Goal: Task Accomplishment & Management: Manage account settings

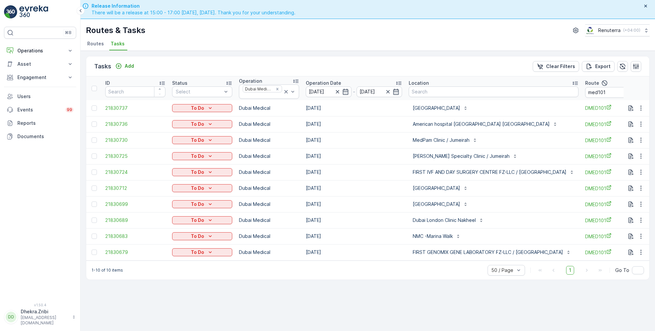
click at [95, 44] on span "Routes" at bounding box center [95, 43] width 17 height 7
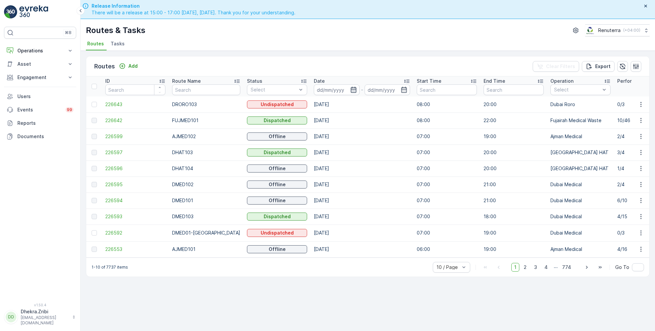
click at [350, 90] on icon "button" at bounding box center [353, 90] width 7 height 7
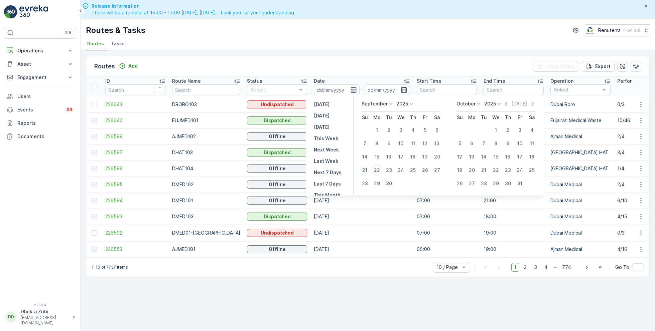
click at [368, 170] on div "21" at bounding box center [365, 170] width 11 height 11
type input "[DATE]"
click at [368, 170] on div "21" at bounding box center [365, 170] width 11 height 11
type input "[DATE]"
click at [367, 42] on ul "Routes Tasks" at bounding box center [365, 44] width 558 height 11
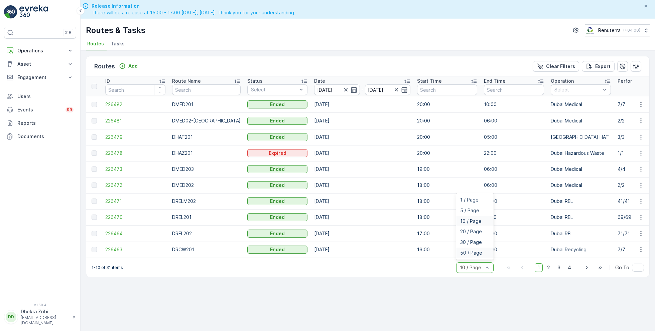
click at [473, 256] on span "50 / Page" at bounding box center [471, 253] width 22 height 5
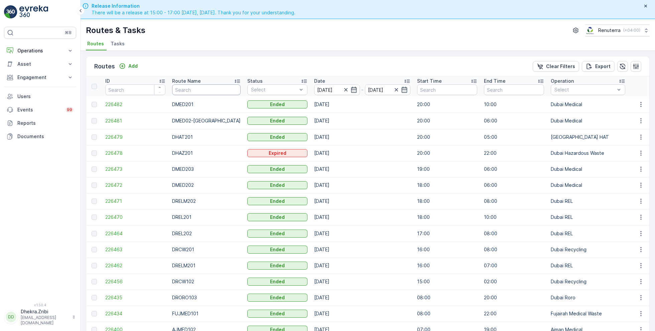
click at [202, 91] on input "text" at bounding box center [206, 90] width 68 height 11
type input "hat"
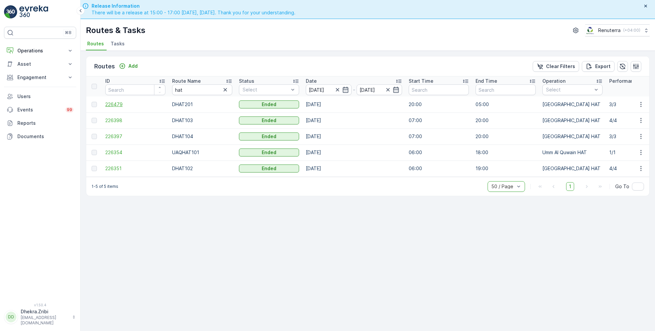
click at [123, 103] on span "226479" at bounding box center [135, 104] width 60 height 7
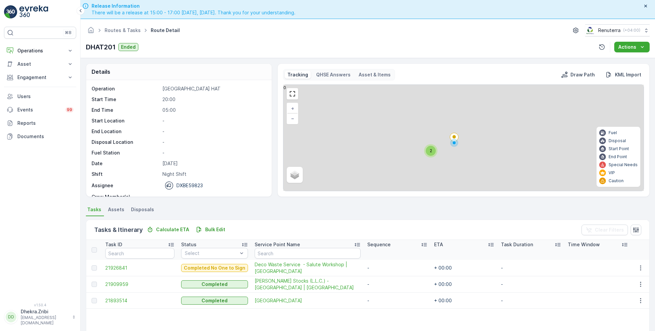
scroll to position [21, 0]
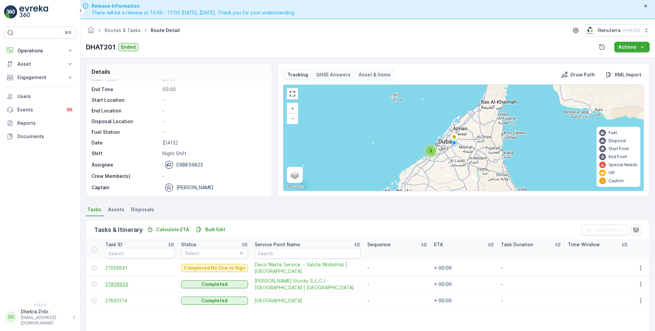
click at [126, 284] on span "21909959" at bounding box center [139, 284] width 69 height 7
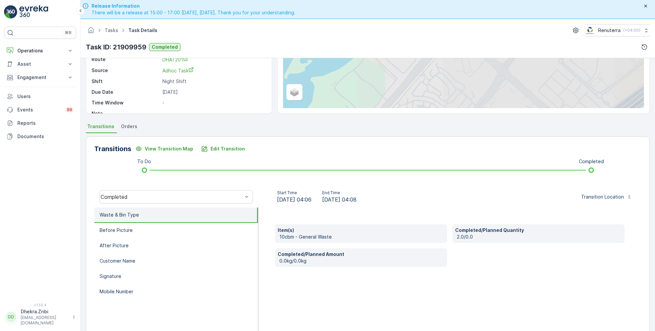
scroll to position [89, 0]
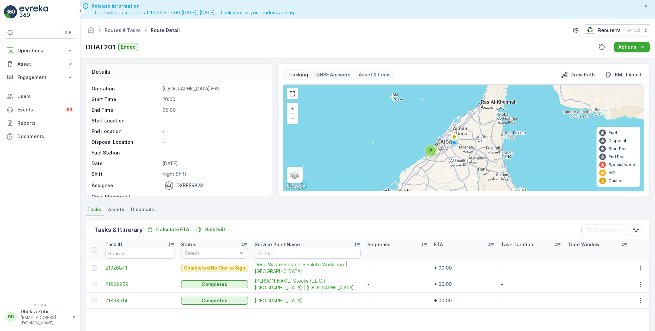
click at [123, 298] on span "21893514" at bounding box center [139, 301] width 69 height 7
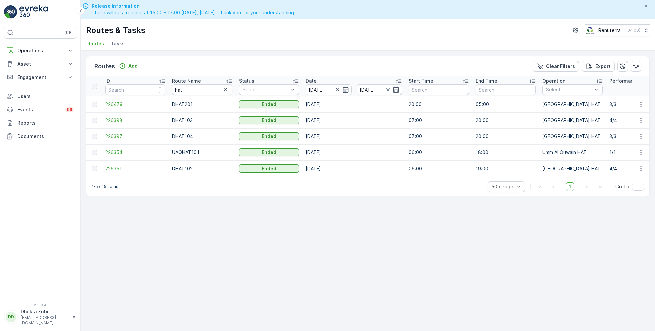
click at [340, 91] on div at bounding box center [341, 90] width 15 height 7
click at [339, 90] on icon "button" at bounding box center [337, 90] width 7 height 7
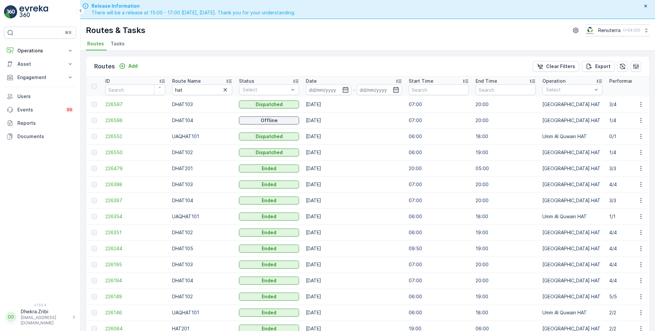
click at [339, 90] on input at bounding box center [329, 90] width 46 height 11
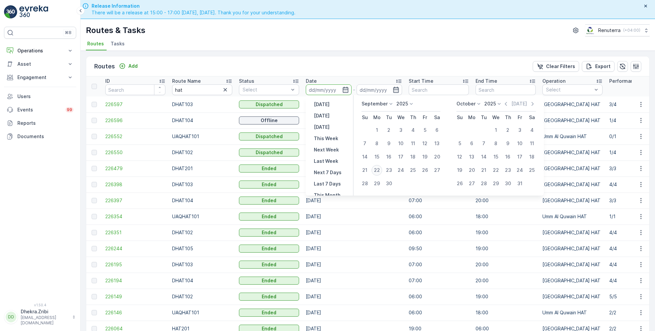
click at [376, 167] on div "22" at bounding box center [377, 170] width 11 height 11
type input "[DATE]"
click at [376, 167] on div "22" at bounding box center [377, 170] width 11 height 11
type input "[DATE]"
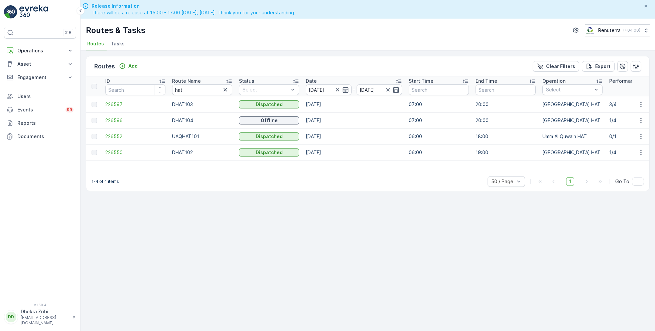
click at [231, 81] on icon at bounding box center [228, 81] width 5 height 3
click at [121, 104] on span "226550" at bounding box center [135, 104] width 60 height 7
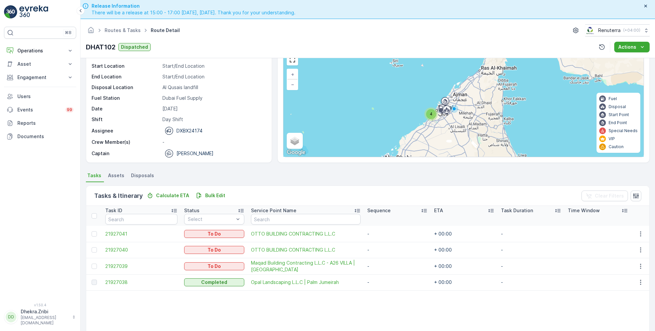
scroll to position [35, 0]
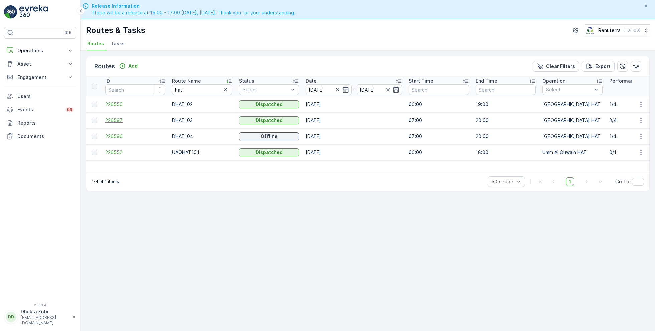
click at [118, 117] on span "226597" at bounding box center [135, 120] width 60 height 7
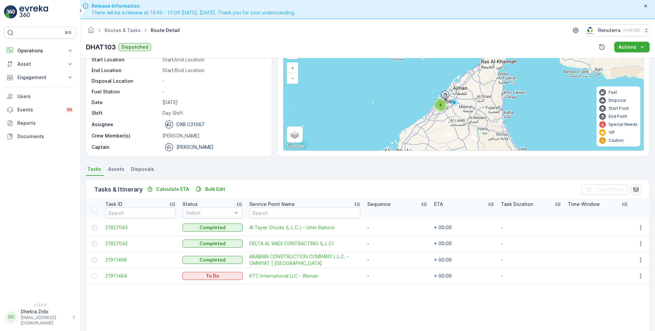
scroll to position [42, 0]
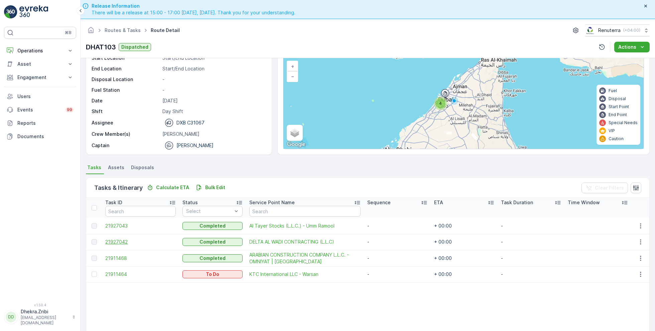
click at [119, 240] on span "21927042" at bounding box center [140, 242] width 70 height 7
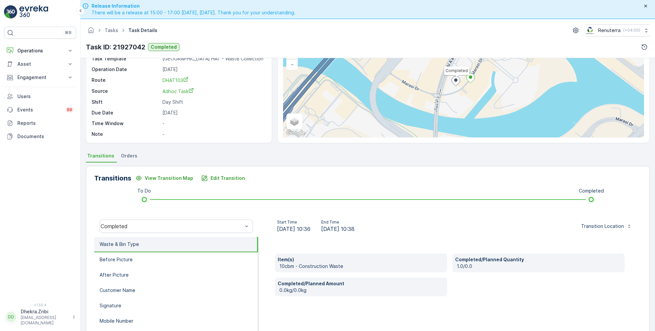
scroll to position [55, 0]
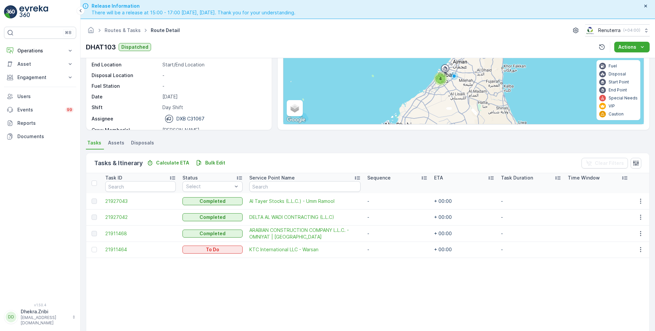
scroll to position [72, 0]
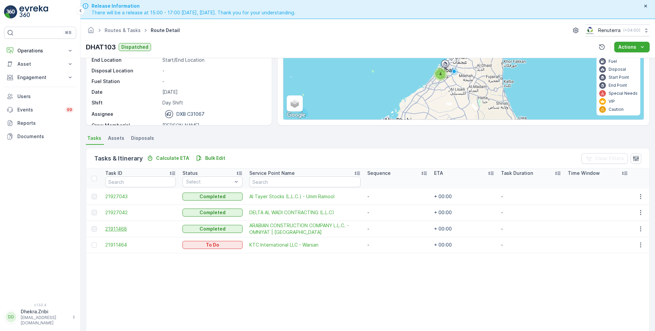
click at [124, 227] on span "21911468" at bounding box center [140, 229] width 70 height 7
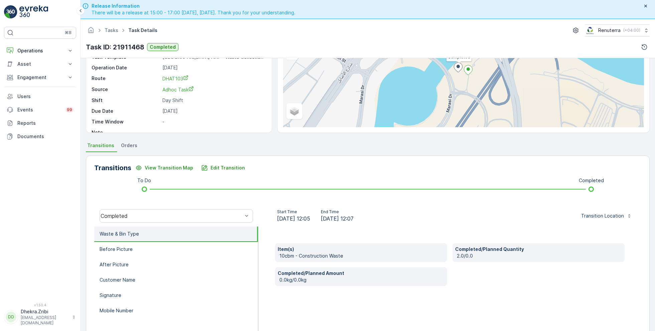
scroll to position [65, 0]
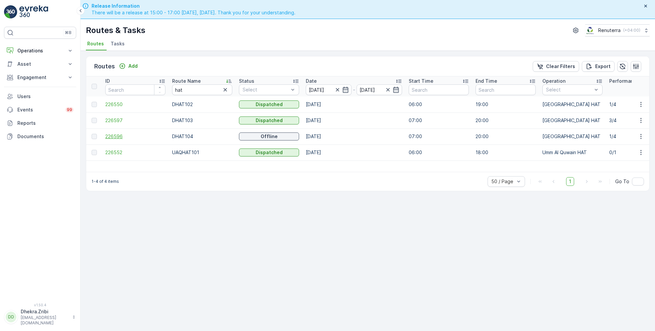
click at [115, 135] on span "226596" at bounding box center [135, 136] width 60 height 7
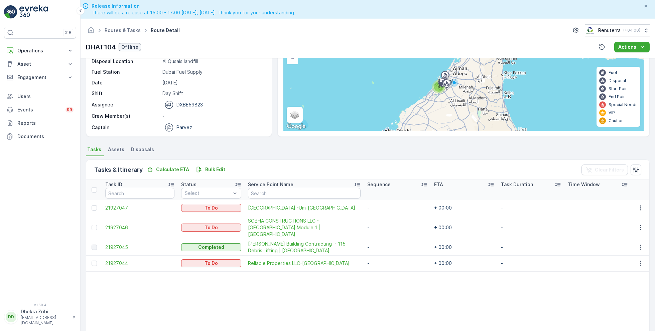
scroll to position [60, 0]
click at [121, 244] on span "21927045" at bounding box center [139, 247] width 69 height 7
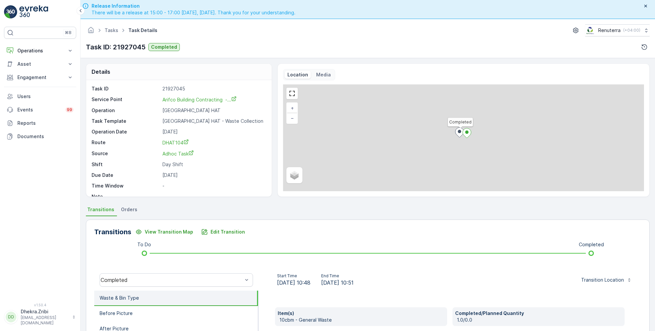
scroll to position [9, 0]
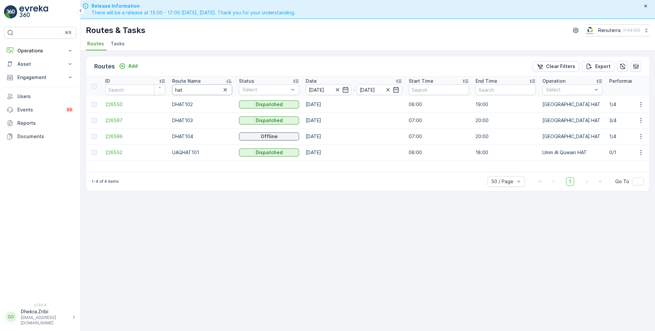
click at [188, 92] on input "hat" at bounding box center [202, 90] width 60 height 11
type input "roro"
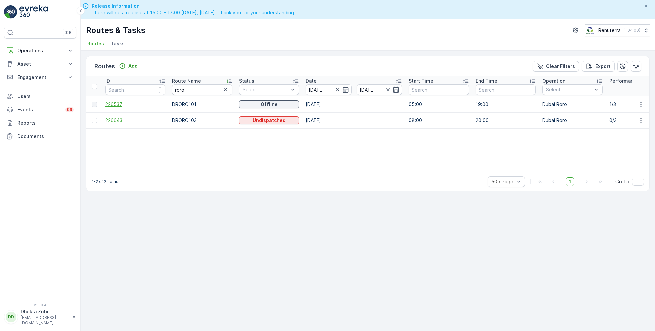
click at [121, 105] on span "226537" at bounding box center [135, 104] width 60 height 7
click at [192, 89] on input "roro" at bounding box center [202, 90] width 60 height 11
type input "hat"
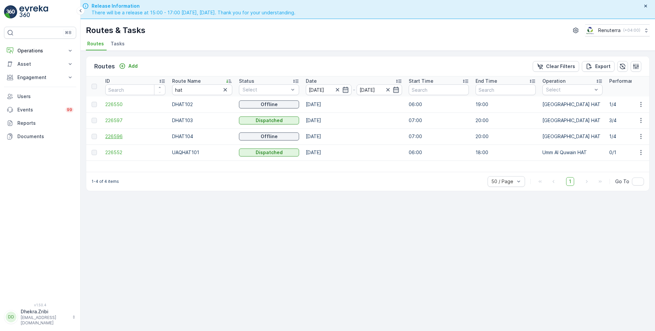
click at [112, 134] on span "226596" at bounding box center [135, 136] width 60 height 7
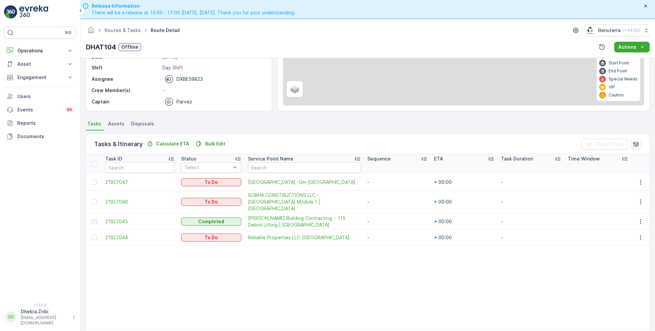
scroll to position [19, 0]
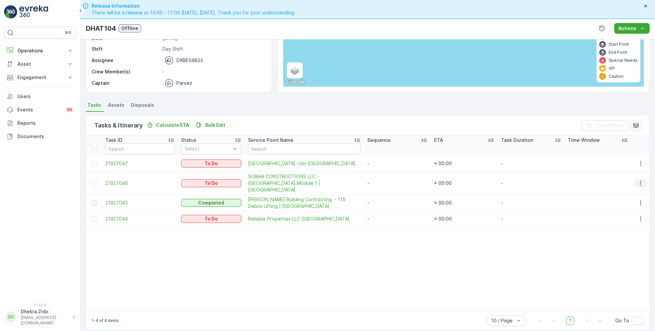
click at [637, 180] on icon "button" at bounding box center [640, 183] width 7 height 7
click at [623, 208] on span "Change Route" at bounding box center [623, 207] width 32 height 7
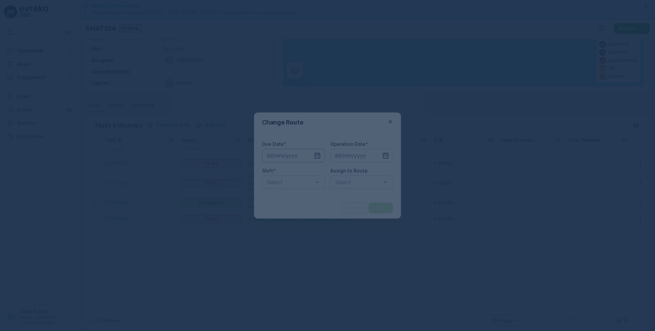
type input "[DATE]"
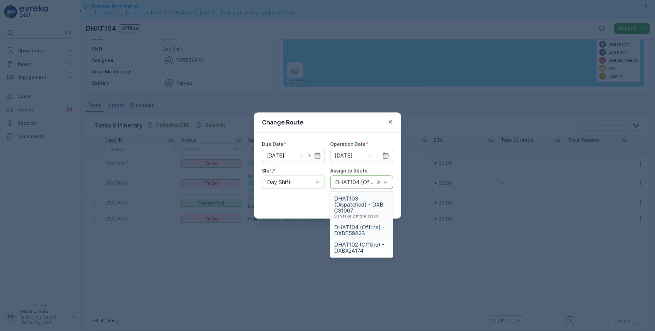
click at [352, 209] on span "DHAT103 (Dispatched) - DXB C31067" at bounding box center [361, 205] width 55 height 18
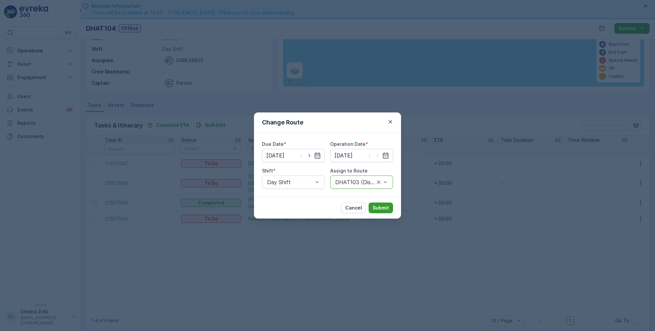
click at [385, 211] on p "Submit" at bounding box center [381, 208] width 16 height 7
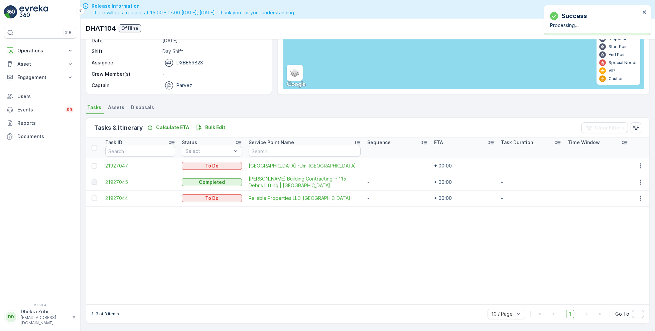
scroll to position [0, 0]
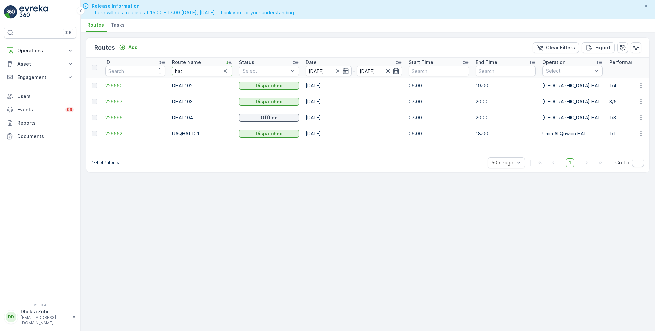
type input "med"
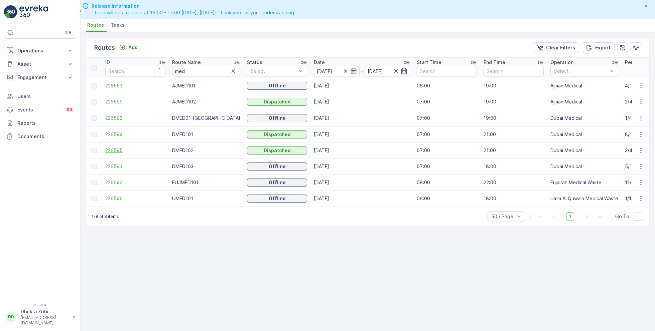
click at [111, 147] on span "226595" at bounding box center [135, 150] width 60 height 7
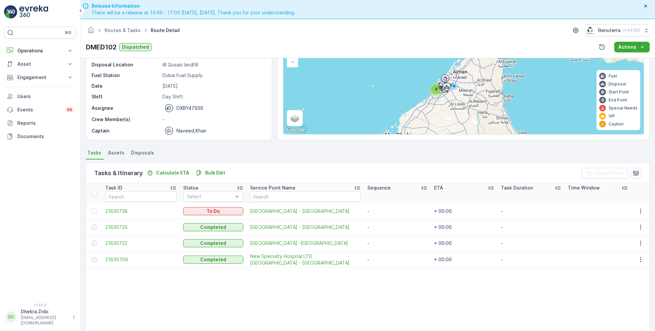
scroll to position [65, 0]
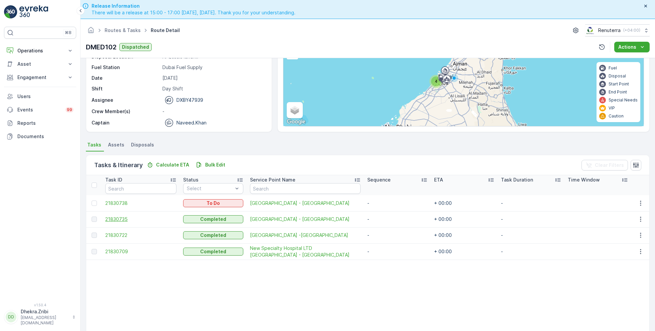
click at [115, 216] on span "21830735" at bounding box center [140, 219] width 71 height 7
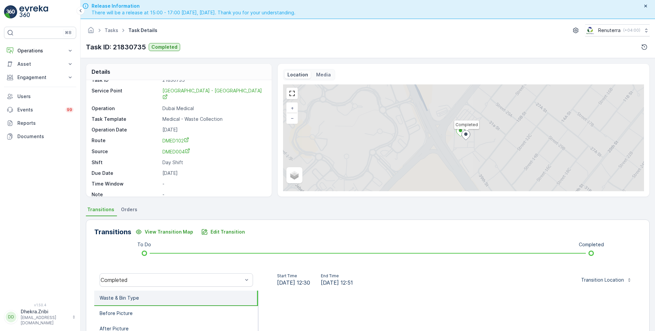
scroll to position [89, 0]
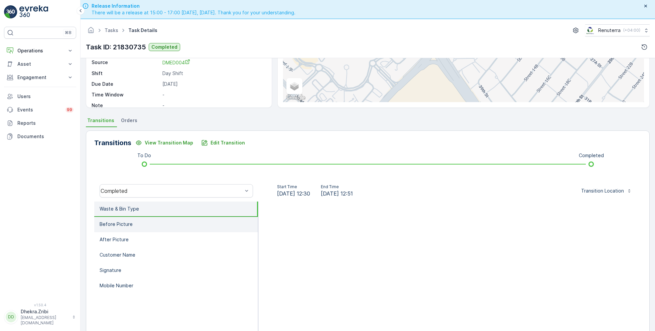
click at [136, 219] on li "Before Picture" at bounding box center [176, 224] width 164 height 15
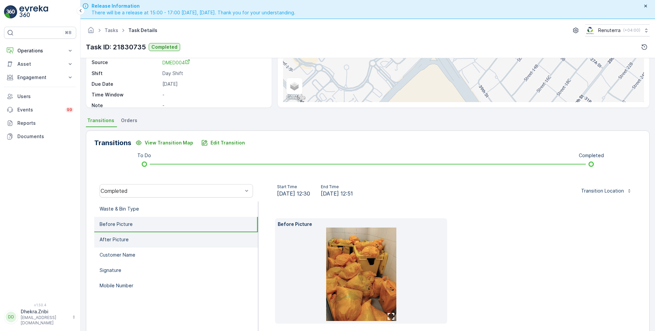
click at [130, 243] on li "After Picture" at bounding box center [176, 240] width 164 height 15
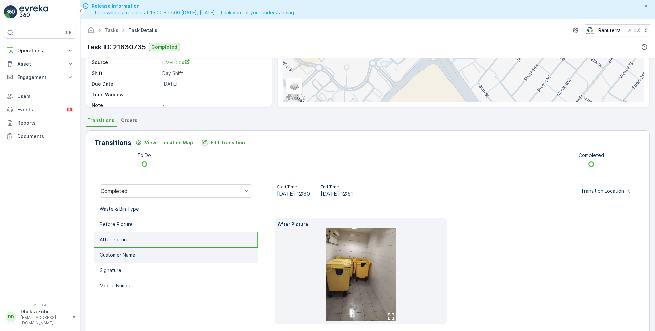
click at [127, 256] on p "Customer Name" at bounding box center [118, 255] width 36 height 7
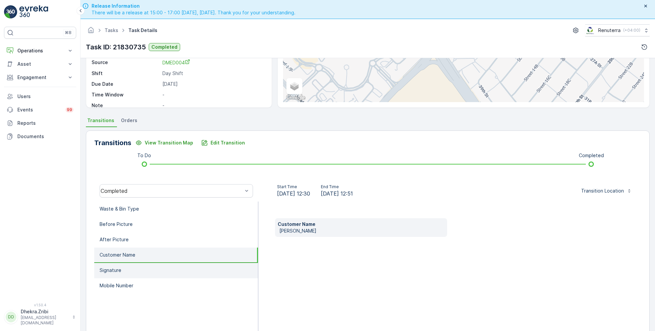
click at [121, 268] on li "Signature" at bounding box center [176, 270] width 164 height 15
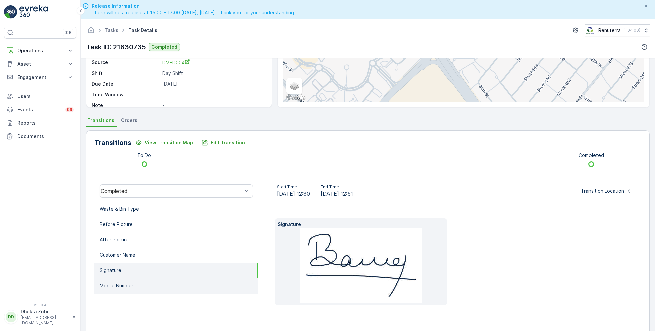
click at [132, 283] on p "Mobile Number" at bounding box center [117, 286] width 34 height 7
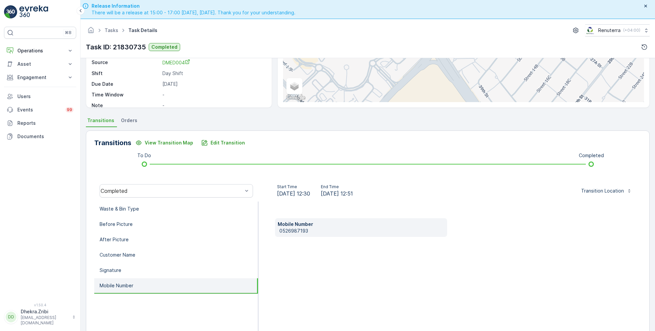
click at [290, 229] on p "0526987193" at bounding box center [361, 231] width 165 height 7
copy p "0526987193"
click at [206, 143] on div "Edit Transition" at bounding box center [223, 143] width 44 height 7
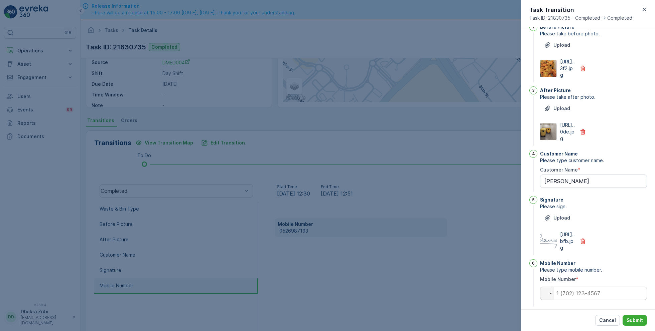
scroll to position [0, 0]
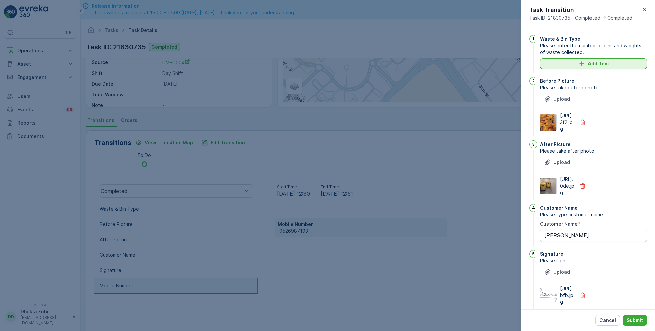
click at [591, 64] on p "Add Item" at bounding box center [598, 63] width 21 height 7
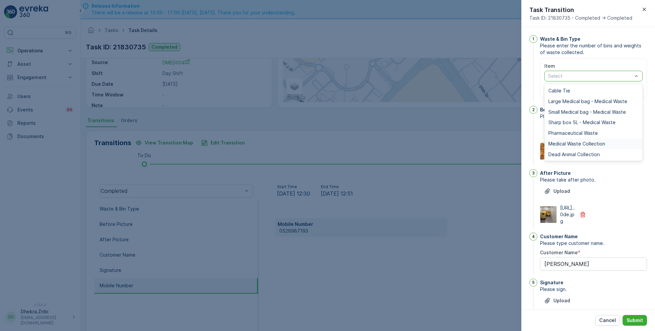
click at [568, 144] on span "Medical Waste Collection" at bounding box center [576, 143] width 57 height 5
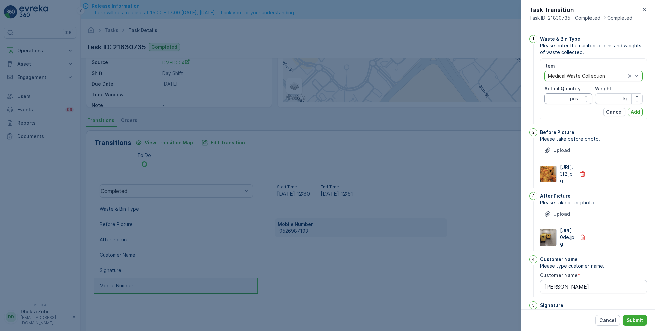
click at [560, 98] on Quantity "Actual Quantity" at bounding box center [568, 99] width 48 height 11
type Quantity "46"
click at [610, 98] on input "Weight" at bounding box center [619, 99] width 48 height 11
type input "415"
click at [634, 113] on p "Add" at bounding box center [634, 112] width 9 height 7
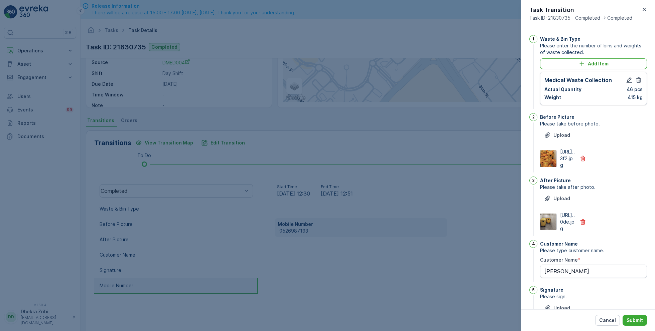
scroll to position [136, 0]
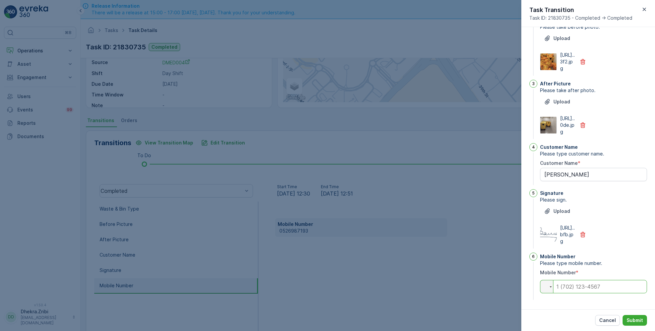
click at [581, 285] on input "tel" at bounding box center [593, 286] width 107 height 13
paste input "0526987193"
type input "0526987193"
click at [633, 321] on p "Submit" at bounding box center [634, 320] width 16 height 7
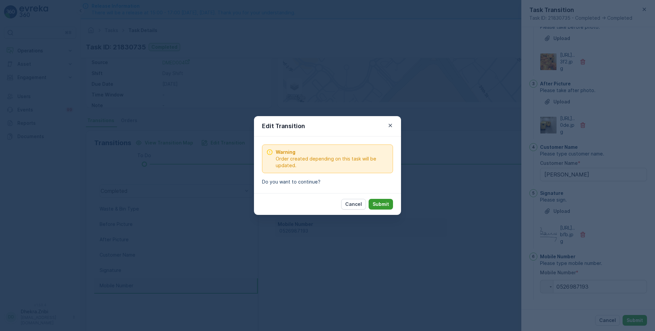
click at [389, 204] on p "Submit" at bounding box center [381, 204] width 16 height 7
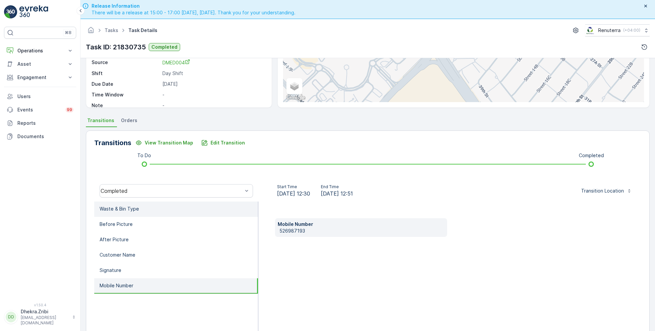
click at [124, 210] on p "Waste & Bin Type" at bounding box center [119, 209] width 39 height 7
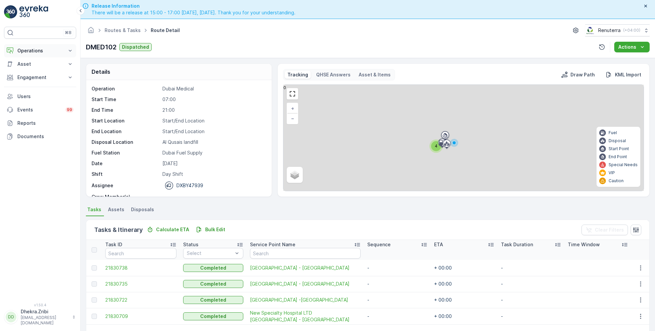
click at [41, 50] on p "Operations" at bounding box center [39, 50] width 45 height 7
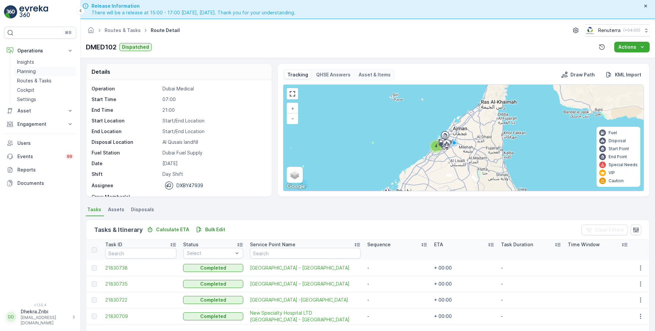
click at [32, 72] on p "Planning" at bounding box center [26, 71] width 19 height 7
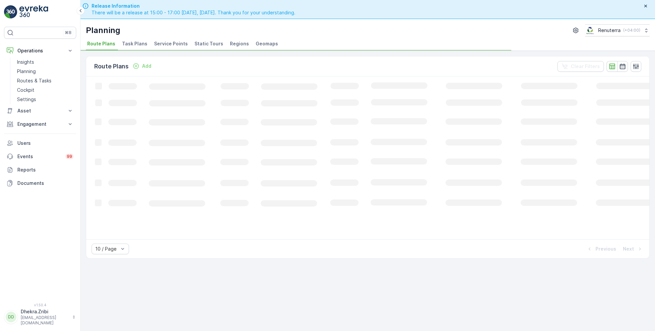
click at [171, 47] on li "Service Points" at bounding box center [172, 44] width 38 height 11
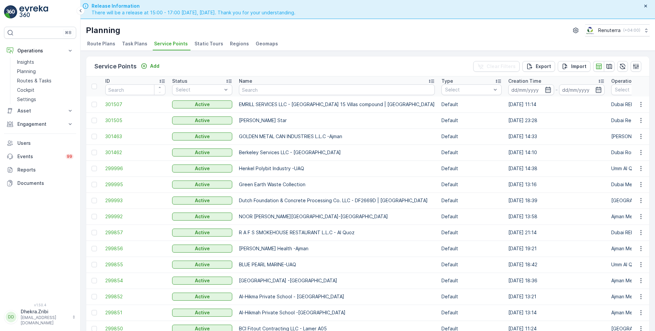
click at [100, 43] on span "Route Plans" at bounding box center [101, 43] width 28 height 7
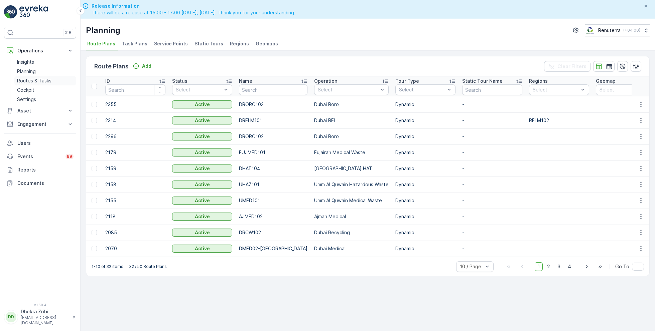
click at [30, 76] on link "Routes & Tasks" at bounding box center [45, 80] width 62 height 9
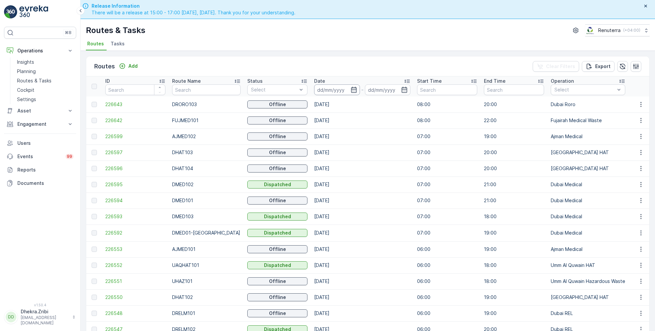
click at [348, 85] on input at bounding box center [337, 90] width 46 height 11
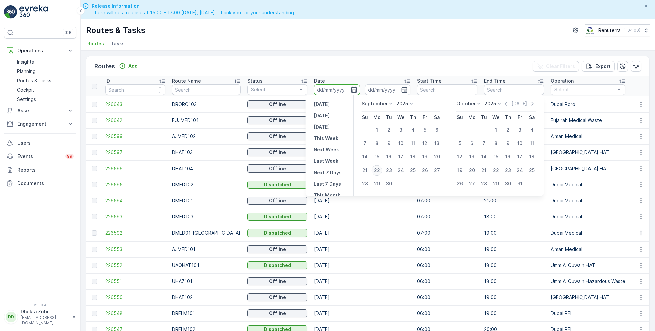
click at [378, 168] on div "22" at bounding box center [377, 170] width 11 height 11
type input "[DATE]"
click at [378, 168] on div "22" at bounding box center [377, 170] width 11 height 11
type input "[DATE]"
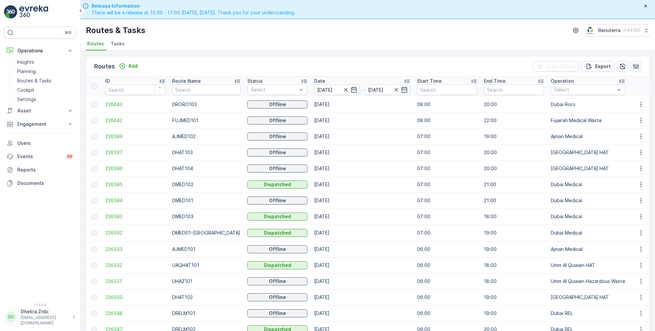
click at [333, 37] on div "Routes & Tasks Renuterra ( +04:00 ) Routes Tasks" at bounding box center [368, 35] width 574 height 32
click at [213, 91] on input "text" at bounding box center [206, 90] width 68 height 11
type input "rel"
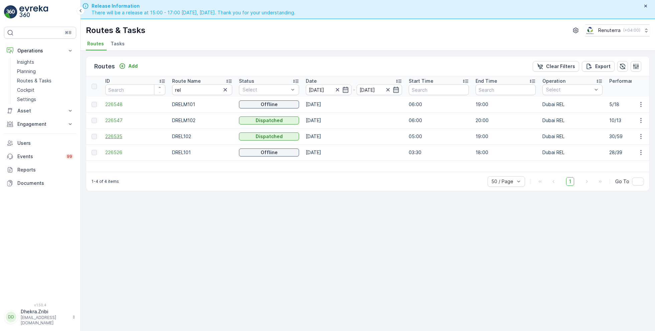
click at [108, 135] on span "226535" at bounding box center [135, 136] width 60 height 7
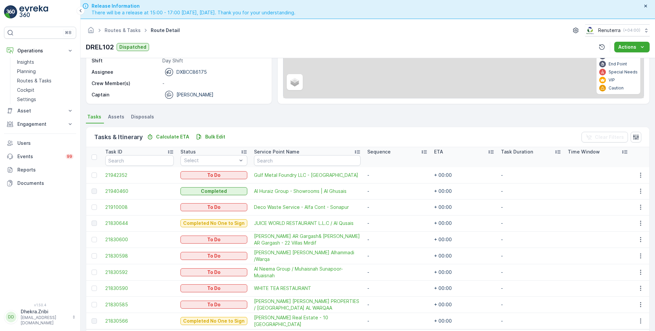
scroll to position [98, 0]
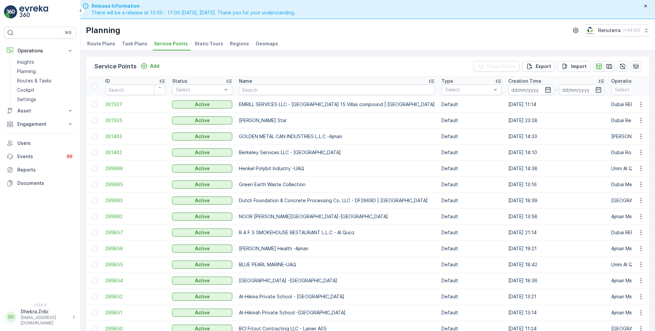
scroll to position [19, 0]
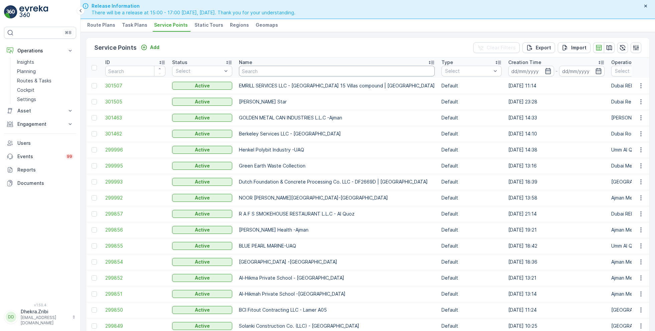
click at [259, 74] on input "text" at bounding box center [337, 71] width 196 height 11
type input "gulf"
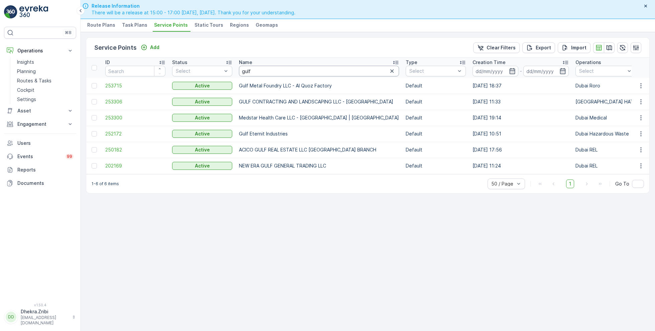
click at [255, 66] on input "gulf" at bounding box center [319, 71] width 160 height 11
type input "v"
type input "[PERSON_NAME]"
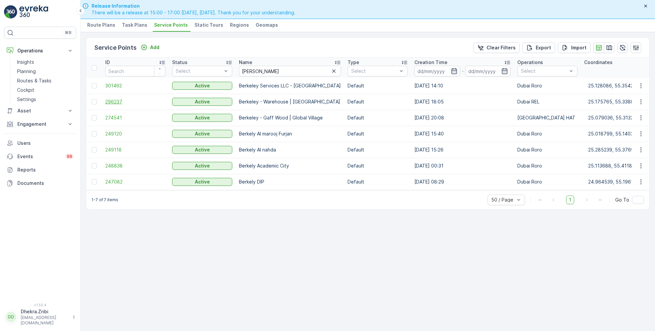
click at [113, 100] on span "296237" at bounding box center [135, 102] width 60 height 7
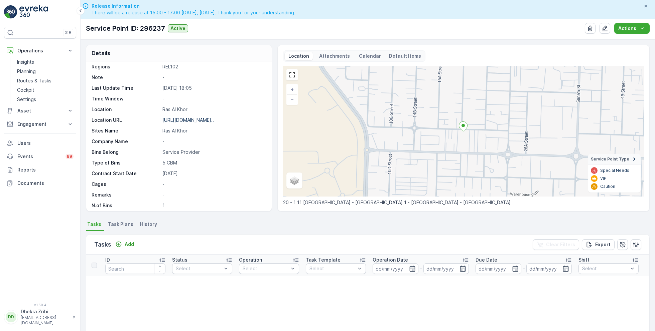
scroll to position [74, 0]
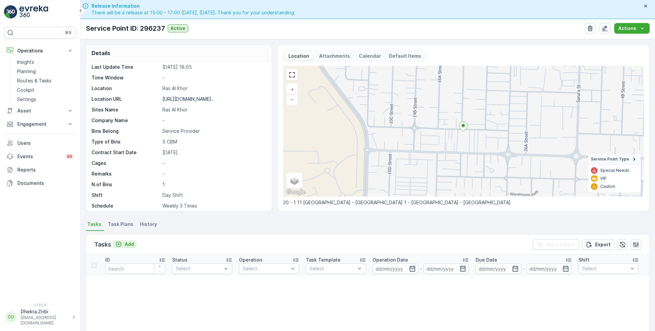
click at [127, 244] on p "Add" at bounding box center [129, 244] width 9 height 7
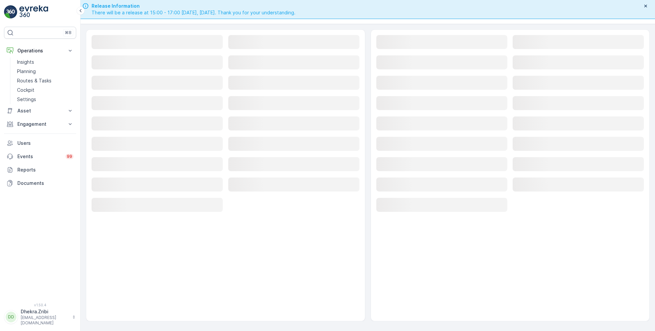
scroll to position [19, 0]
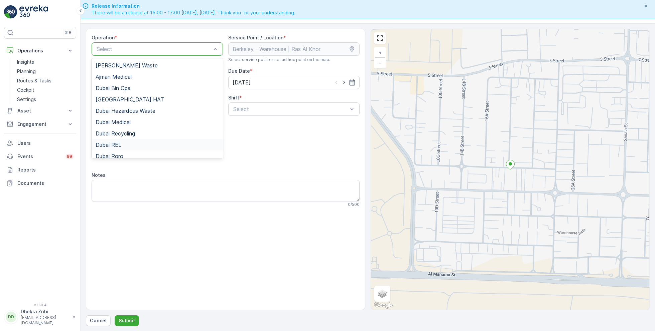
click at [120, 144] on span "Dubai REL" at bounding box center [109, 145] width 26 height 6
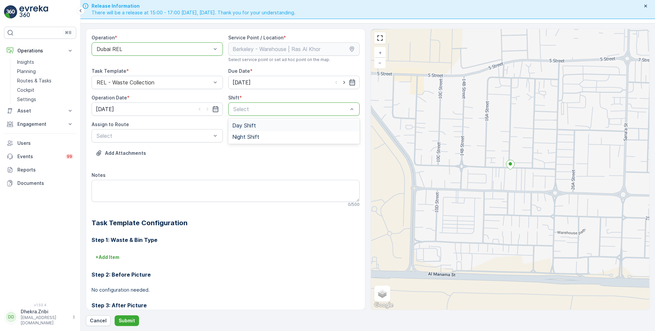
click at [246, 125] on span "Day Shift" at bounding box center [244, 126] width 24 height 6
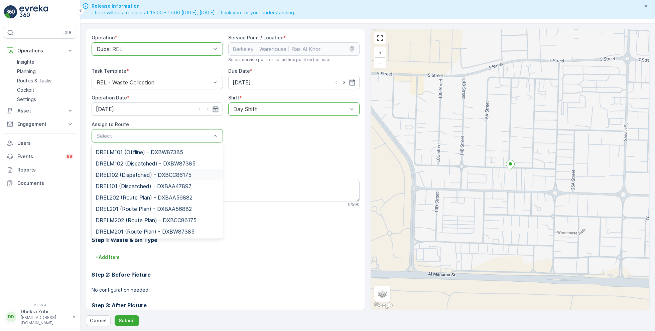
click at [125, 173] on span "DREL102 (Dispatched) - DXBCC86175" at bounding box center [144, 175] width 96 height 6
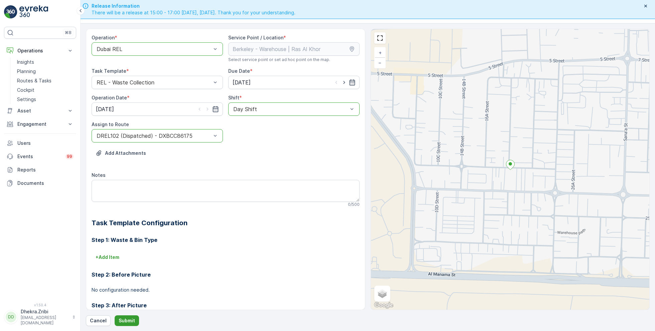
click at [129, 322] on p "Submit" at bounding box center [127, 321] width 16 height 7
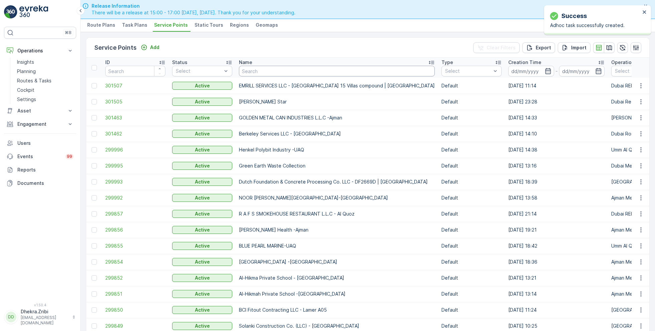
click at [263, 74] on input "text" at bounding box center [337, 71] width 196 height 11
type input "sala"
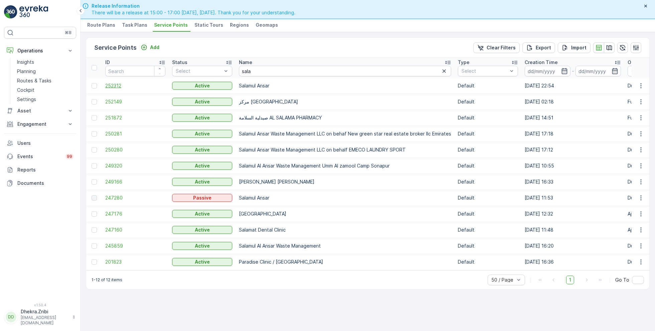
click at [114, 85] on span "252312" at bounding box center [135, 86] width 60 height 7
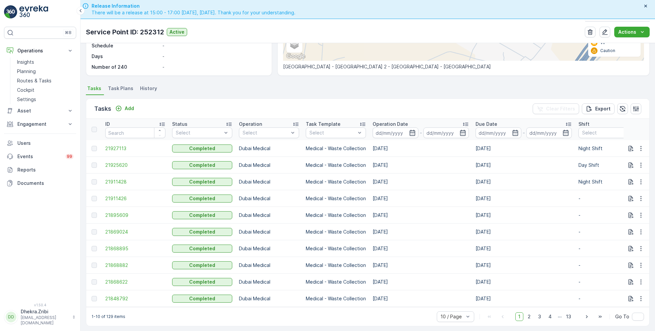
scroll to position [16, 0]
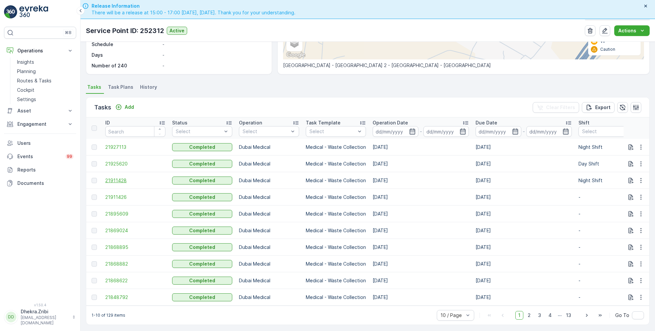
click at [119, 177] on span "21911428" at bounding box center [135, 180] width 60 height 7
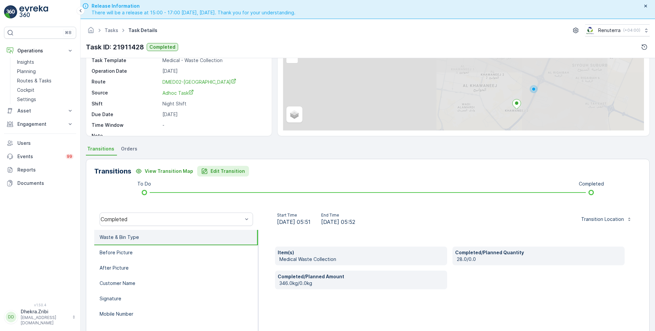
scroll to position [75, 0]
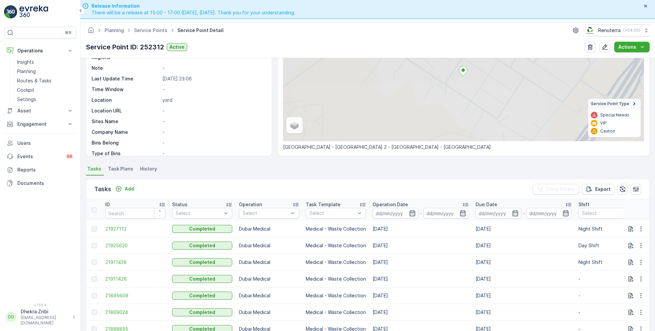
scroll to position [76, 0]
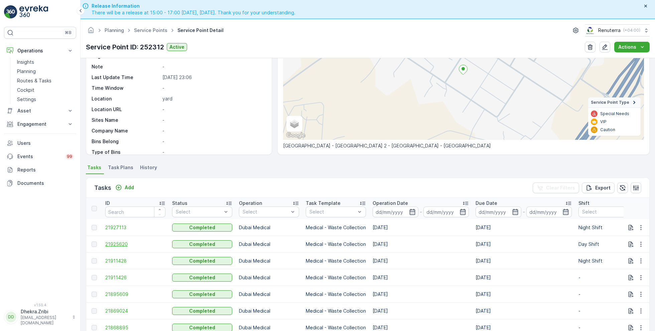
click at [118, 245] on span "21925620" at bounding box center [135, 244] width 60 height 7
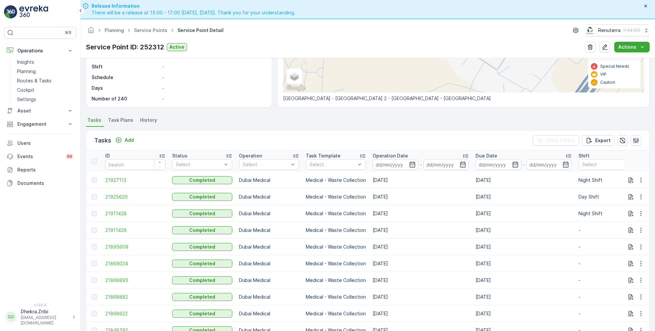
scroll to position [126, 0]
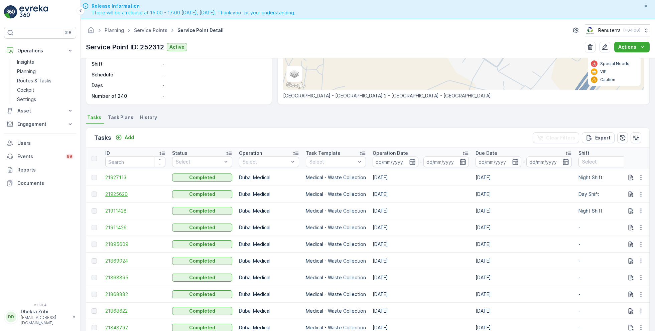
click at [127, 192] on span "21925620" at bounding box center [135, 194] width 60 height 7
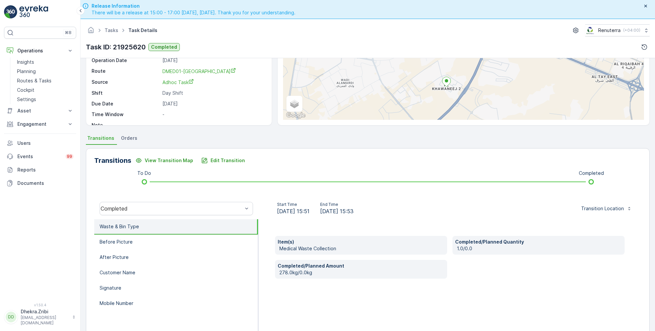
scroll to position [73, 0]
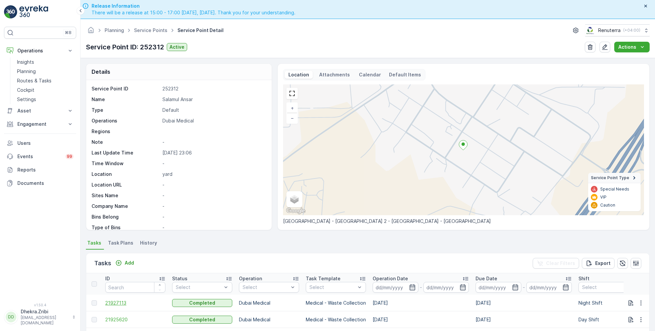
click at [118, 302] on span "21927113" at bounding box center [135, 303] width 60 height 7
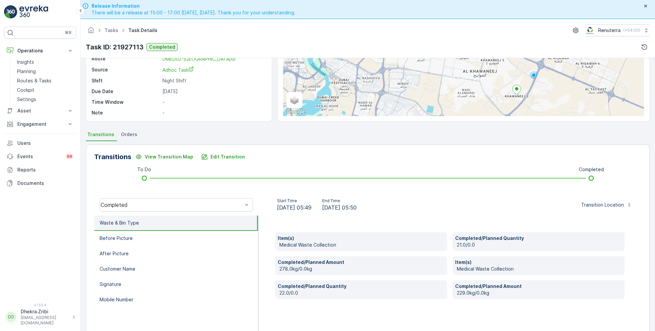
scroll to position [78, 0]
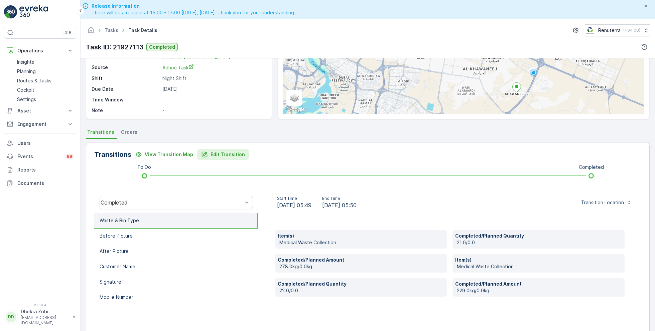
click at [221, 155] on p "Edit Transition" at bounding box center [227, 154] width 34 height 7
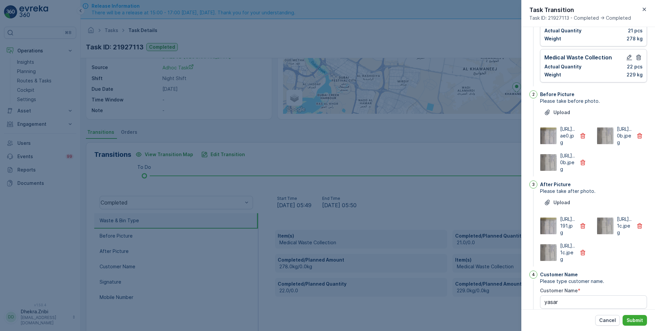
scroll to position [0, 0]
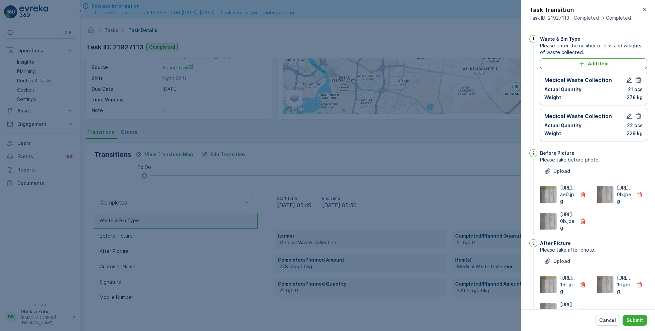
click at [637, 81] on icon "button" at bounding box center [638, 81] width 5 height 6
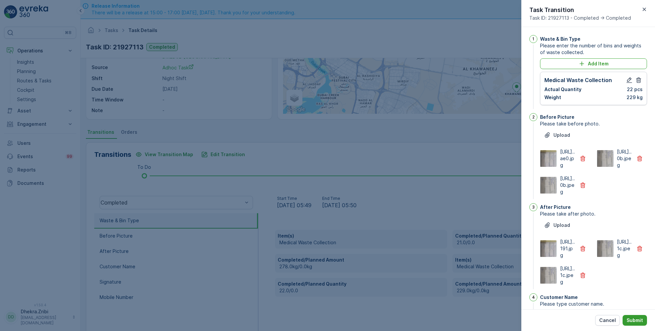
click at [632, 321] on p "Submit" at bounding box center [634, 320] width 16 height 7
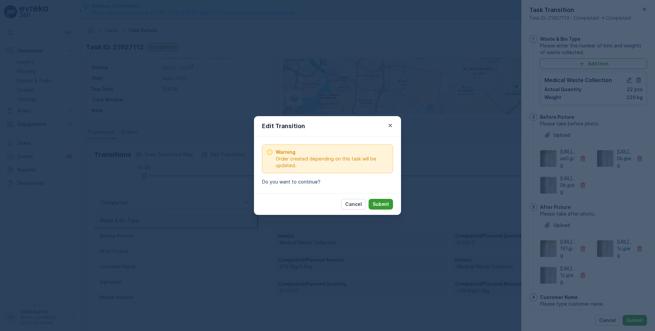
click at [381, 200] on button "Submit" at bounding box center [381, 204] width 24 height 11
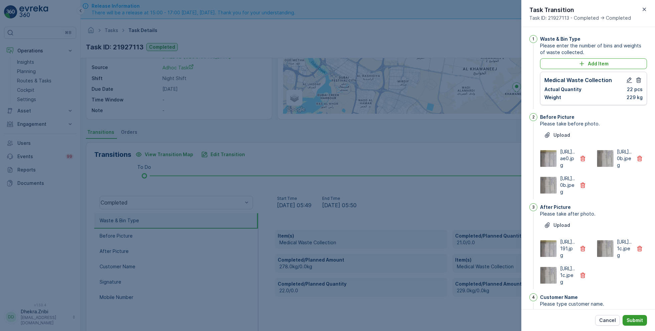
click at [638, 321] on p "Submit" at bounding box center [634, 320] width 16 height 7
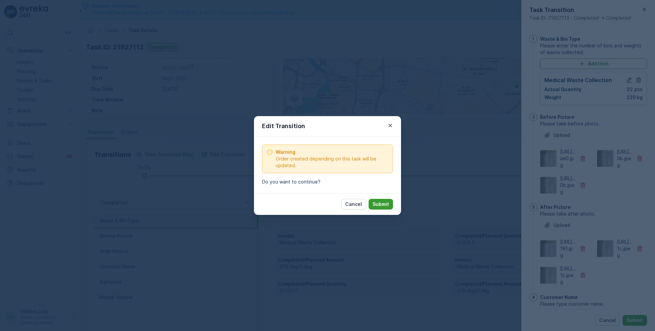
click at [381, 202] on p "Submit" at bounding box center [381, 204] width 16 height 7
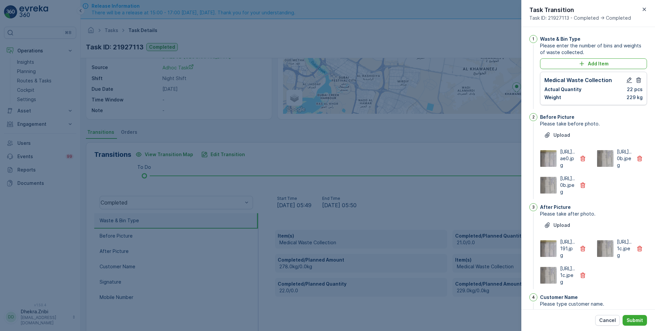
scroll to position [226, 0]
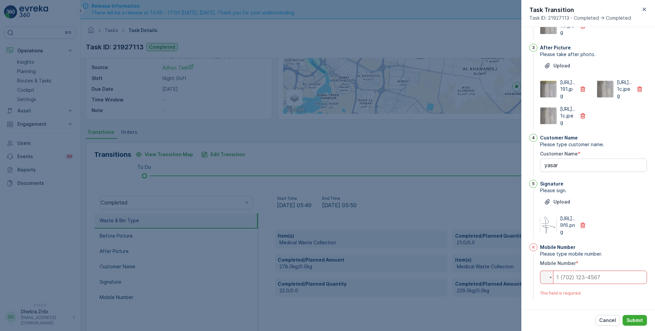
click at [585, 278] on input "tel" at bounding box center [593, 277] width 107 height 13
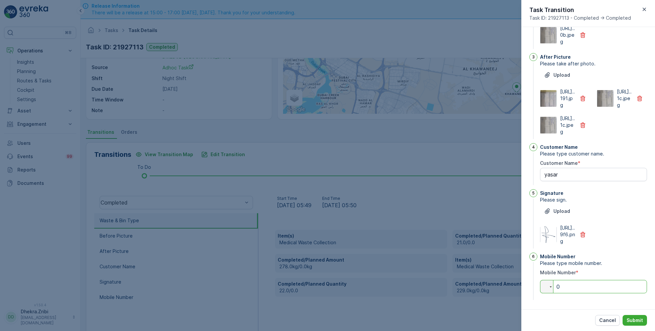
type input "0"
click at [634, 315] on div "Cancel Submit" at bounding box center [588, 321] width 134 height 22
click at [634, 325] on button "Submit" at bounding box center [634, 320] width 24 height 11
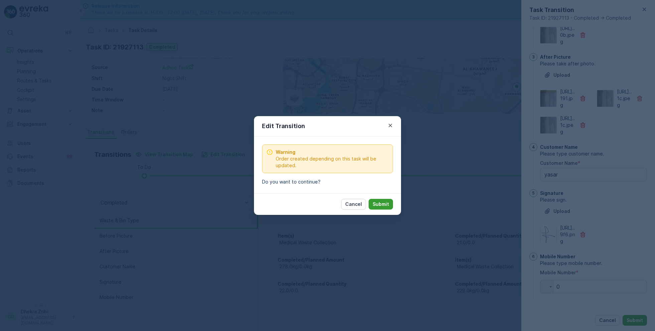
click at [386, 204] on p "Submit" at bounding box center [381, 204] width 16 height 7
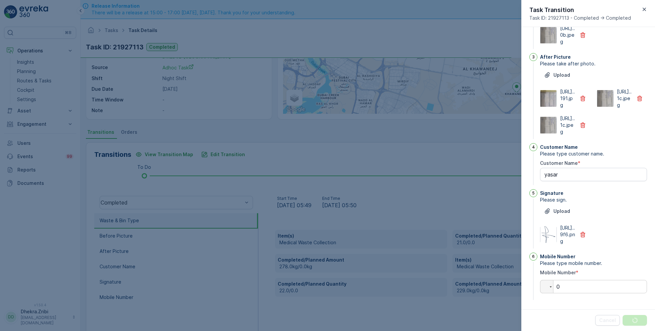
scroll to position [0, 0]
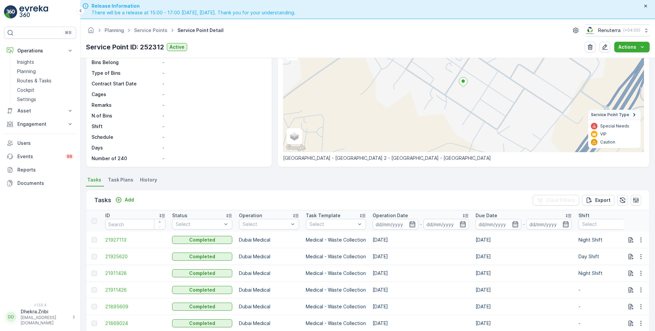
scroll to position [71, 0]
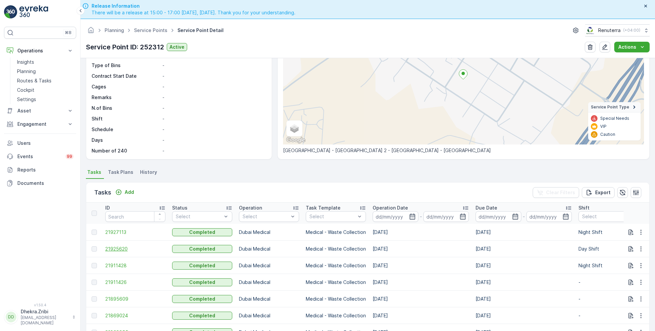
click at [118, 250] on span "21925620" at bounding box center [135, 249] width 60 height 7
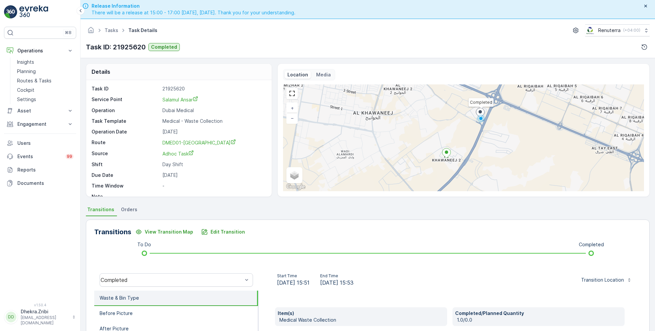
scroll to position [89, 0]
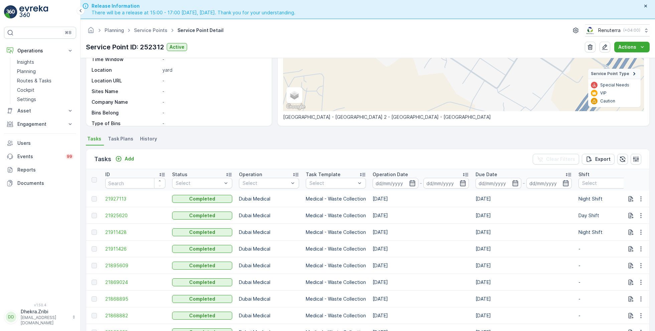
scroll to position [105, 0]
click at [121, 196] on span "21927113" at bounding box center [135, 198] width 60 height 7
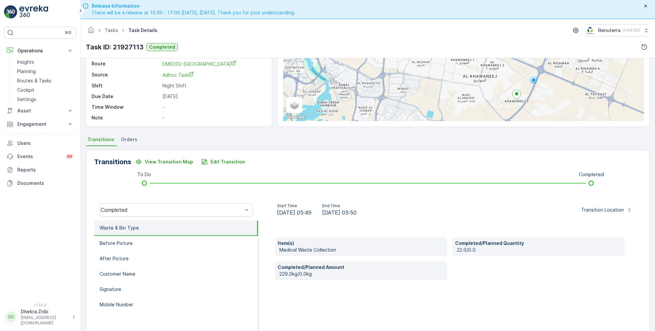
scroll to position [75, 0]
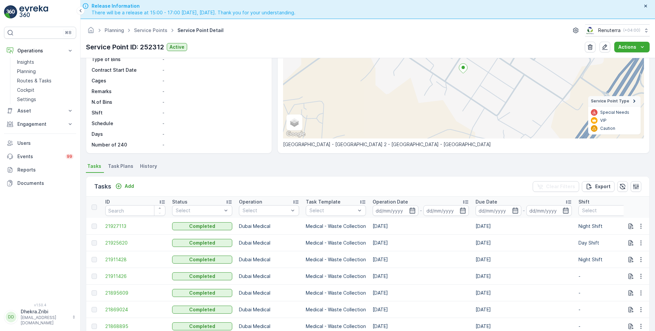
scroll to position [78, 0]
click at [118, 240] on span "21925620" at bounding box center [135, 242] width 60 height 7
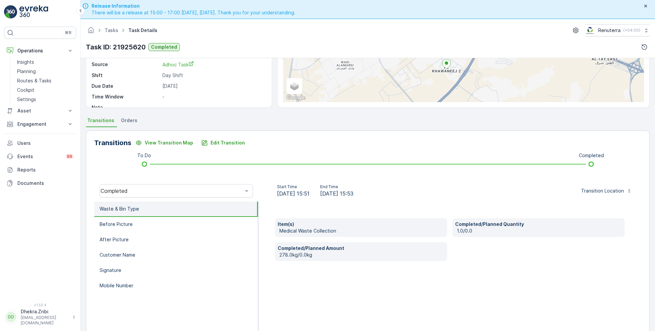
scroll to position [19, 0]
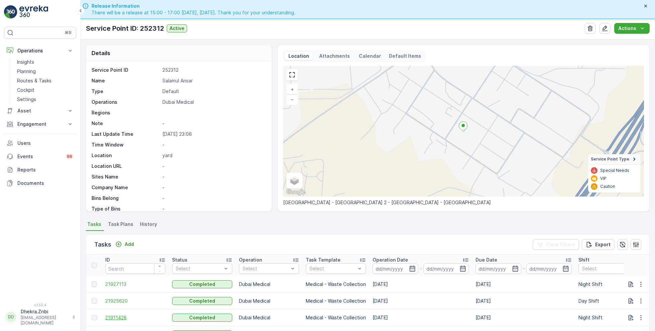
click at [119, 316] on span "21911428" at bounding box center [135, 318] width 60 height 7
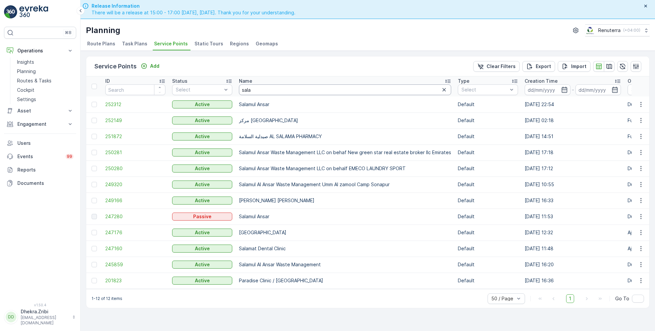
click at [258, 89] on input "sala" at bounding box center [345, 90] width 212 height 11
type input "berkely"
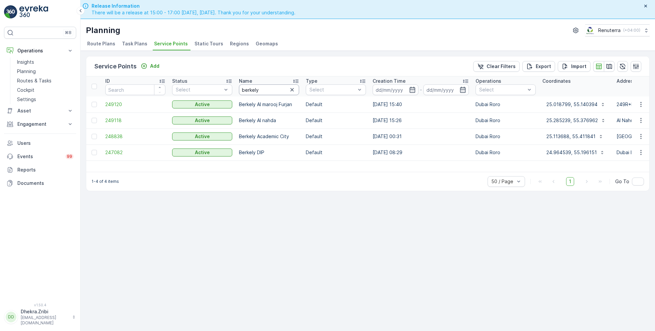
click at [264, 90] on input "berkely" at bounding box center [269, 90] width 60 height 11
type input "berkel"
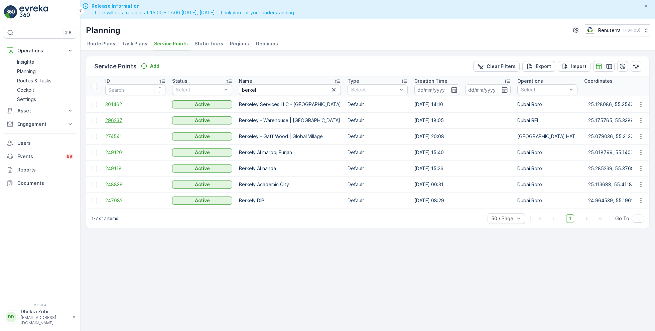
click at [118, 119] on span "296237" at bounding box center [135, 120] width 60 height 7
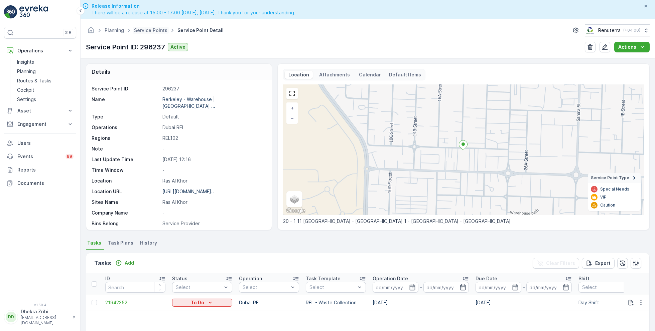
click at [143, 33] on span "Service Points" at bounding box center [151, 30] width 36 height 7
click at [144, 28] on link "Service Points" at bounding box center [150, 30] width 33 height 6
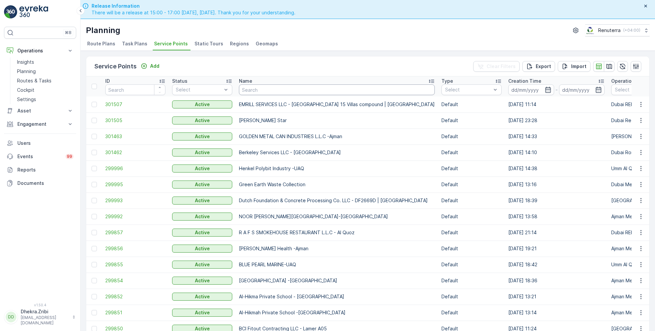
click at [272, 89] on input "text" at bounding box center [337, 90] width 196 height 11
type input "nette"
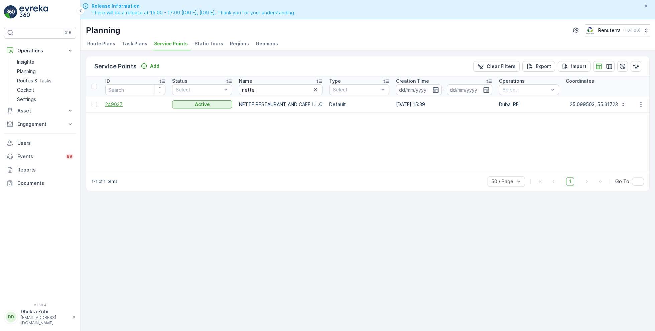
click at [115, 102] on span "249037" at bounding box center [135, 104] width 60 height 7
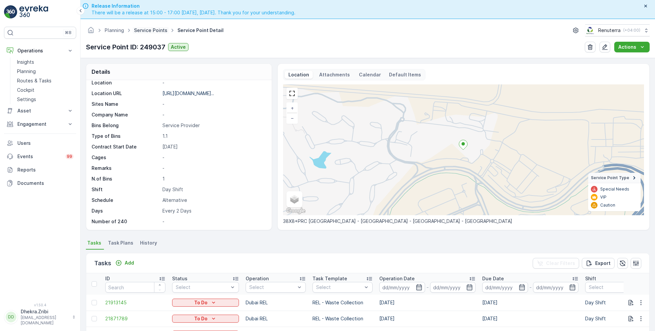
click at [153, 32] on link "Service Points" at bounding box center [150, 30] width 33 height 6
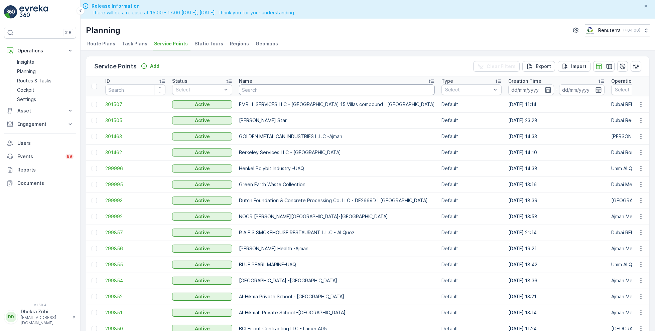
click at [269, 93] on input "text" at bounding box center [337, 90] width 196 height 11
type input "abb"
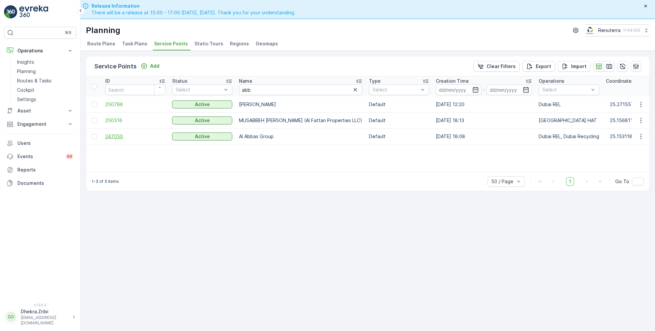
click at [113, 136] on span "247050" at bounding box center [135, 136] width 60 height 7
click at [261, 89] on input "abb" at bounding box center [300, 90] width 123 height 11
type input "mush"
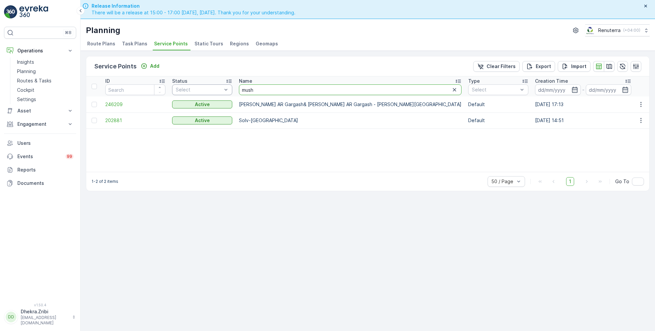
drag, startPoint x: 264, startPoint y: 91, endPoint x: 215, endPoint y: 90, distance: 49.1
type input "al"
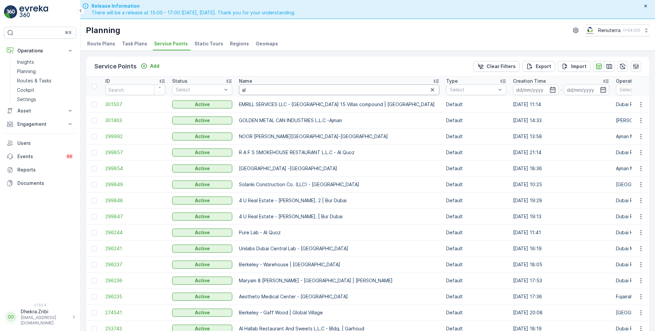
click at [262, 90] on input "al" at bounding box center [339, 90] width 200 height 11
type input "al fattan"
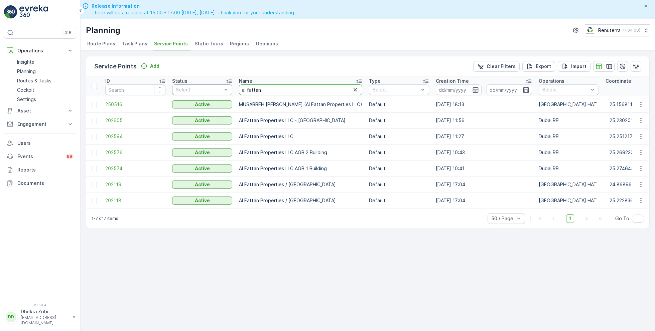
drag, startPoint x: 268, startPoint y: 90, endPoint x: 198, endPoint y: 87, distance: 69.6
type input "musa"
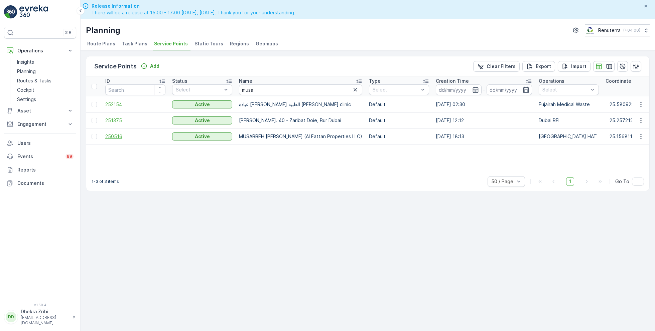
click at [118, 135] on span "250516" at bounding box center [135, 136] width 60 height 7
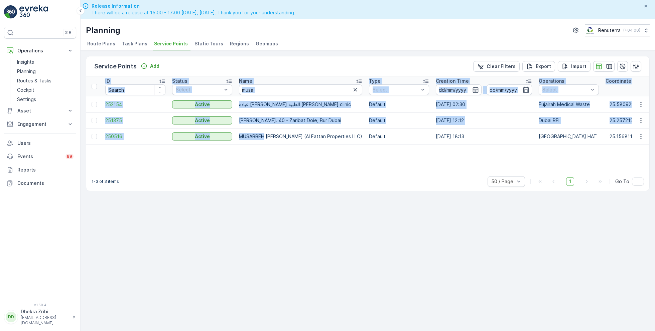
drag, startPoint x: 264, startPoint y: 135, endPoint x: 360, endPoint y: 144, distance: 96.0
click at [360, 144] on div "ID Status Select Name musa Type Select Creation Time - Operations Select Coordi…" at bounding box center [367, 125] width 563 height 96
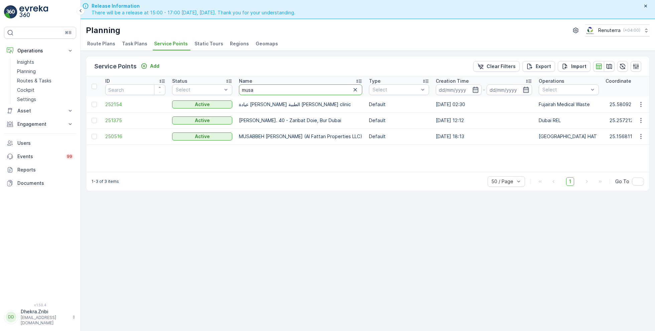
click at [265, 89] on input "musa" at bounding box center [300, 90] width 123 height 11
type input "musabb"
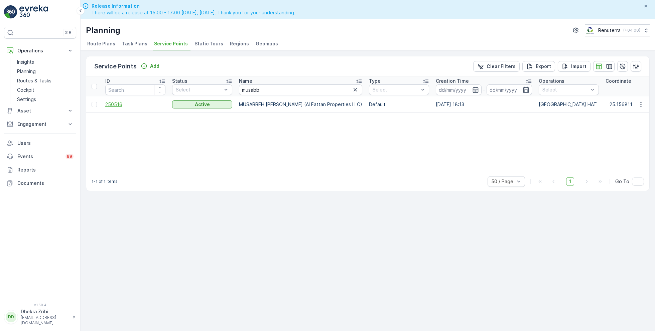
click at [115, 103] on span "250516" at bounding box center [135, 104] width 60 height 7
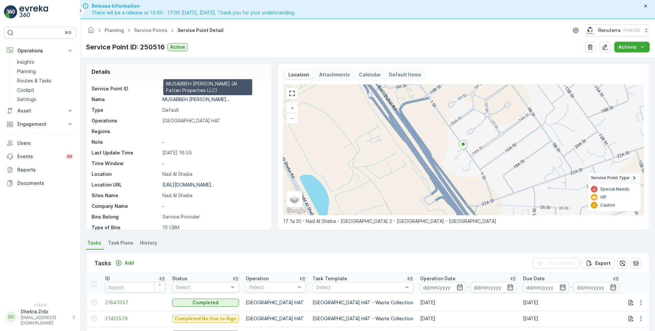
click at [213, 101] on p "MUSABBEH RASHID MUSABBEH ALFAT..." at bounding box center [196, 100] width 68 height 6
click at [155, 29] on link "Service Points" at bounding box center [150, 30] width 33 height 6
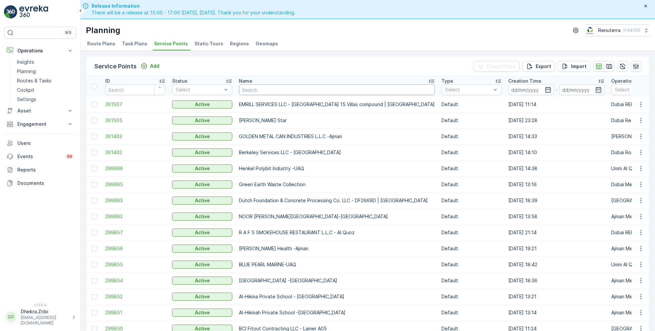
click at [265, 93] on input "text" at bounding box center [337, 90] width 196 height 11
type input "al fattan"
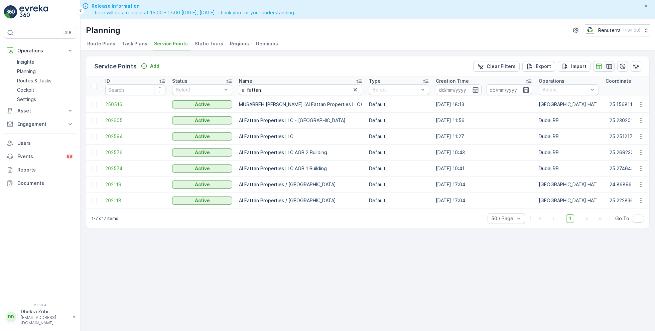
click at [613, 70] on button "button" at bounding box center [609, 66] width 11 height 11
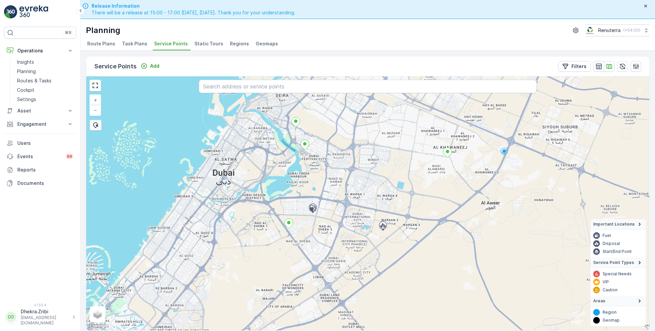
drag, startPoint x: 316, startPoint y: 152, endPoint x: 330, endPoint y: 189, distance: 40.1
click at [331, 190] on div "+ − Satellite Roadmap Terrain Hybrid Leaflet Keyboard shortcuts Map Data Map da…" at bounding box center [367, 204] width 563 height 254
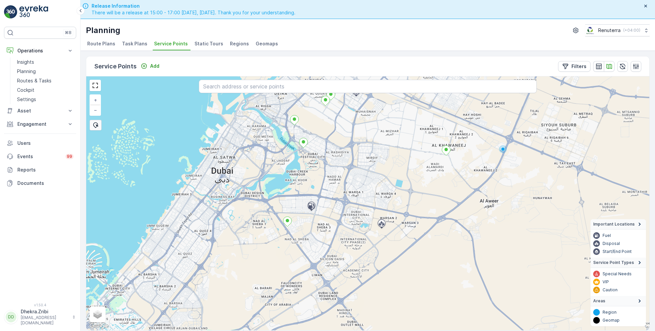
click at [104, 43] on span "Route Plans" at bounding box center [101, 43] width 28 height 7
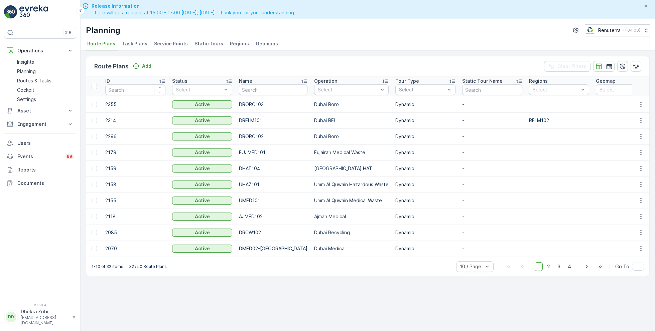
click at [167, 45] on span "Service Points" at bounding box center [171, 43] width 34 height 7
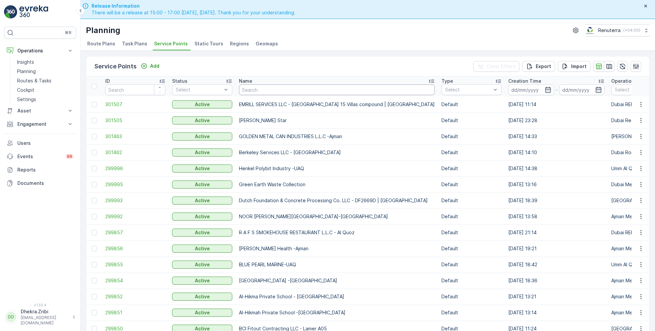
click at [260, 91] on input "text" at bounding box center [337, 90] width 196 height 11
type input "karam"
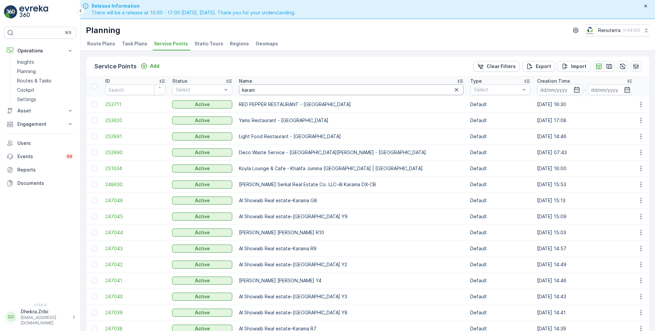
click at [268, 88] on input "karam" at bounding box center [351, 90] width 225 height 11
type input "karama med"
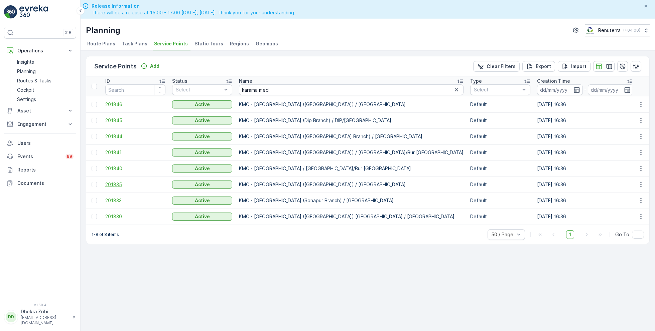
click at [119, 184] on span "201835" at bounding box center [135, 184] width 60 height 7
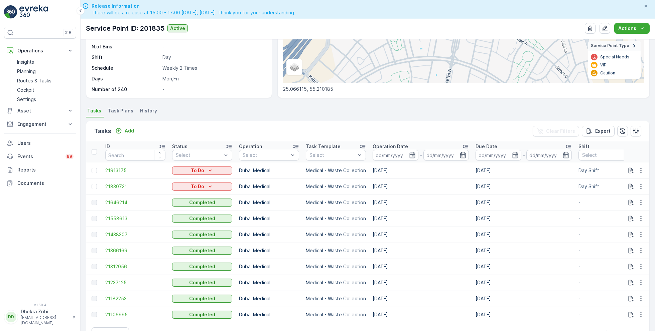
scroll to position [114, 0]
click at [640, 185] on icon "button" at bounding box center [640, 186] width 1 height 5
click at [621, 216] on span "Change Route" at bounding box center [623, 214] width 32 height 7
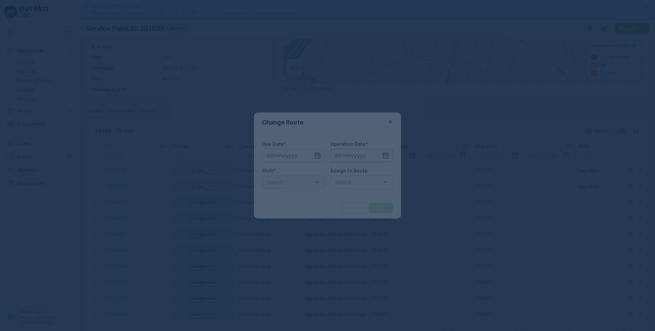
type input "[DATE]"
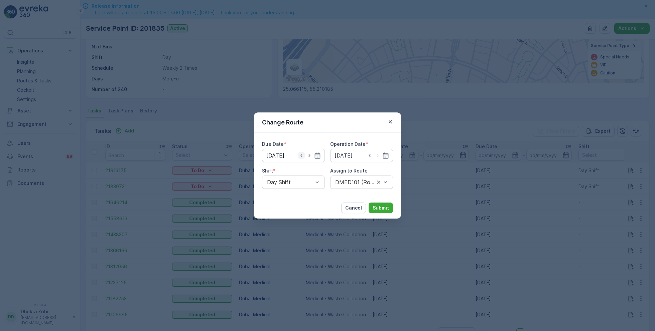
click at [301, 154] on icon "button" at bounding box center [301, 155] width 7 height 7
type input "[DATE]"
click at [385, 156] on icon "button" at bounding box center [385, 155] width 7 height 7
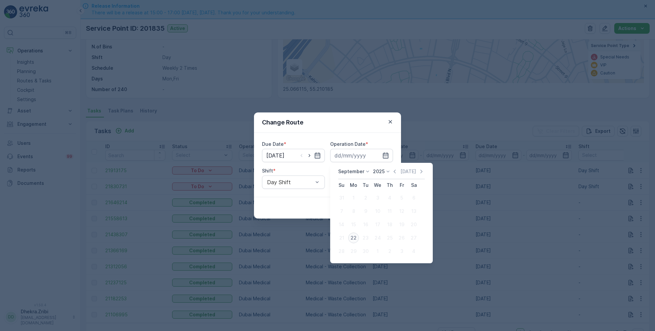
click at [351, 233] on button "22" at bounding box center [353, 238] width 12 height 12
type input "[DATE]"
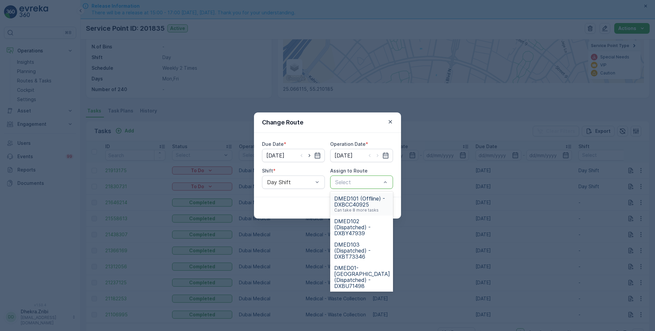
click at [359, 202] on span "DMED101 (Offline) - DXBCC40925" at bounding box center [361, 202] width 55 height 12
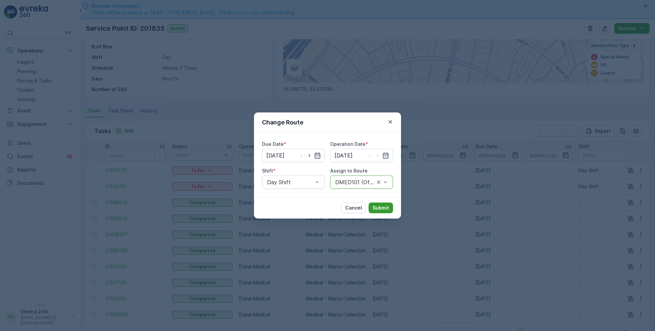
click at [385, 205] on p "Submit" at bounding box center [381, 208] width 16 height 7
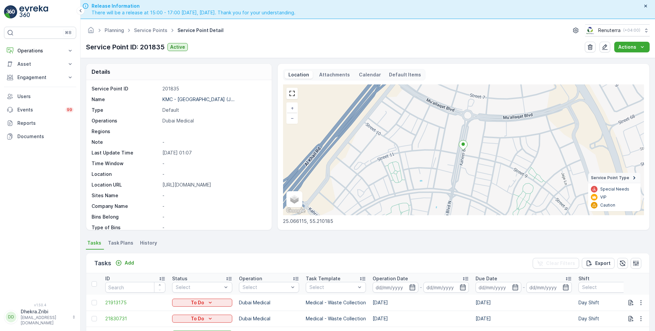
click at [146, 34] on ul "Service Points" at bounding box center [154, 31] width 43 height 10
click at [146, 32] on link "Service Points" at bounding box center [150, 30] width 33 height 6
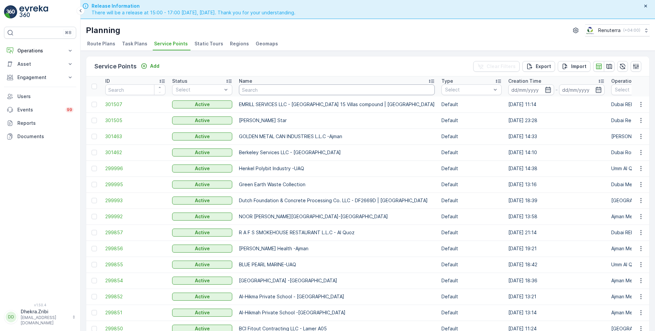
click at [270, 88] on input "text" at bounding box center [337, 90] width 196 height 11
type input "gulf"
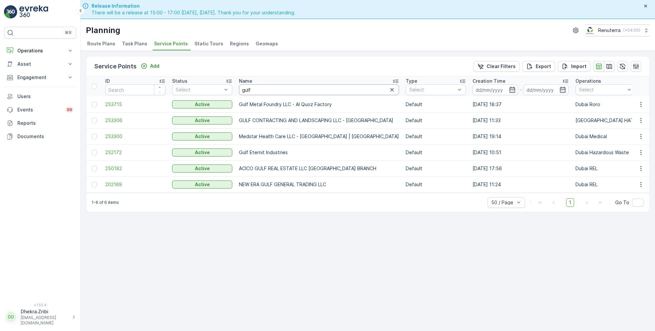
click at [253, 89] on input "gulf" at bounding box center [319, 90] width 160 height 11
type input "saudi"
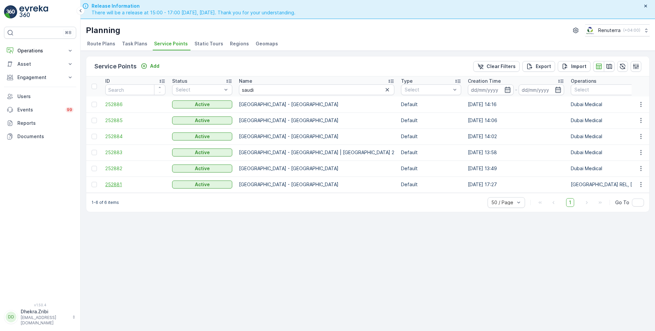
click at [117, 184] on span "252881" at bounding box center [135, 184] width 60 height 7
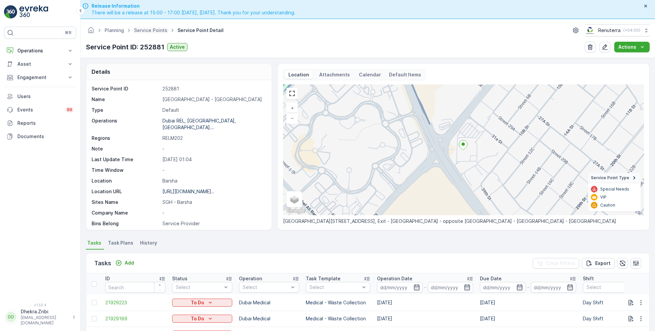
click at [154, 33] on span "Service Points" at bounding box center [151, 30] width 36 height 7
click at [152, 30] on link "Service Points" at bounding box center [150, 30] width 33 height 6
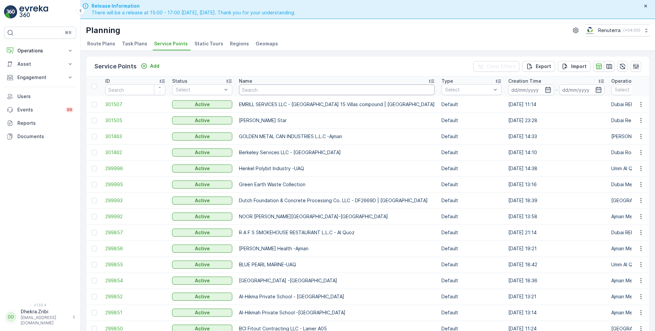
click at [270, 87] on input "text" at bounding box center [337, 90] width 196 height 11
type input "berkeley"
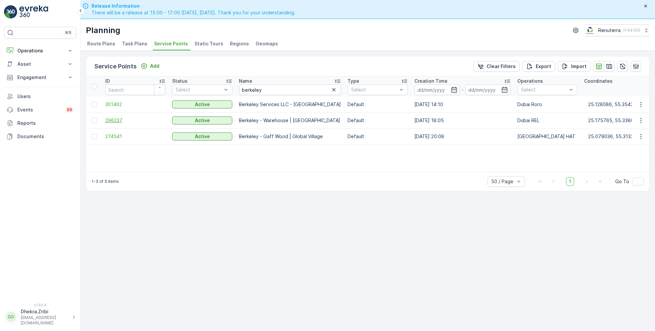
click at [116, 120] on span "296237" at bounding box center [135, 120] width 60 height 7
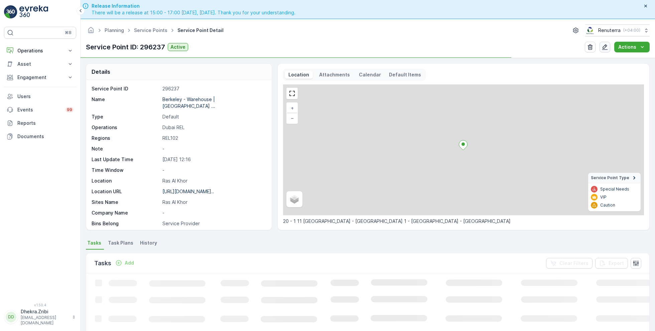
click at [607, 48] on icon "button" at bounding box center [604, 47] width 7 height 7
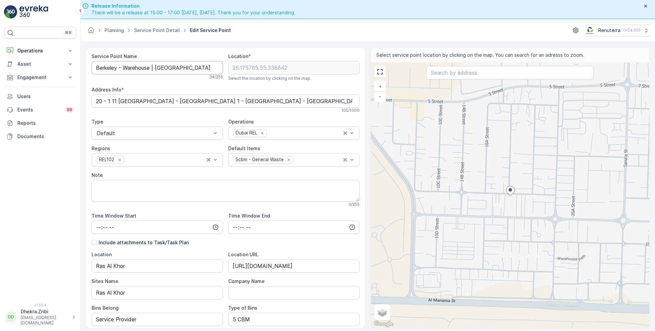
click at [148, 67] on Name "Berkeley - Warehouse | Ras Al Khor" at bounding box center [157, 67] width 131 height 13
paste Name "Gulf Metal Foundry LLC -"
type Name "Gulf Metal Foundry LLC - [GEOGRAPHIC_DATA]"
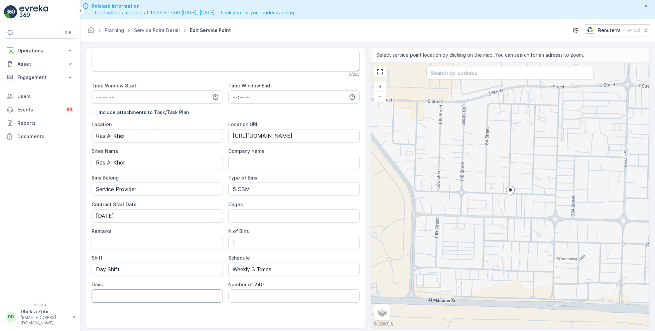
scroll to position [19, 0]
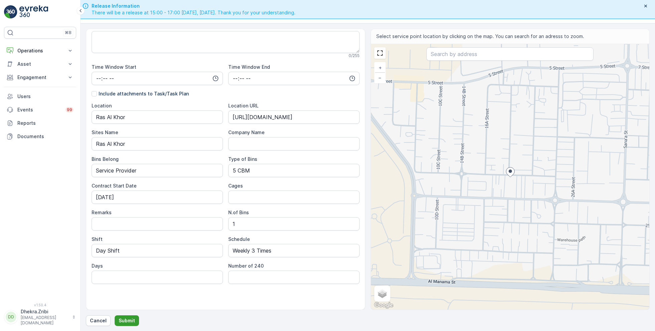
click at [122, 325] on button "Submit" at bounding box center [127, 321] width 24 height 11
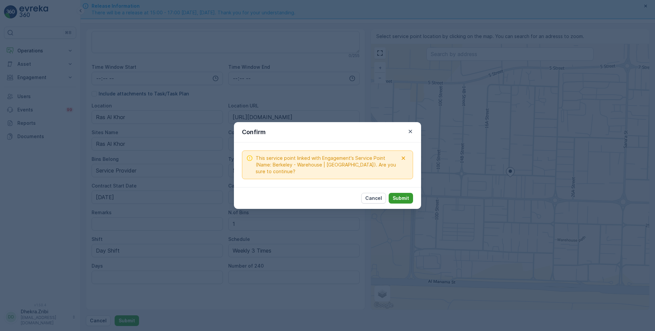
click at [394, 197] on p "Submit" at bounding box center [401, 198] width 16 height 7
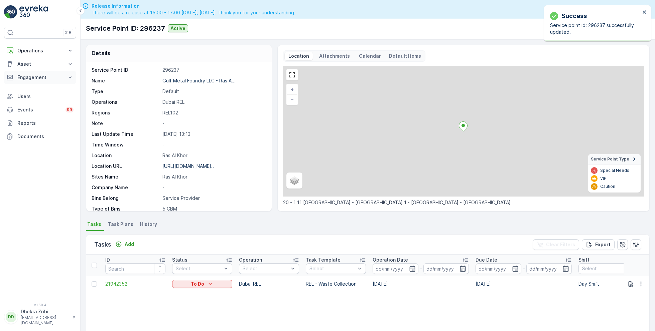
click at [33, 76] on p "Engagement" at bounding box center [39, 77] width 45 height 7
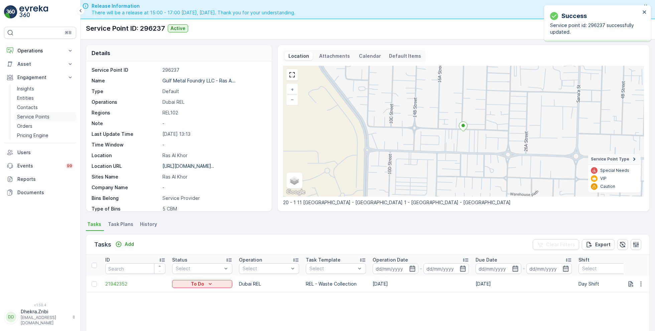
click at [37, 116] on p "Service Points" at bounding box center [33, 117] width 32 height 7
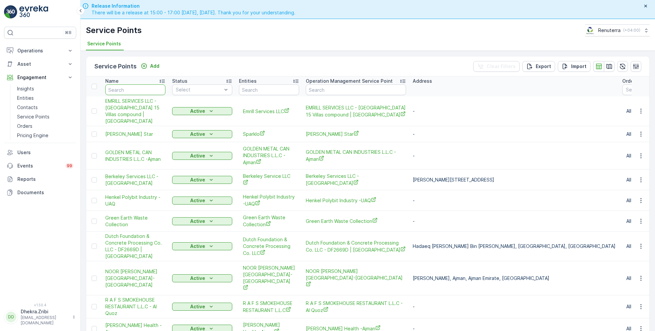
click at [151, 91] on input "text" at bounding box center [135, 90] width 60 height 11
type input "berkeley"
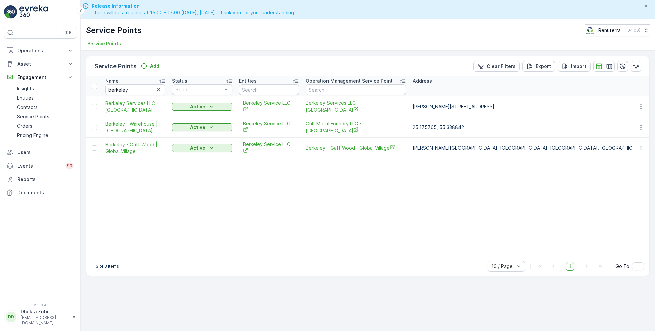
click at [137, 121] on span "Berkeley - Warehouse | Ras Al Khor" at bounding box center [135, 127] width 60 height 13
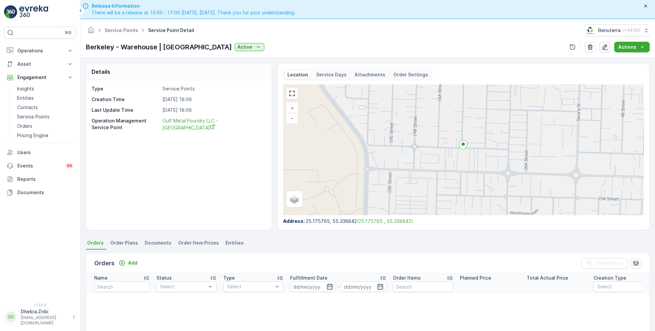
click at [604, 48] on icon "button" at bounding box center [604, 47] width 7 height 7
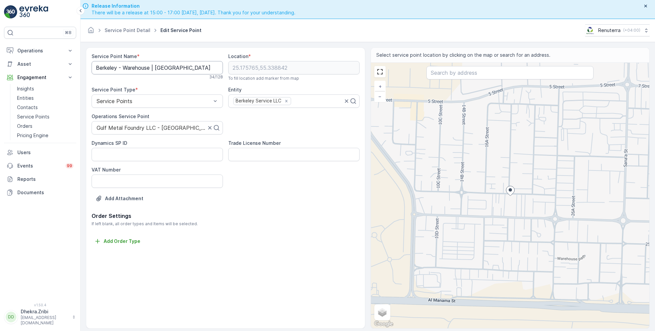
click at [193, 67] on Name "Berkeley - Warehouse | Ras Al Khor" at bounding box center [157, 67] width 131 height 13
paste Name "Gulf Metal Foundry LLC -"
type Name "Gulf Metal Foundry LLC - [GEOGRAPHIC_DATA]"
click at [189, 126] on div at bounding box center [151, 128] width 111 height 6
paste input "Gulf Metal Foundry LLC - [GEOGRAPHIC_DATA]"
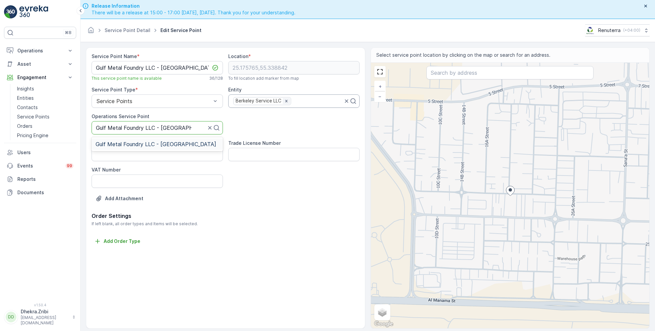
click at [287, 102] on icon "Remove Berkeley Service LLC" at bounding box center [286, 101] width 5 height 5
type input "Gulf Metal Foundry LLC - [GEOGRAPHIC_DATA]"
click at [287, 102] on div at bounding box center [291, 101] width 117 height 6
type input "gulf"
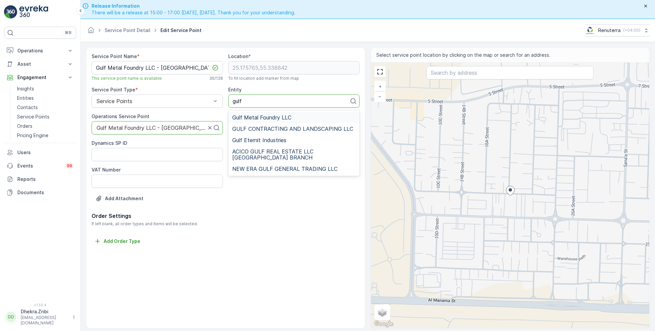
click at [287, 116] on span "Gulf Metal Foundry LLC" at bounding box center [261, 118] width 59 height 6
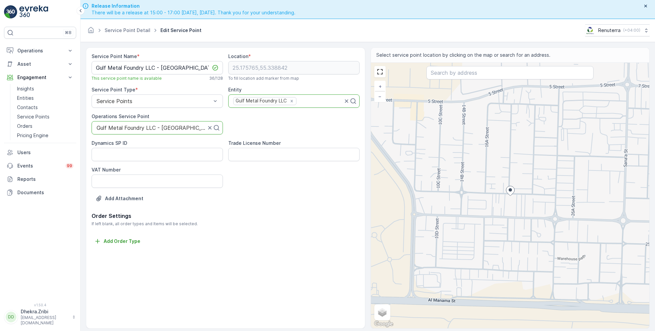
scroll to position [19, 0]
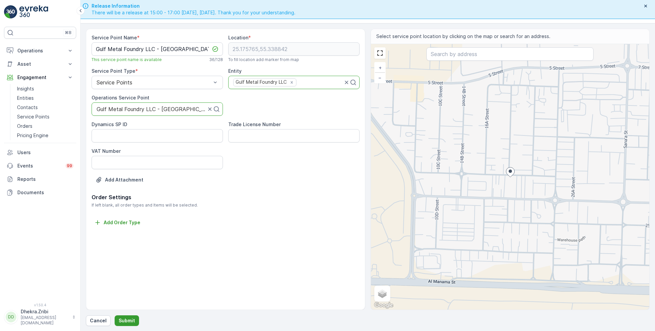
click at [127, 324] on p "Submit" at bounding box center [127, 321] width 16 height 7
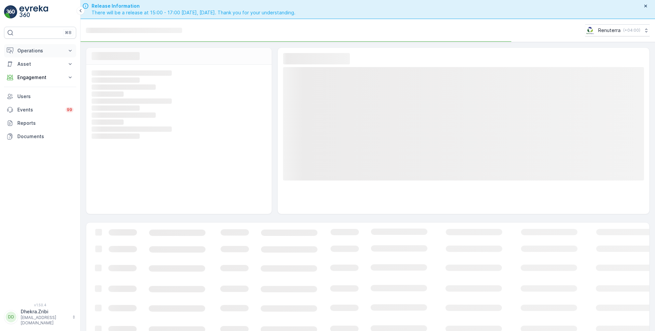
click at [23, 51] on p "Operations" at bounding box center [39, 50] width 45 height 7
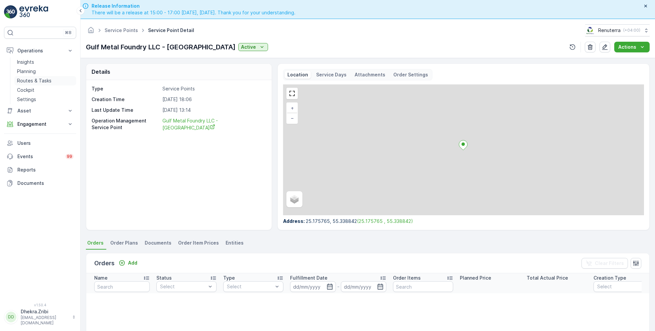
click at [30, 80] on p "Routes & Tasks" at bounding box center [34, 81] width 34 height 7
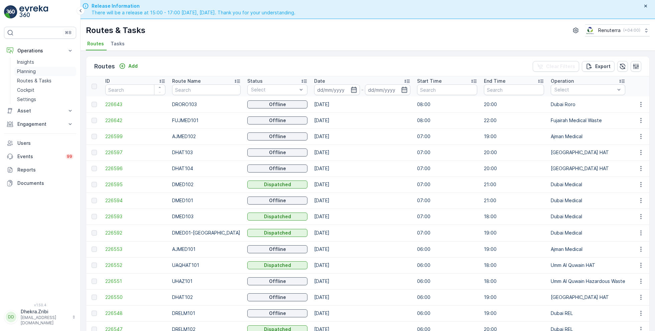
click at [36, 67] on link "Planning" at bounding box center [45, 71] width 62 height 9
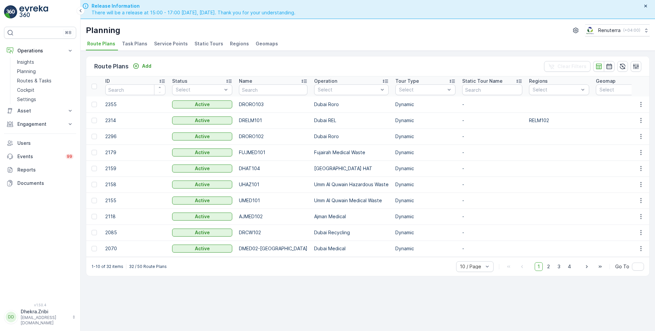
click at [170, 42] on span "Service Points" at bounding box center [171, 43] width 34 height 7
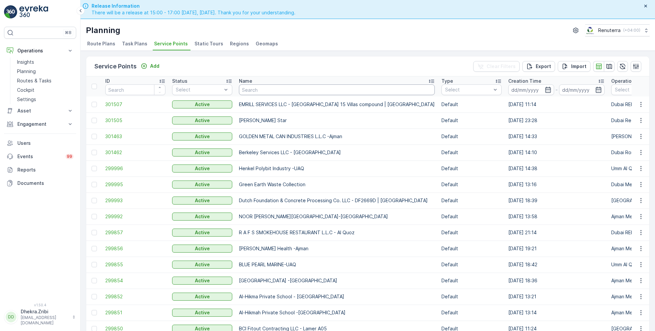
click at [253, 90] on input "text" at bounding box center [337, 90] width 196 height 11
type input "italian"
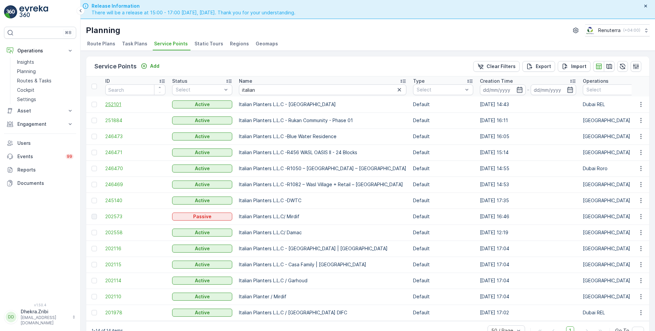
click at [112, 104] on span "252101" at bounding box center [135, 104] width 60 height 7
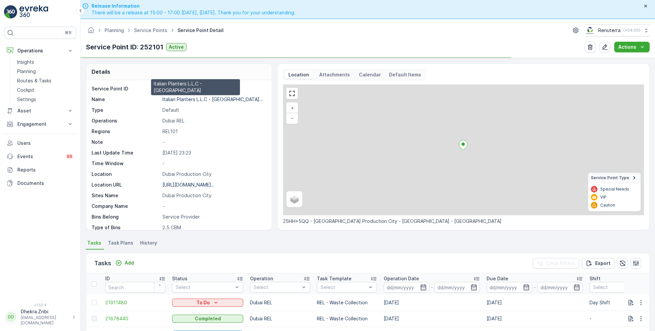
click at [187, 98] on p "Italian Planters L.L.C - [GEOGRAPHIC_DATA]..." at bounding box center [212, 100] width 101 height 6
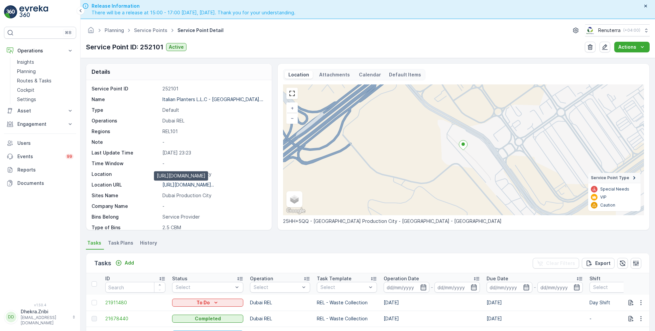
click at [201, 184] on p "[URL][DOMAIN_NAME].." at bounding box center [187, 185] width 51 height 6
click at [147, 32] on link "Service Points" at bounding box center [150, 30] width 33 height 6
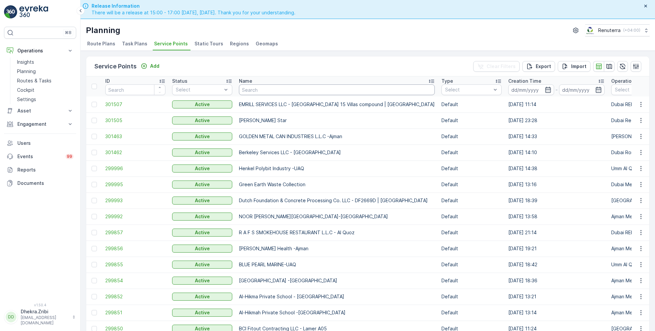
click at [267, 88] on input "text" at bounding box center [337, 90] width 196 height 11
type input "italian"
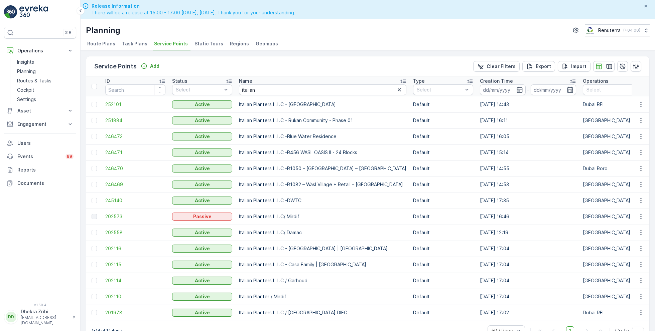
scroll to position [19, 0]
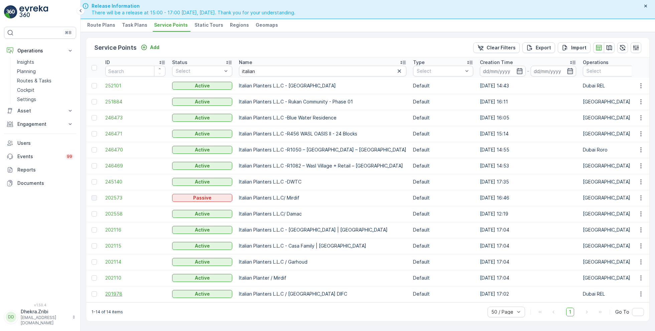
click at [115, 291] on span "201978" at bounding box center [135, 294] width 60 height 7
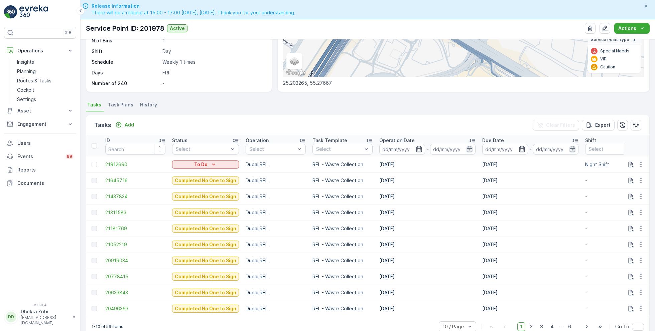
scroll to position [136, 0]
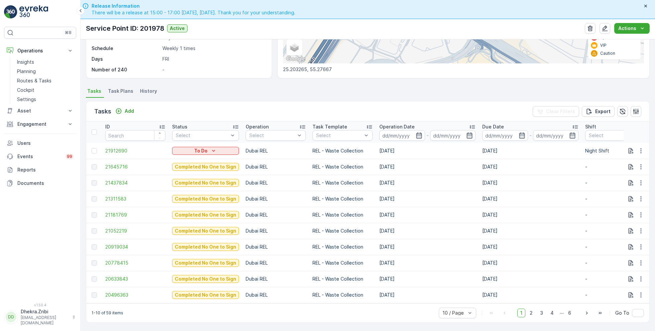
click at [113, 88] on span "Task Plans" at bounding box center [120, 91] width 25 height 7
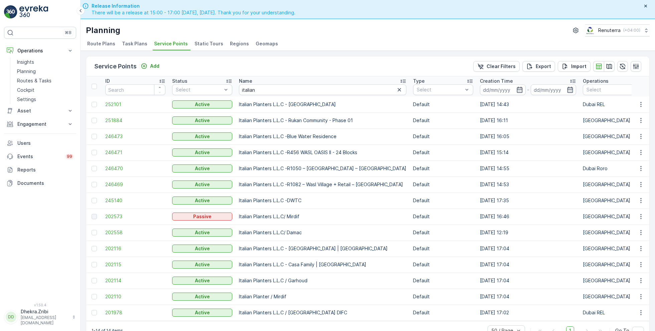
scroll to position [19, 0]
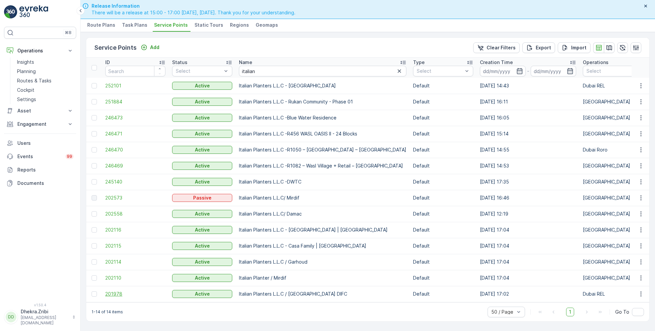
click at [119, 293] on span "201978" at bounding box center [135, 294] width 60 height 7
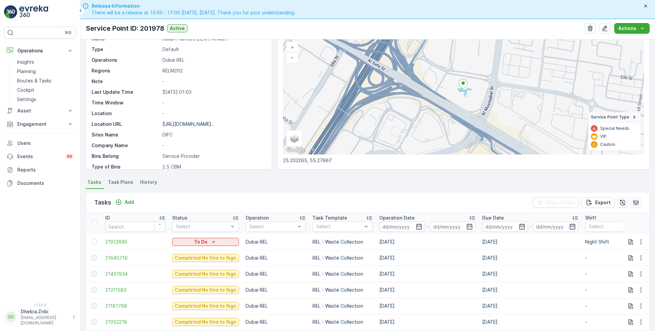
scroll to position [52, 0]
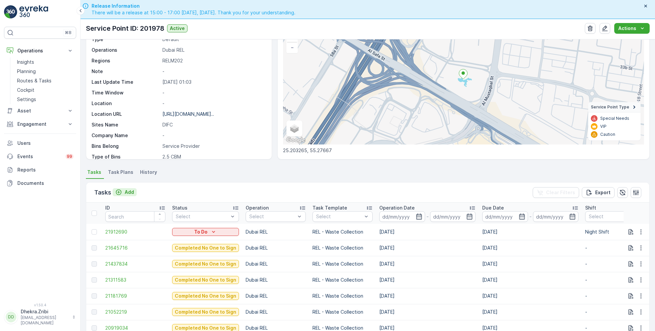
click at [127, 194] on p "Add" at bounding box center [129, 192] width 9 height 7
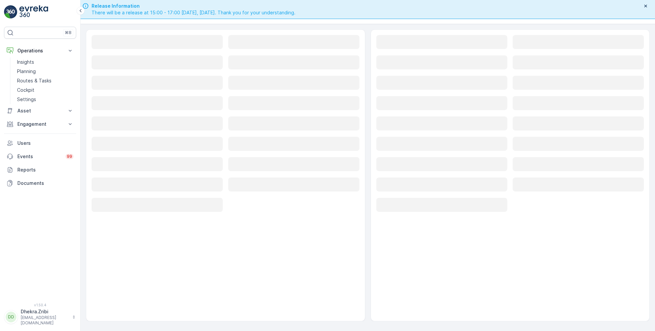
scroll to position [19, 0]
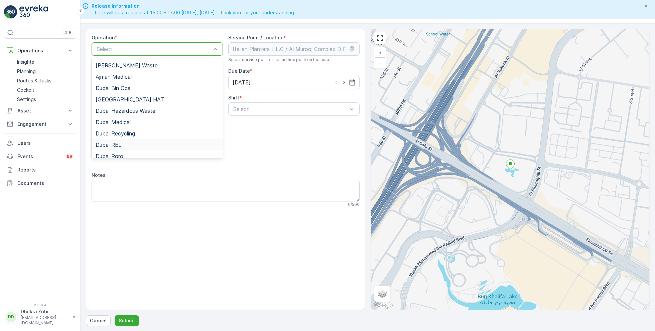
click at [123, 144] on div "Dubai REL" at bounding box center [157, 145] width 123 height 6
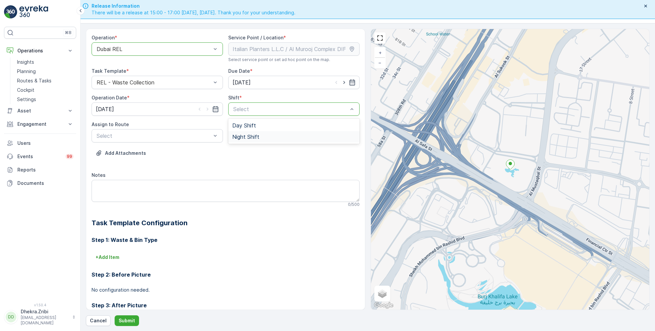
click at [240, 136] on span "Night Shift" at bounding box center [245, 137] width 27 height 6
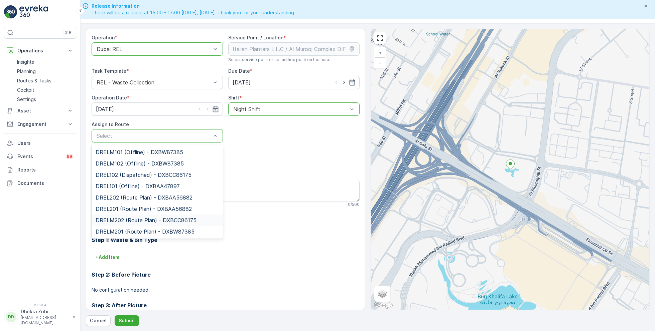
click at [125, 220] on span "DRELM202 (Route Plan) - DXBCC86175" at bounding box center [146, 221] width 101 height 6
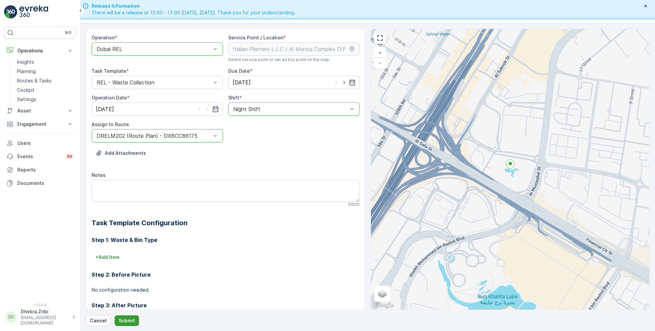
click at [121, 318] on p "Submit" at bounding box center [127, 321] width 16 height 7
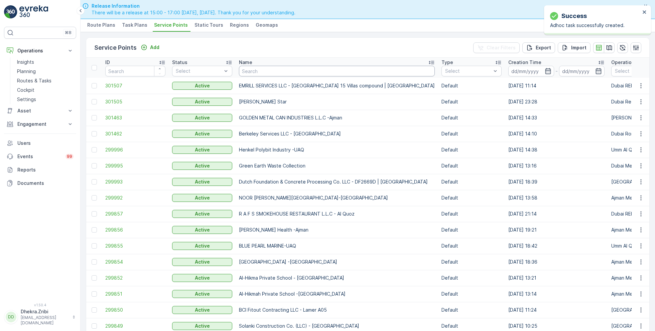
click at [257, 69] on input "text" at bounding box center [337, 71] width 196 height 11
type input "italian"
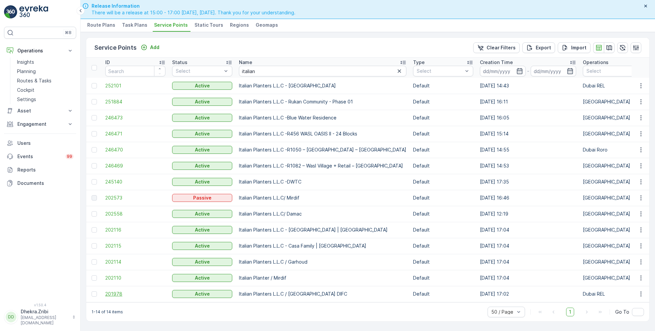
click at [122, 292] on span "201978" at bounding box center [135, 294] width 60 height 7
click at [113, 179] on span "245140" at bounding box center [135, 182] width 60 height 7
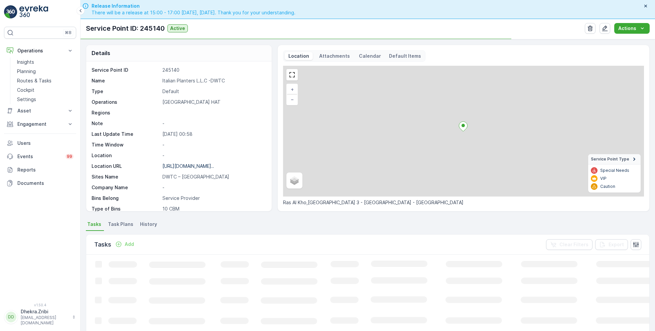
click at [184, 82] on p "Italian Planters L.L.C -DWTC" at bounding box center [213, 81] width 102 height 7
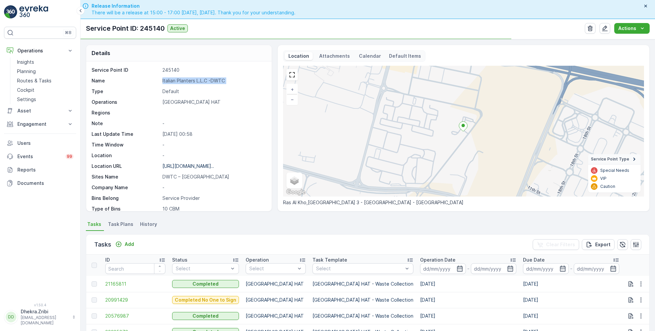
copy p "Italian Planters L.L.C -DWTC"
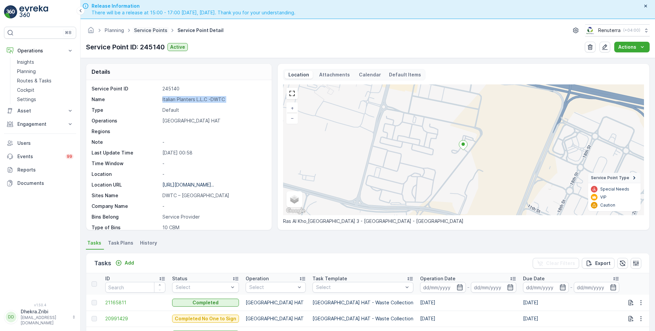
click at [148, 28] on link "Service Points" at bounding box center [150, 30] width 33 height 6
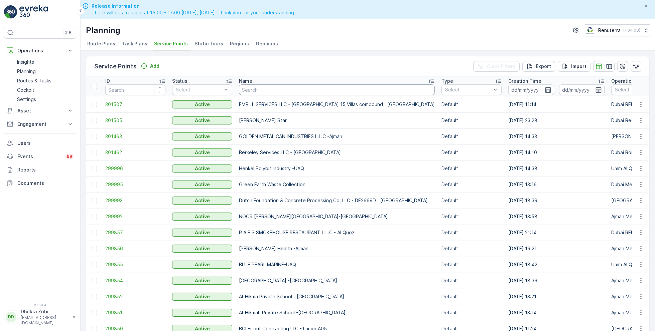
click at [255, 87] on input "text" at bounding box center [337, 90] width 196 height 11
type input "masat"
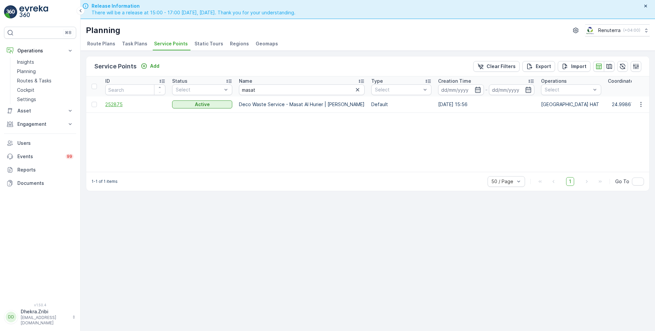
click at [121, 102] on span "252875" at bounding box center [135, 104] width 60 height 7
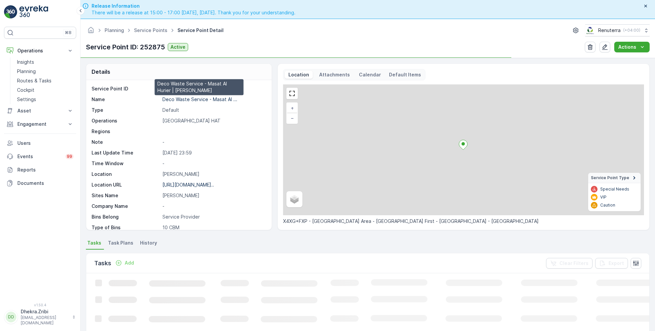
click at [183, 99] on p "Deco Waste Service - Masat Al ..." at bounding box center [199, 100] width 75 height 6
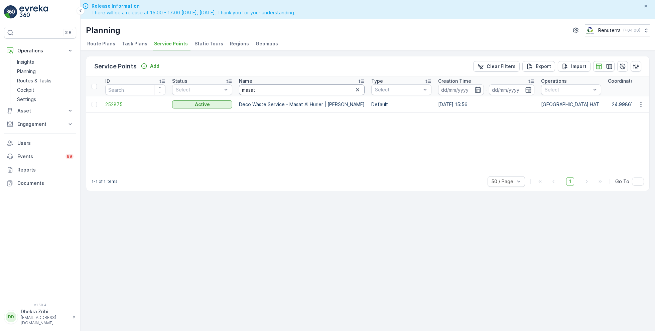
click at [254, 85] on input "masat" at bounding box center [302, 90] width 126 height 11
type input "nabc"
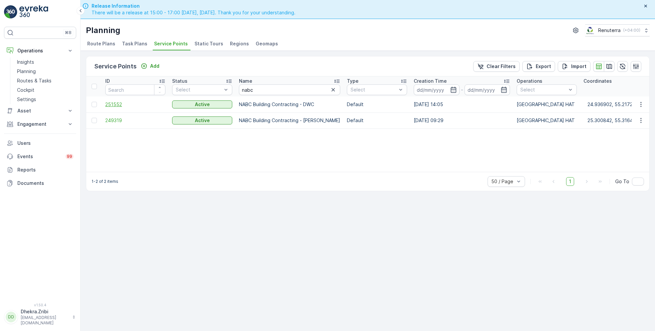
click at [115, 103] on span "251552" at bounding box center [135, 104] width 60 height 7
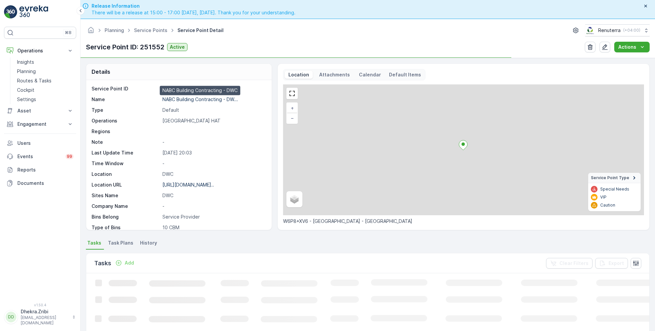
click at [199, 99] on p "NABC Building Contracting - DW..." at bounding box center [200, 100] width 76 height 6
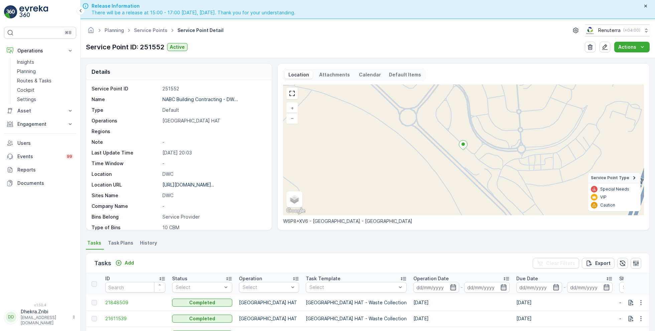
click at [142, 34] on ul "Service Points" at bounding box center [154, 31] width 43 height 10
click at [142, 33] on span "Service Points" at bounding box center [151, 30] width 36 height 7
click at [145, 30] on link "Service Points" at bounding box center [150, 30] width 33 height 6
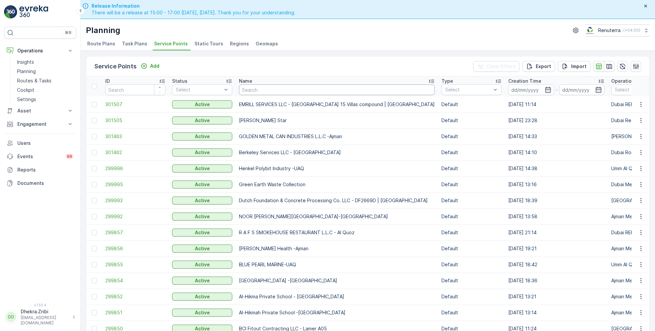
click at [253, 91] on input "text" at bounding box center [337, 90] width 196 height 11
type input "smoke"
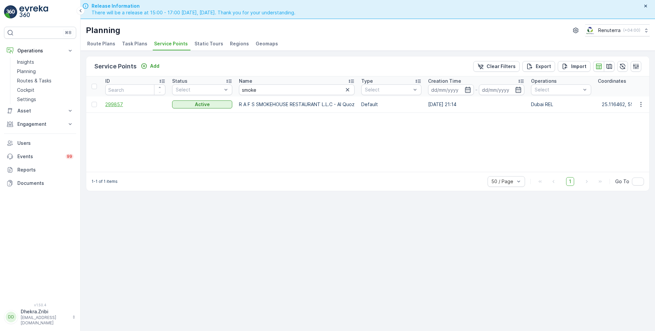
click at [116, 104] on span "299857" at bounding box center [135, 104] width 60 height 7
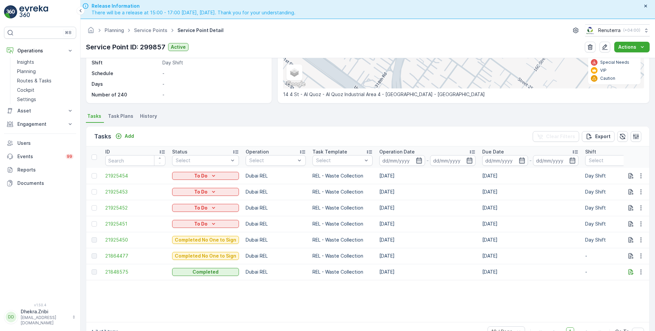
scroll to position [130, 0]
click at [119, 237] on span "21925450" at bounding box center [135, 240] width 60 height 7
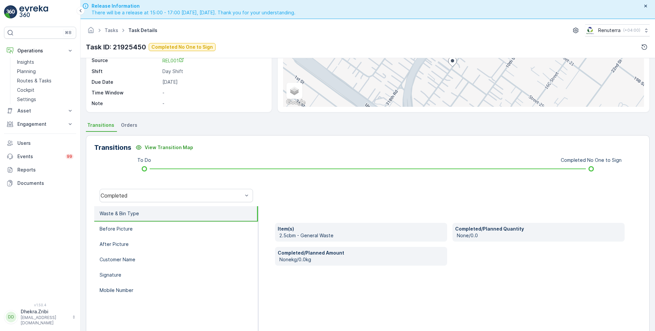
scroll to position [85, 0]
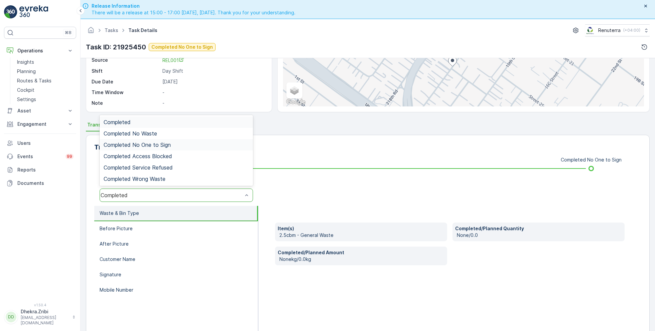
click at [150, 140] on div "Completed No One to Sign" at bounding box center [176, 144] width 153 height 11
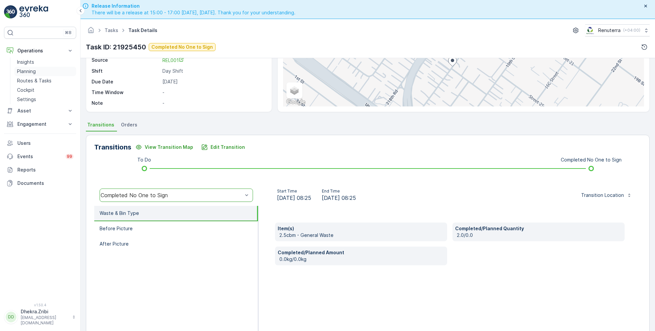
click at [33, 71] on p "Planning" at bounding box center [26, 71] width 19 height 7
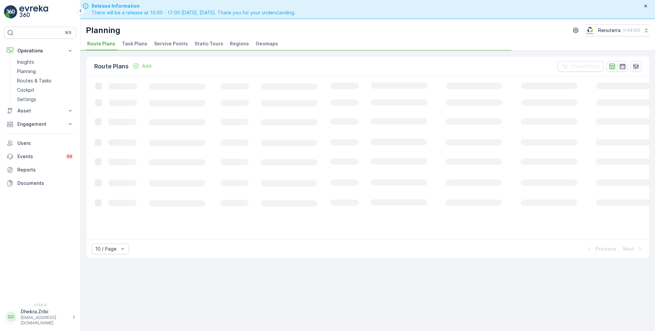
click at [163, 45] on span "Service Points" at bounding box center [171, 43] width 34 height 7
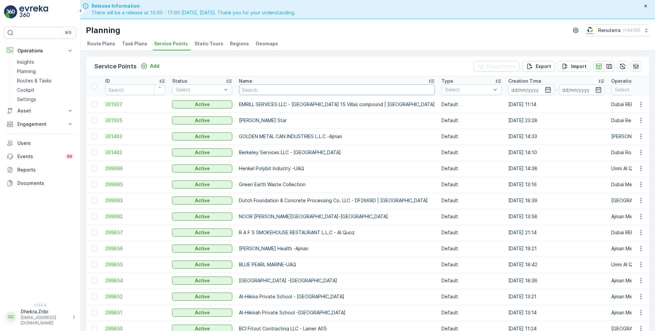
click at [271, 94] on input "text" at bounding box center [337, 90] width 196 height 11
type input "wasl"
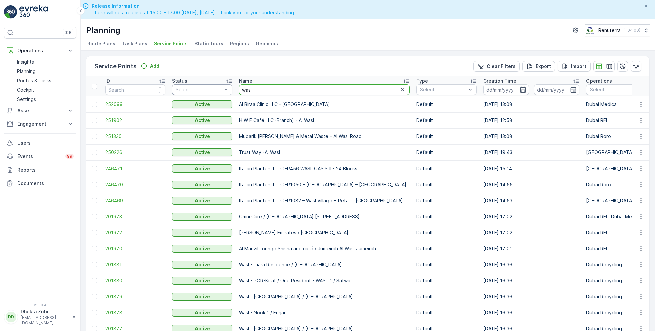
drag, startPoint x: 265, startPoint y: 87, endPoint x: 221, endPoint y: 87, distance: 44.1
type input "italian"
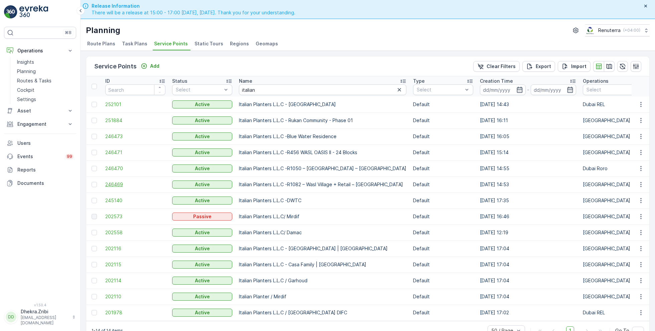
click at [122, 183] on span "246469" at bounding box center [135, 184] width 60 height 7
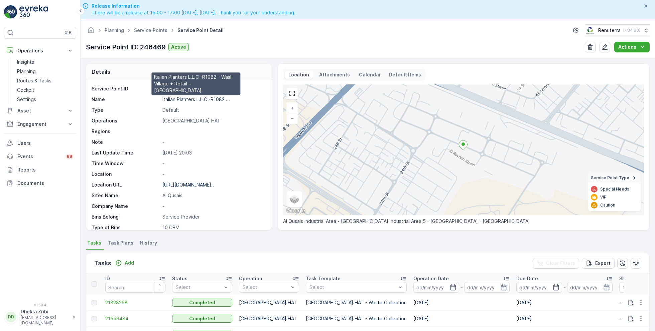
click at [180, 101] on p "Italian Planters L.L.C -R1082 ..." at bounding box center [195, 100] width 67 height 6
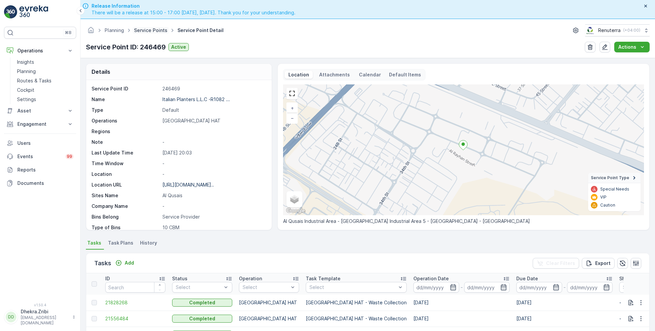
click at [152, 31] on link "Service Points" at bounding box center [150, 30] width 33 height 6
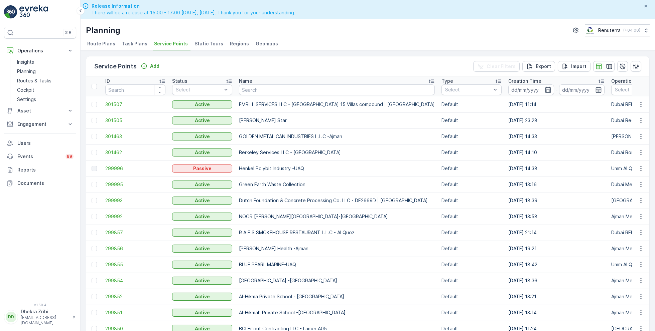
click at [276, 89] on input "text" at bounding box center [337, 90] width 196 height 11
type input "nabc"
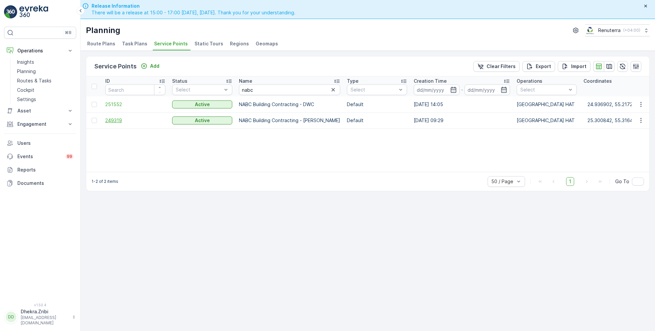
click at [111, 117] on span "249319" at bounding box center [135, 120] width 60 height 7
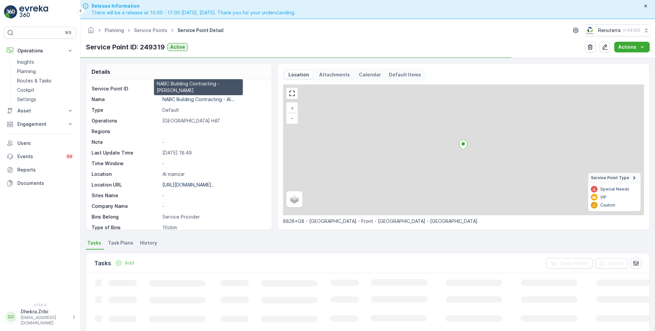
click at [179, 100] on p "NABC Building Contracting - Al..." at bounding box center [198, 100] width 72 height 6
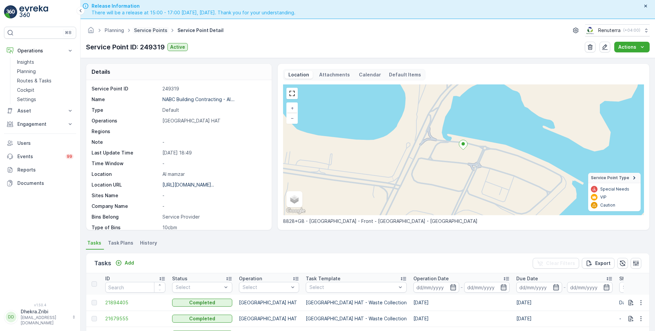
click at [152, 30] on link "Service Points" at bounding box center [150, 30] width 33 height 6
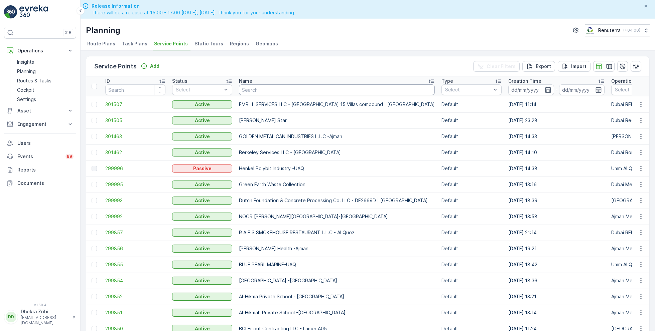
click at [289, 90] on input "text" at bounding box center [337, 90] width 196 height 11
click at [347, 37] on div "Planning Renuterra ( +04:00 ) Route Plans Task Plans Service Points Static Tour…" at bounding box center [368, 35] width 574 height 32
click at [262, 88] on input "text" at bounding box center [337, 90] width 196 height 11
type input "ktc"
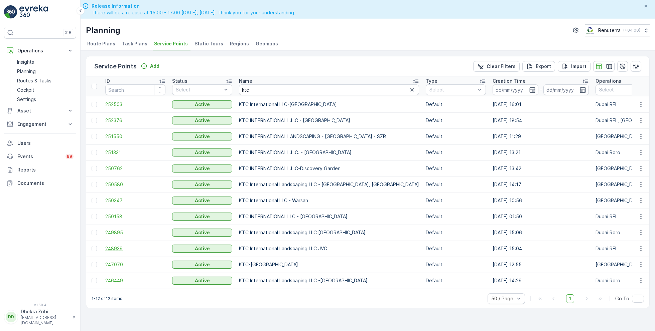
click at [120, 247] on span "248939" at bounding box center [135, 249] width 60 height 7
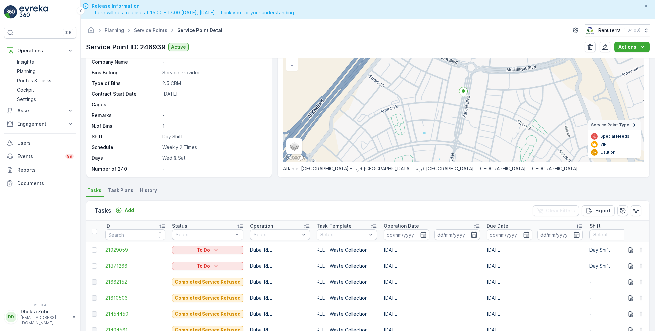
scroll to position [53, 0]
click at [149, 30] on link "Service Points" at bounding box center [150, 30] width 33 height 6
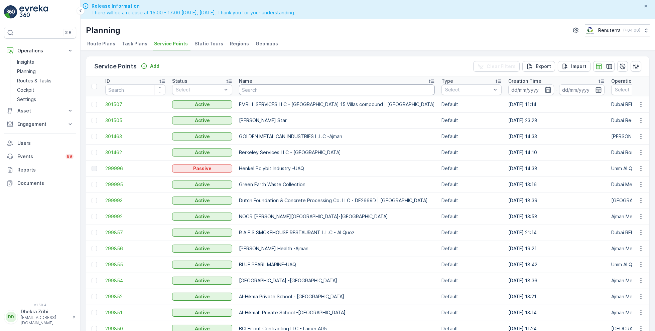
click at [261, 91] on input "text" at bounding box center [337, 90] width 196 height 11
type input "ktc"
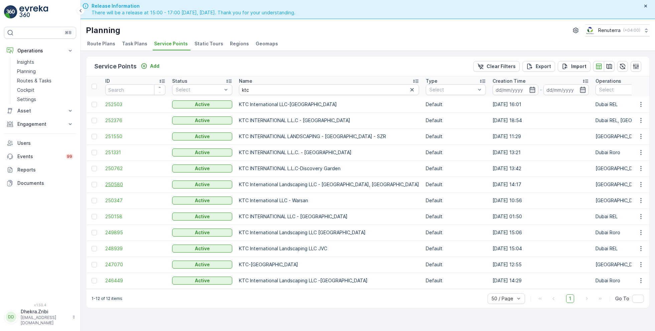
click at [113, 183] on span "250580" at bounding box center [135, 184] width 60 height 7
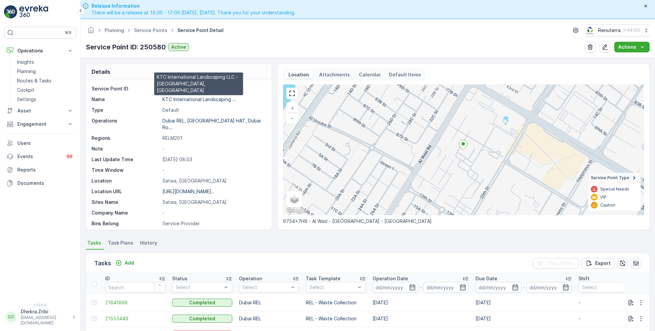
click at [206, 101] on p "KTC International Landscaping ..." at bounding box center [199, 100] width 74 height 6
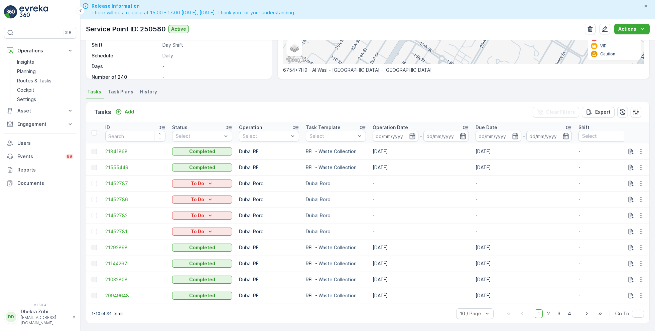
scroll to position [19, 0]
click at [472, 297] on span "50 / Page" at bounding box center [471, 298] width 22 height 5
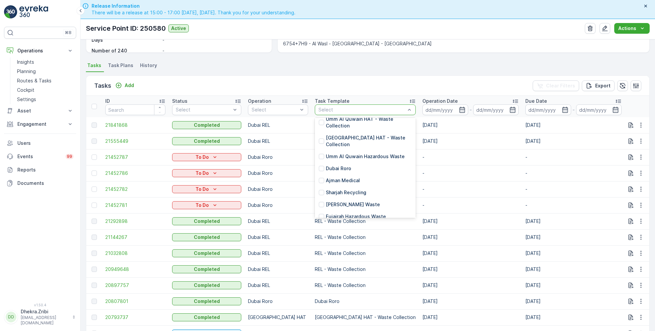
scroll to position [105, 0]
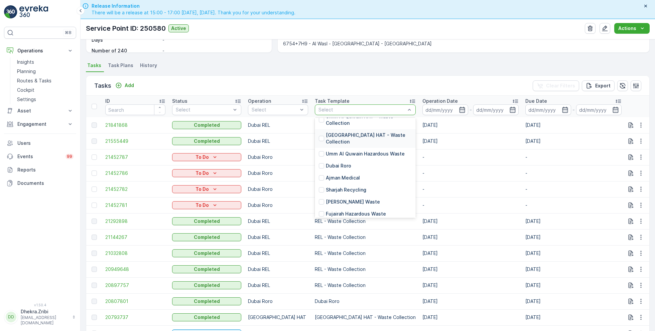
click at [337, 145] on p "Dubai HAT - Waste Collection" at bounding box center [369, 138] width 86 height 13
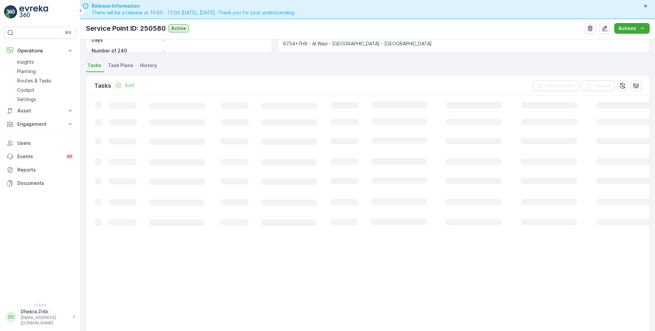
scroll to position [46, 0]
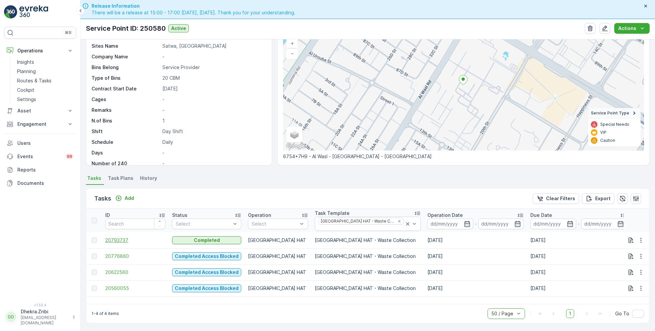
click at [117, 237] on span "20793737" at bounding box center [135, 240] width 60 height 7
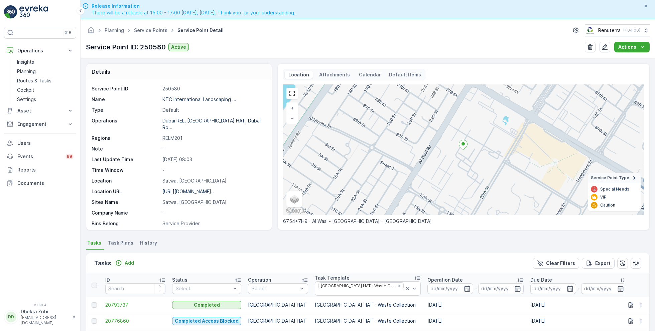
click at [146, 33] on ul "Service Points" at bounding box center [154, 31] width 43 height 10
click at [146, 32] on link "Service Points" at bounding box center [150, 30] width 33 height 6
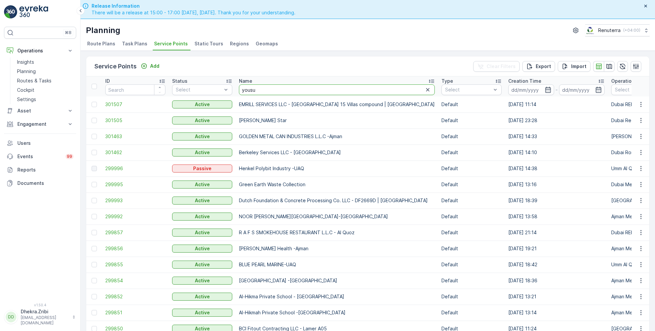
type input "yousuf"
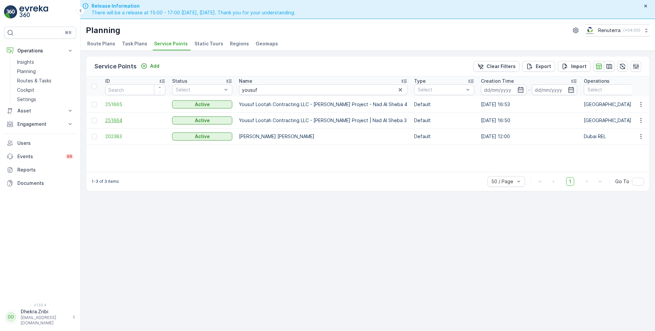
click at [113, 119] on span "251664" at bounding box center [135, 120] width 60 height 7
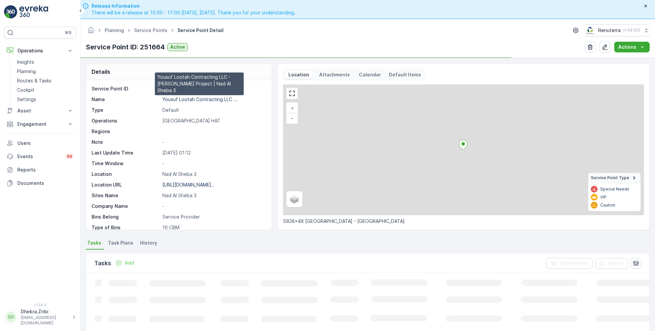
click at [190, 97] on p "Yousuf Lootah Contracting LLC ..." at bounding box center [199, 100] width 75 height 6
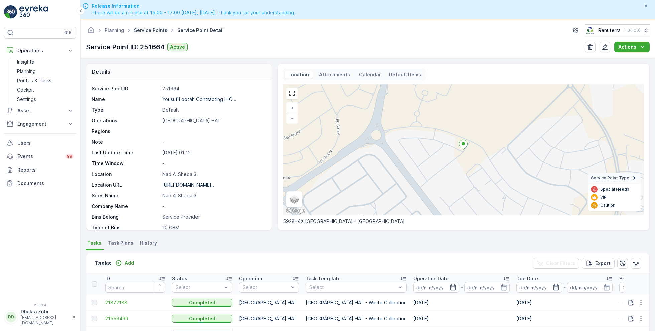
click at [153, 29] on link "Service Points" at bounding box center [150, 30] width 33 height 6
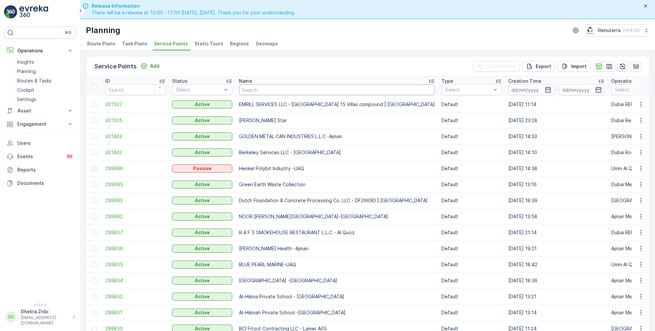
click at [280, 89] on input "text" at bounding box center [337, 90] width 196 height 11
type input "omni"
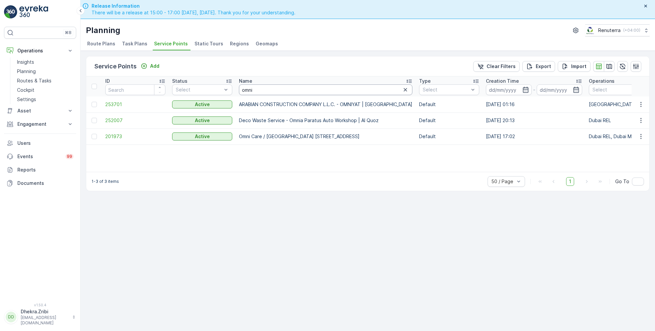
click at [271, 90] on input "omni" at bounding box center [325, 90] width 173 height 11
type input "omnia"
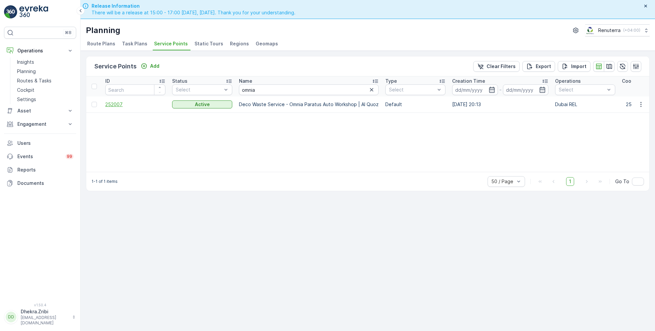
click at [115, 105] on span "252007" at bounding box center [135, 104] width 60 height 7
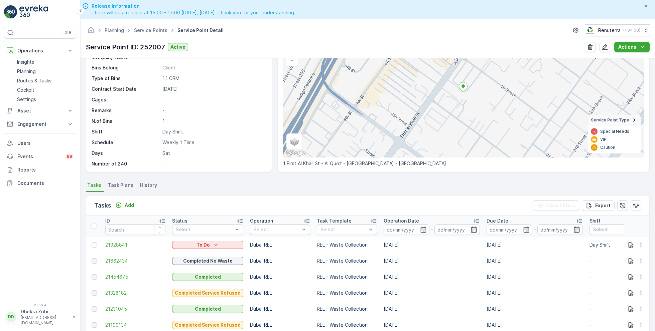
scroll to position [61, 0]
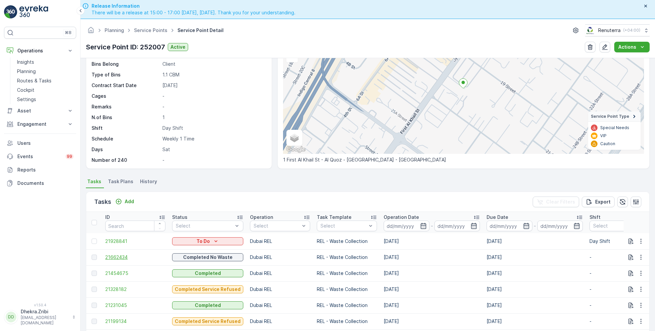
click at [125, 254] on span "21662434" at bounding box center [135, 257] width 60 height 7
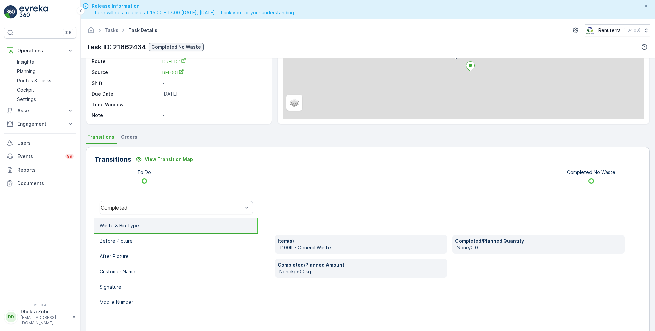
scroll to position [89, 0]
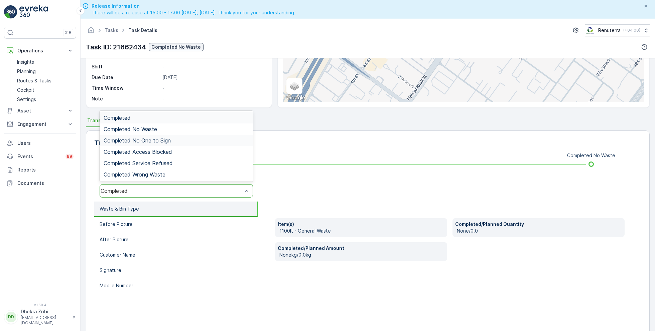
click at [164, 143] on span "Completed No One to Sign" at bounding box center [137, 141] width 67 height 6
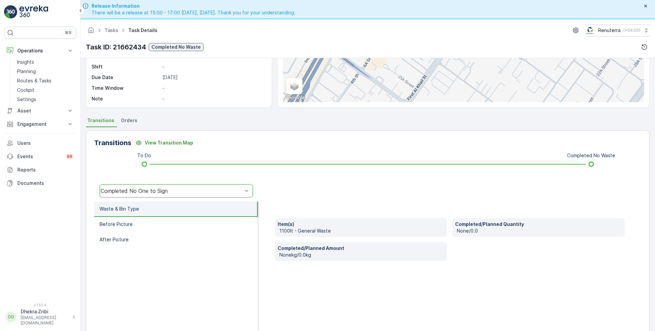
click at [172, 191] on div "Completed No One to Sign" at bounding box center [172, 191] width 142 height 6
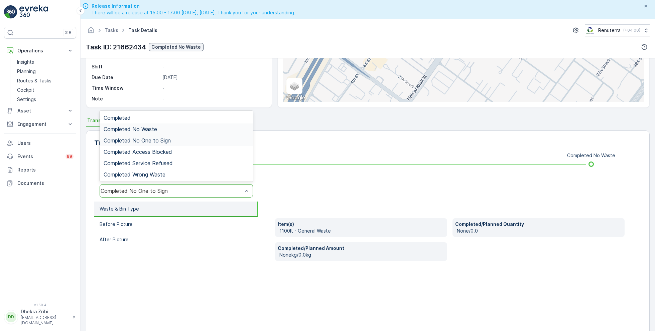
click at [161, 127] on div "Completed No Waste" at bounding box center [176, 129] width 145 height 6
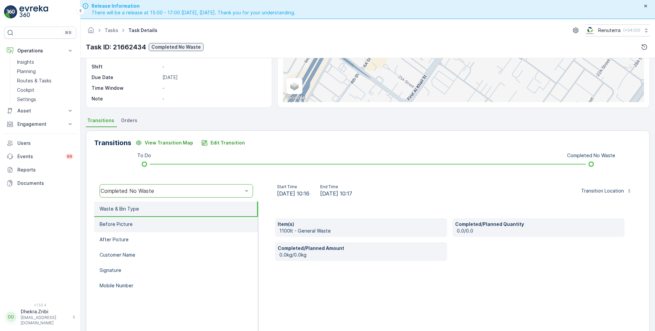
scroll to position [19, 0]
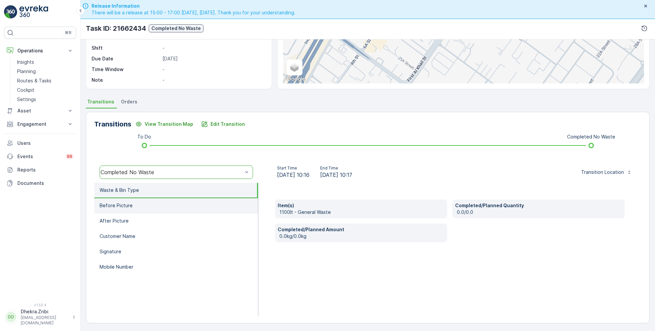
click at [149, 207] on li "Before Picture" at bounding box center [176, 205] width 164 height 15
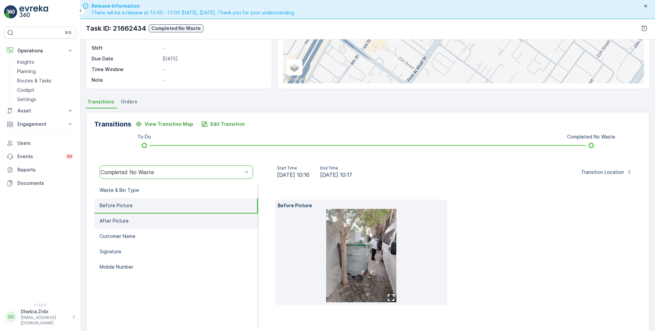
click at [153, 222] on li "After Picture" at bounding box center [176, 221] width 164 height 15
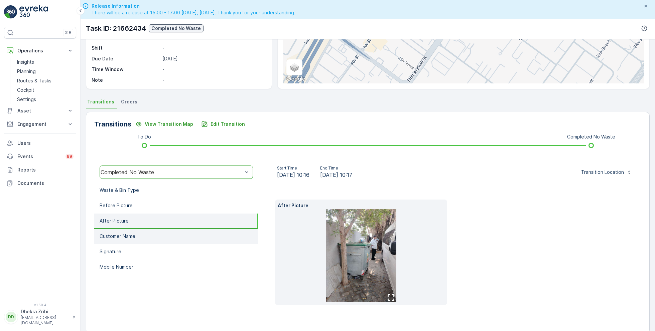
click at [156, 234] on li "Customer Name" at bounding box center [176, 236] width 164 height 15
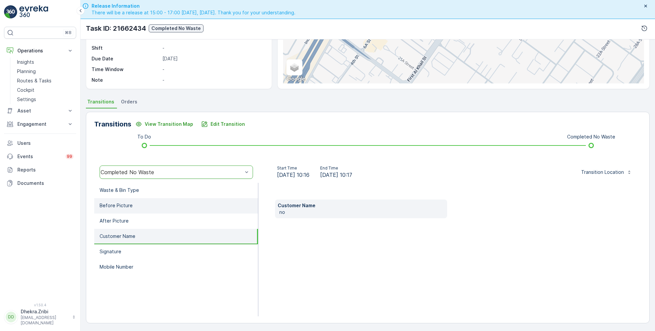
click at [140, 205] on li "Before Picture" at bounding box center [176, 205] width 164 height 15
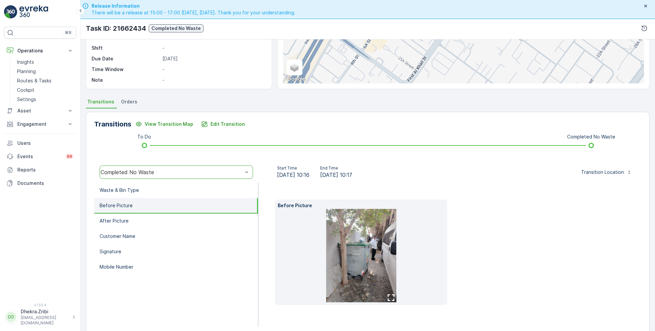
click at [373, 245] on img at bounding box center [361, 256] width 70 height 94
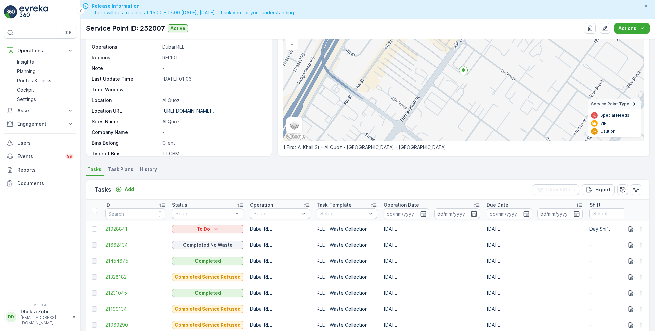
scroll to position [55, 0]
click at [130, 190] on p "Add" at bounding box center [129, 189] width 9 height 7
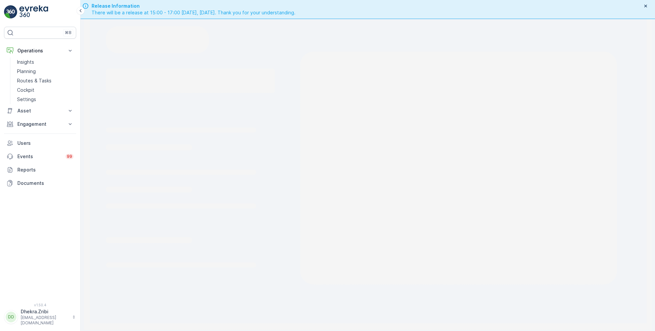
scroll to position [19, 0]
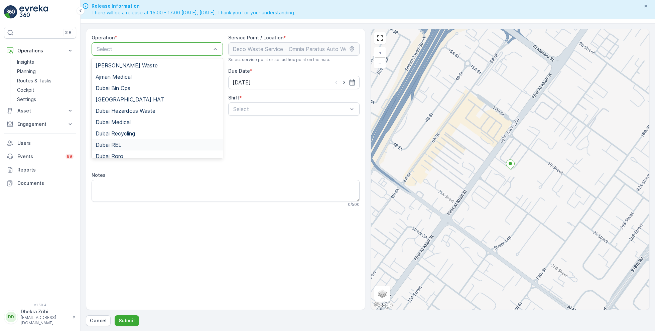
click at [118, 142] on span "Dubai REL" at bounding box center [109, 145] width 26 height 6
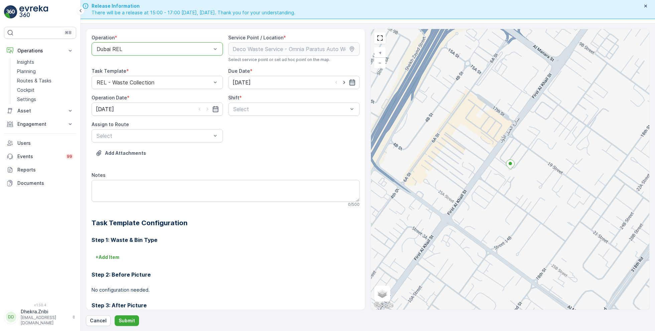
click at [349, 82] on icon "button" at bounding box center [352, 82] width 7 height 7
click at [261, 165] on div "23" at bounding box center [263, 164] width 11 height 11
type input "23.09.2025"
click at [205, 108] on icon "button" at bounding box center [207, 109] width 7 height 7
type input "23.09.2025"
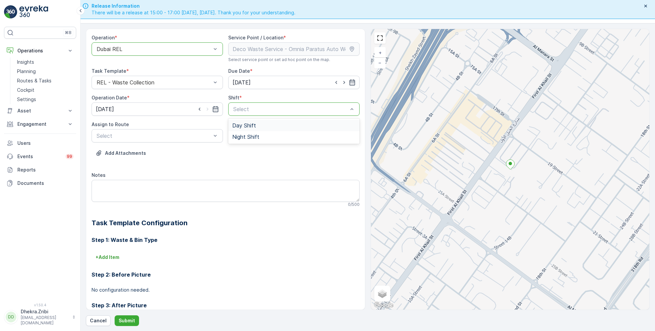
click at [239, 125] on span "Day Shift" at bounding box center [244, 126] width 24 height 6
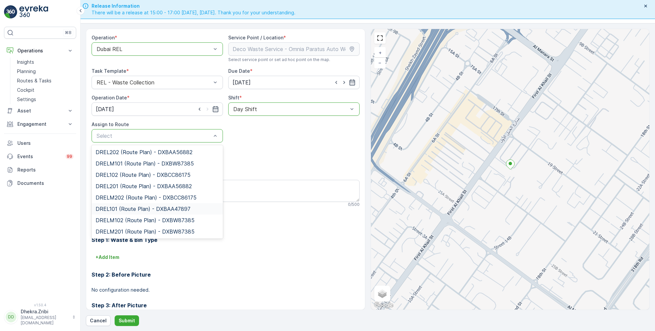
click at [124, 210] on span "DREL101 (Route Plan) - DXBAA47897" at bounding box center [143, 209] width 95 height 6
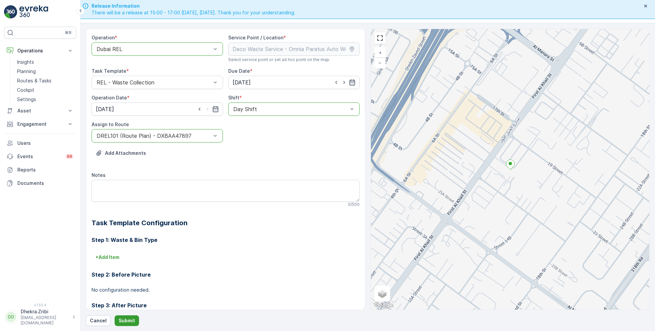
click at [125, 323] on p "Submit" at bounding box center [127, 321] width 16 height 7
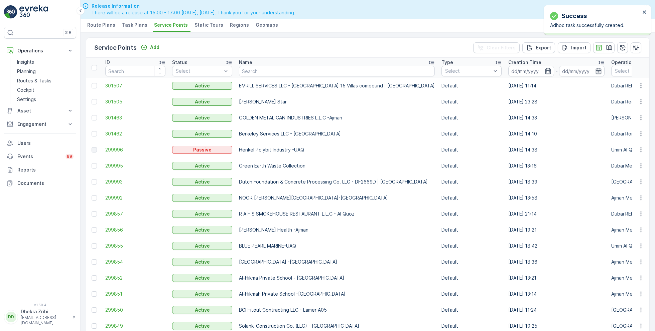
click at [285, 76] on th "Name" at bounding box center [337, 68] width 202 height 20
click at [275, 70] on input "text" at bounding box center [337, 71] width 196 height 11
type input "omni"
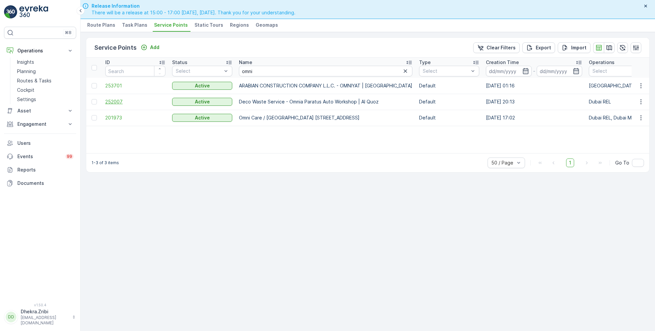
click at [113, 100] on span "252007" at bounding box center [135, 102] width 60 height 7
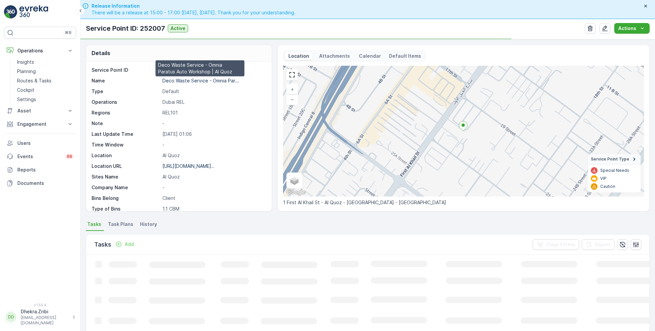
click at [204, 81] on p "Deco Waste Service - Omnia Par..." at bounding box center [200, 81] width 77 height 6
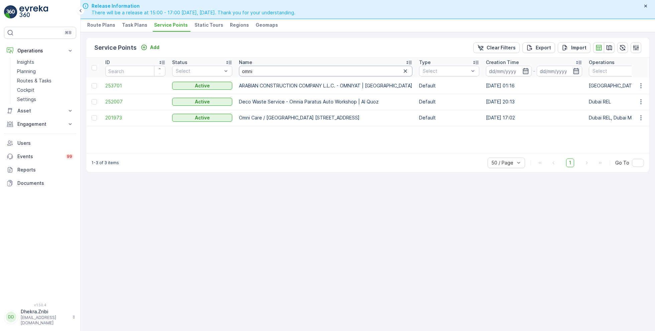
click at [264, 70] on input "omni" at bounding box center [325, 71] width 173 height 11
type input "mk ga"
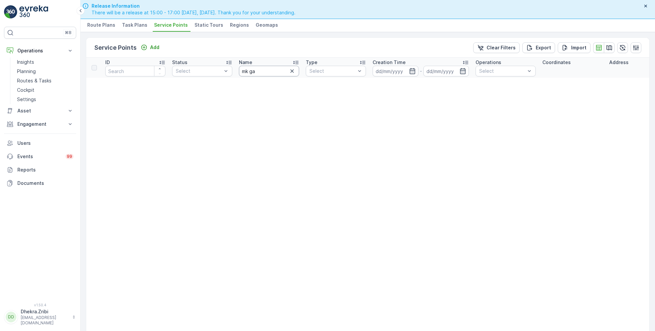
click at [264, 73] on input "mk ga" at bounding box center [269, 71] width 60 height 11
type input "mk"
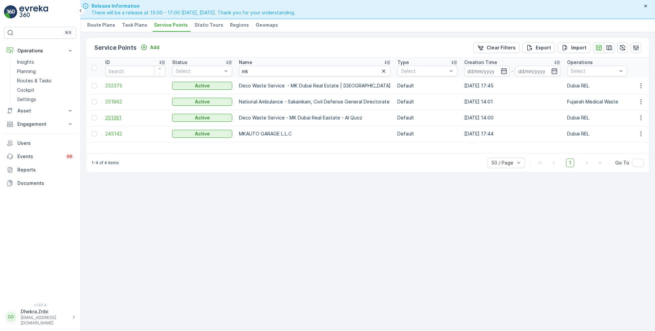
click at [117, 117] on span "251391" at bounding box center [135, 118] width 60 height 7
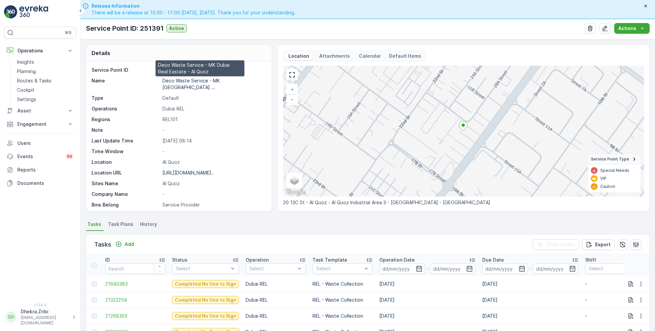
click at [192, 81] on p "Deco Waste Service - MK Dubai ..." at bounding box center [191, 84] width 59 height 12
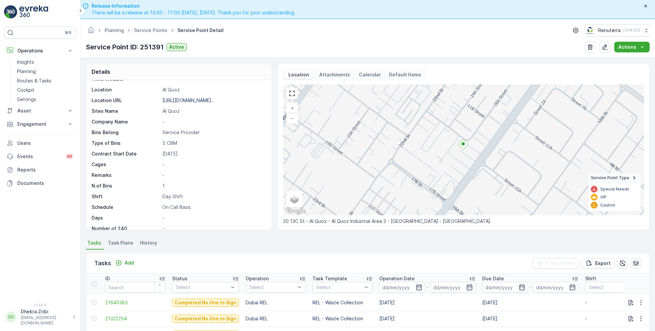
scroll to position [92, 0]
click at [125, 261] on p "Add" at bounding box center [129, 263] width 9 height 7
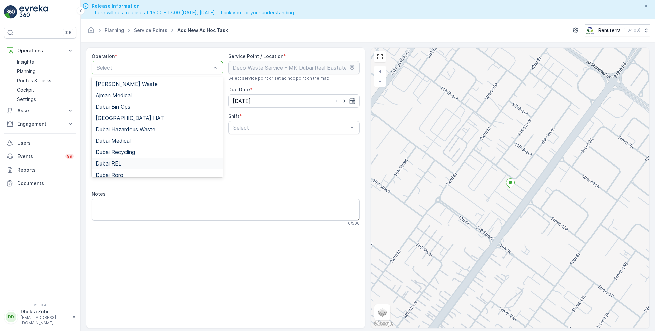
click at [122, 162] on div "Dubai REL" at bounding box center [157, 164] width 123 height 6
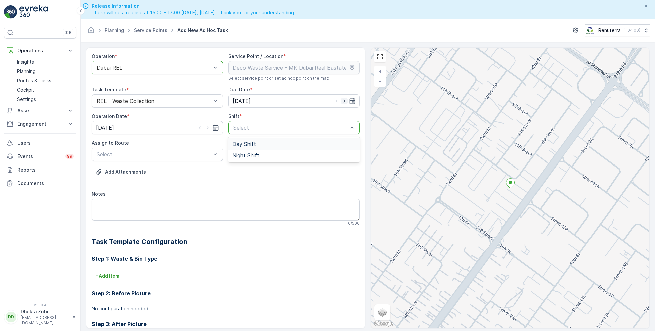
click at [344, 102] on icon "button" at bounding box center [344, 101] width 7 height 7
type input "[DATE]"
click at [208, 127] on icon "button" at bounding box center [207, 128] width 7 height 7
type input "[DATE]"
click at [251, 145] on span "Day Shift" at bounding box center [244, 144] width 24 height 6
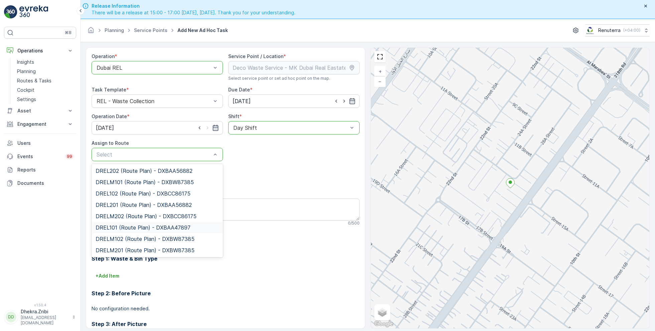
click at [123, 229] on span "DREL101 (Route Plan) - DXBAA47897" at bounding box center [143, 228] width 95 height 6
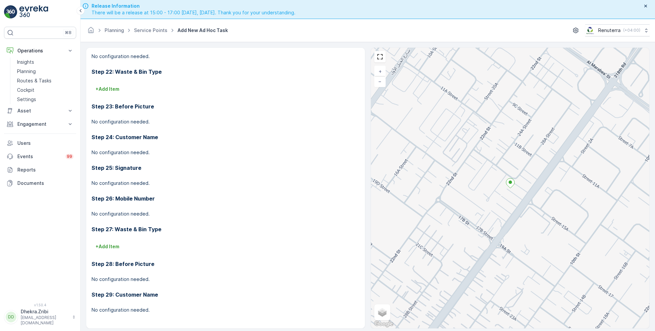
scroll to position [19, 0]
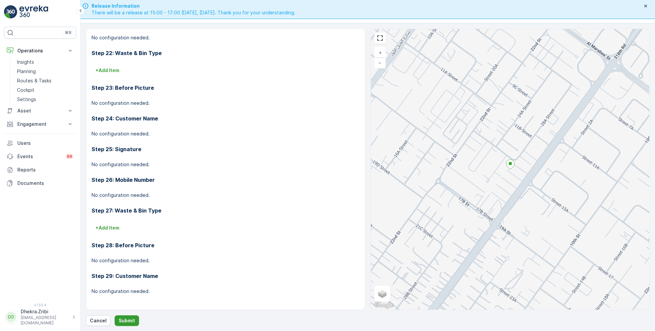
click at [122, 322] on p "Submit" at bounding box center [127, 321] width 16 height 7
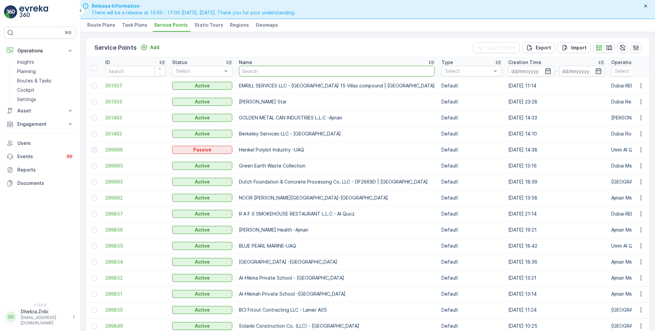
click at [267, 72] on input "text" at bounding box center [337, 71] width 196 height 11
type input "mk"
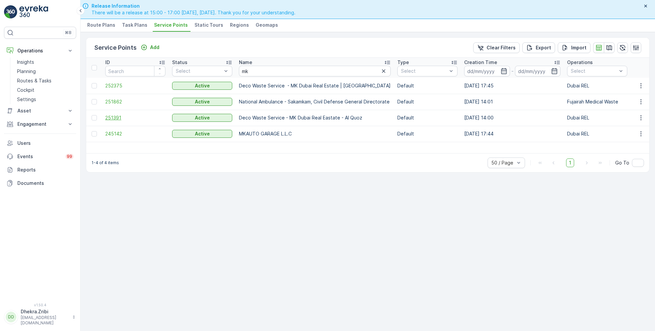
click at [111, 116] on span "251391" at bounding box center [135, 118] width 60 height 7
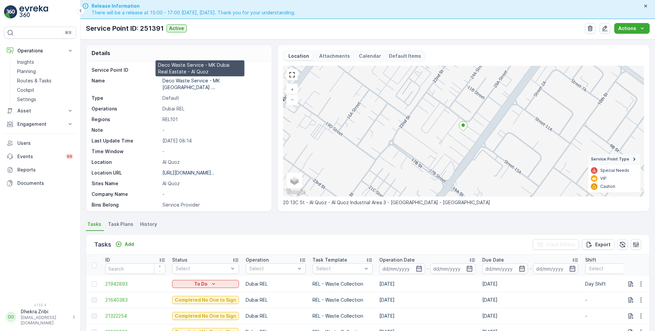
click at [200, 81] on p "Deco Waste Service - MK Dubai ..." at bounding box center [191, 84] width 59 height 12
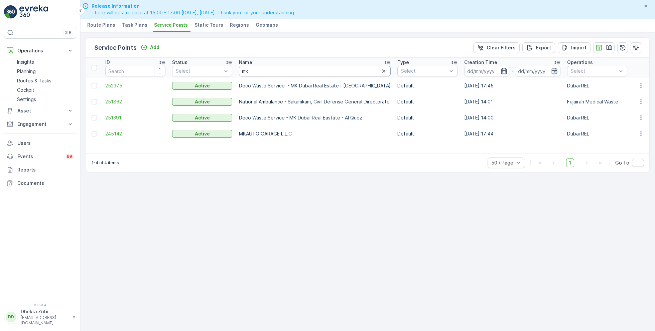
click at [259, 73] on input "mk" at bounding box center [315, 71] width 152 height 11
type input "elite"
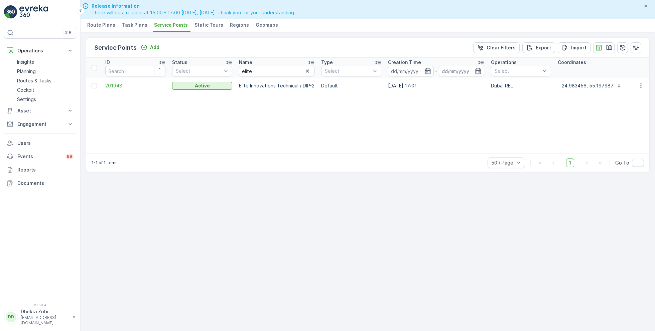
click at [118, 85] on span "201948" at bounding box center [135, 86] width 60 height 7
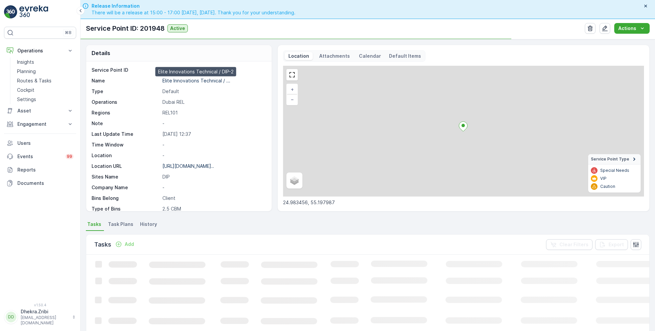
click at [175, 81] on p "Elite lnnovations Technical / ..." at bounding box center [196, 81] width 68 height 6
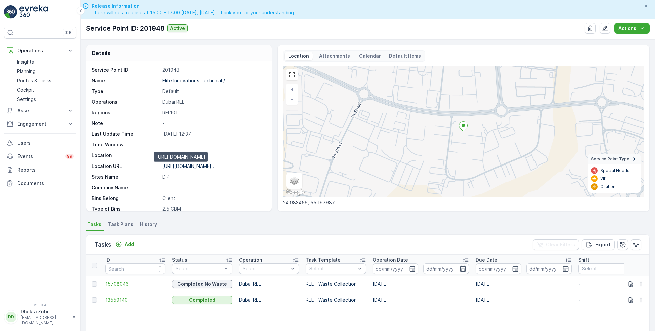
click at [184, 165] on p "https://maps.app.goo.gl/koJfVj..." at bounding box center [187, 166] width 51 height 6
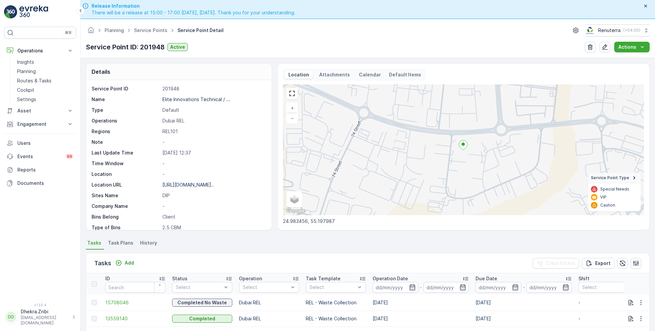
click at [148, 26] on ul "Service Points" at bounding box center [154, 31] width 43 height 10
click at [148, 29] on link "Service Points" at bounding box center [150, 30] width 33 height 6
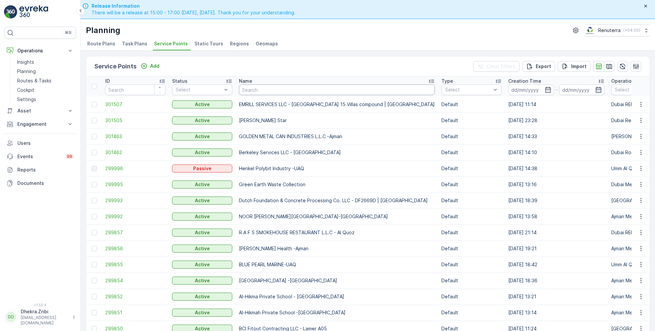
click at [281, 87] on input "text" at bounding box center [337, 90] width 196 height 11
type input "maqad"
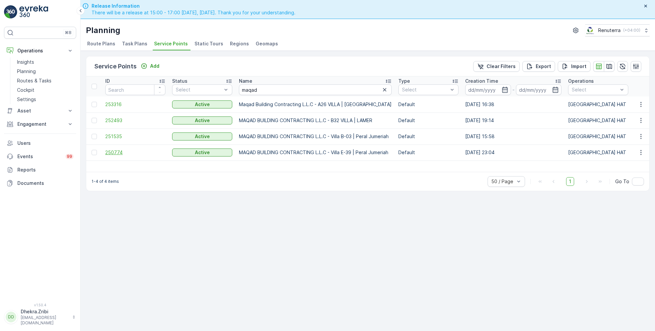
click at [114, 152] on span "250774" at bounding box center [135, 152] width 60 height 7
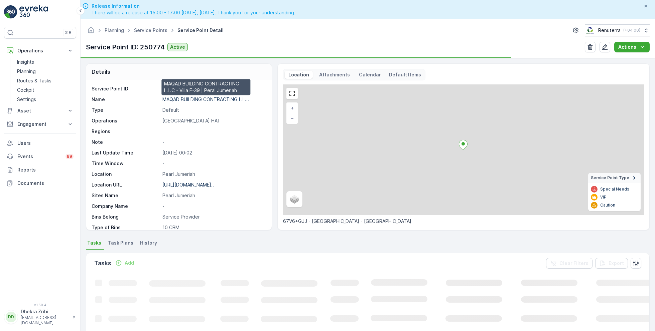
click at [189, 99] on p "MAQAD BUILDING CONTRACTING L.L..." at bounding box center [205, 100] width 87 height 6
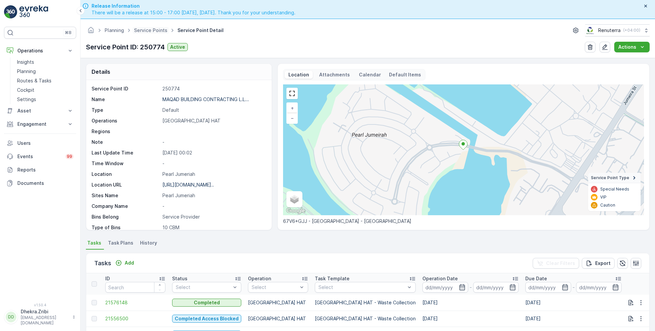
click at [148, 33] on span "Service Points" at bounding box center [151, 30] width 36 height 7
click at [154, 33] on ul "Service Points" at bounding box center [154, 31] width 43 height 10
click at [146, 29] on link "Service Points" at bounding box center [150, 30] width 33 height 6
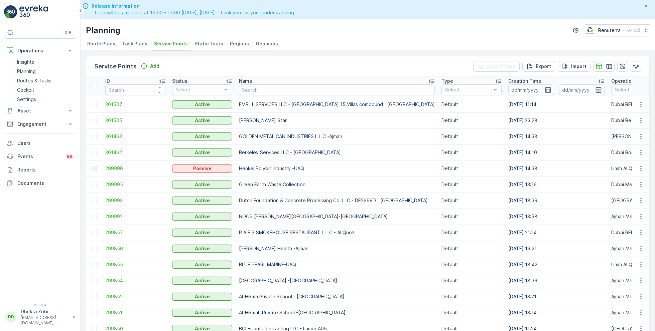
click at [270, 88] on input "text" at bounding box center [337, 90] width 196 height 11
type input "modern"
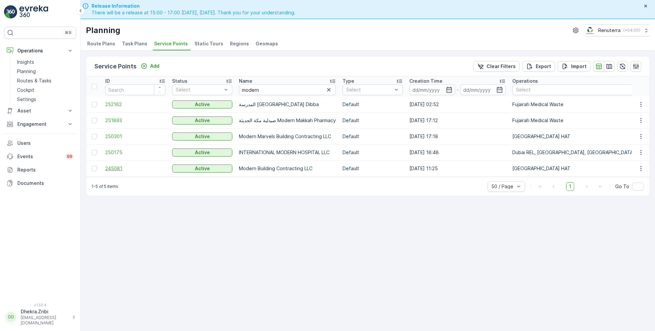
click at [120, 167] on span "245081" at bounding box center [135, 168] width 60 height 7
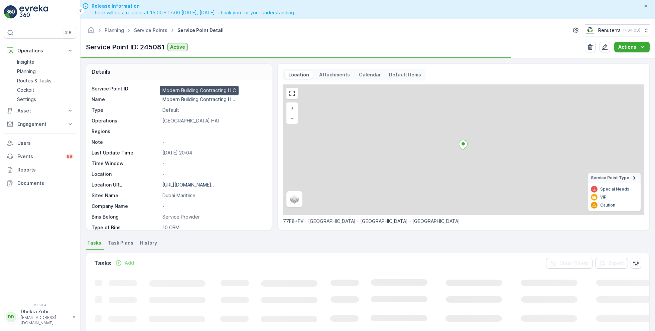
click at [189, 100] on p "Modern Building Contracting LL..." at bounding box center [199, 100] width 74 height 6
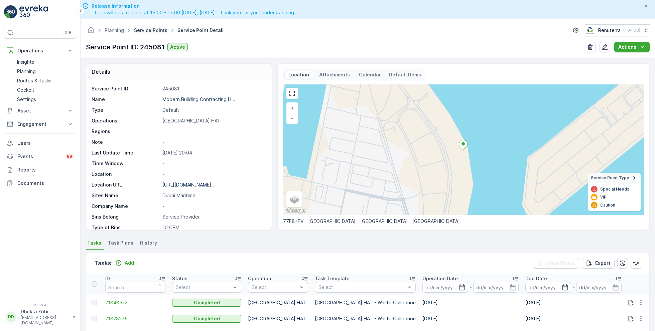
click at [154, 32] on link "Service Points" at bounding box center [150, 30] width 33 height 6
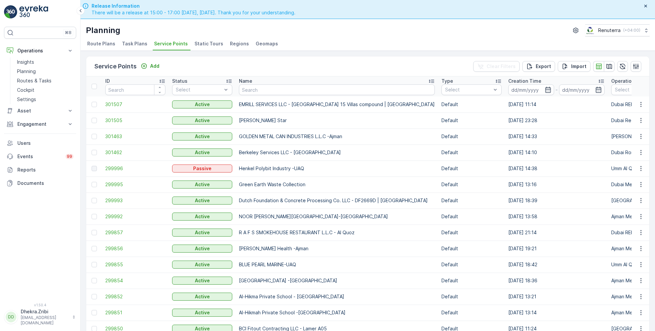
click at [245, 90] on input "text" at bounding box center [337, 90] width 196 height 11
type input "al kay"
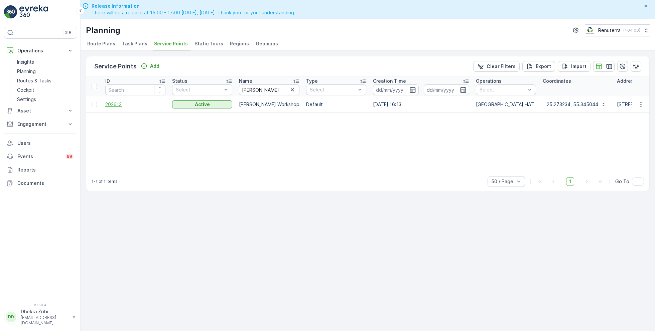
click at [122, 102] on span "202613" at bounding box center [135, 104] width 60 height 7
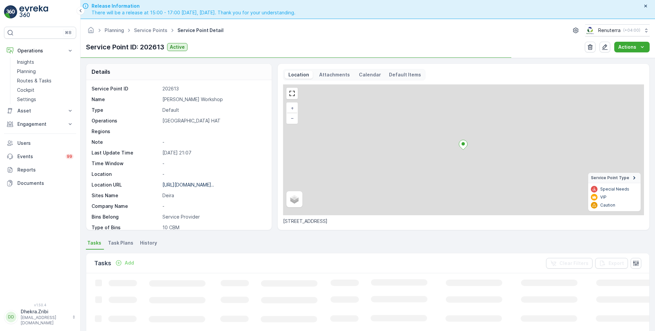
click at [195, 100] on p "Al Kayed Workshop" at bounding box center [213, 99] width 102 height 7
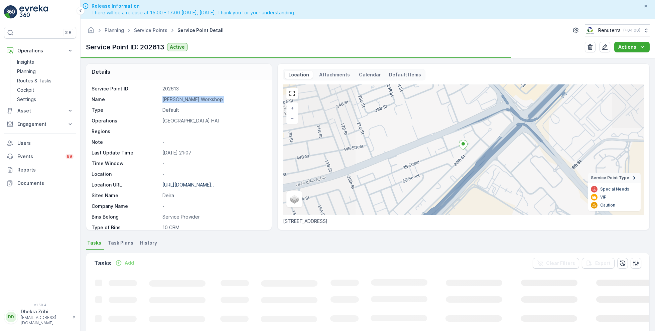
copy p "Al Kayed Workshop"
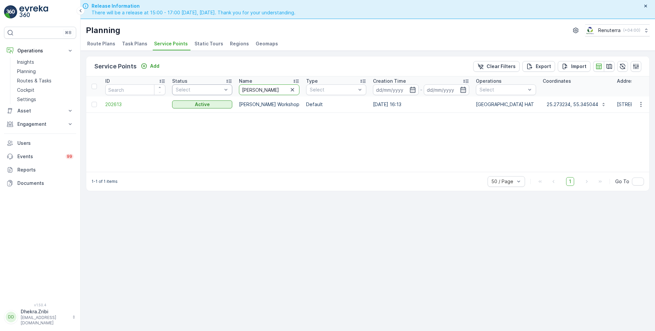
drag, startPoint x: 262, startPoint y: 91, endPoint x: 217, endPoint y: 90, distance: 45.8
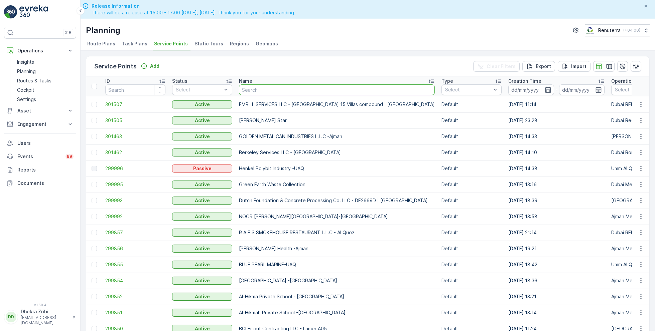
click at [259, 86] on input "text" at bounding box center [337, 90] width 196 height 11
type input "berkely"
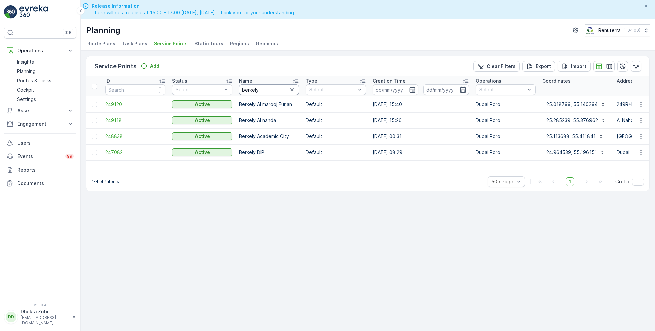
click at [269, 93] on input "berkely" at bounding box center [269, 90] width 60 height 11
type input "berkeley"
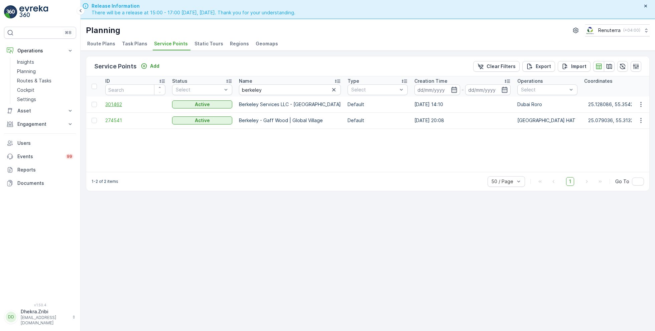
click at [118, 103] on span "301462" at bounding box center [135, 104] width 60 height 7
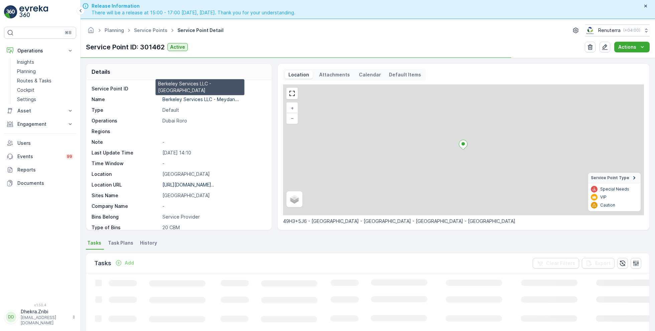
click at [193, 99] on p "Berkeley Services LLC - Meydan..." at bounding box center [200, 100] width 77 height 6
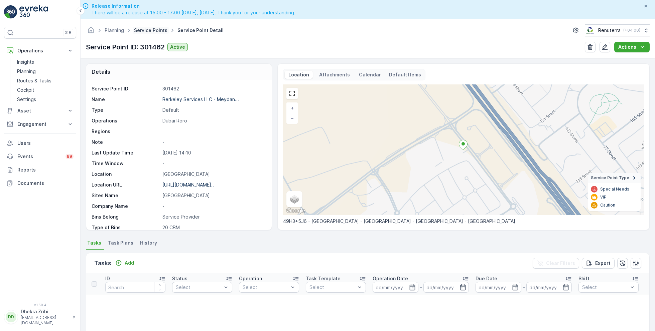
click at [153, 30] on link "Service Points" at bounding box center [150, 30] width 33 height 6
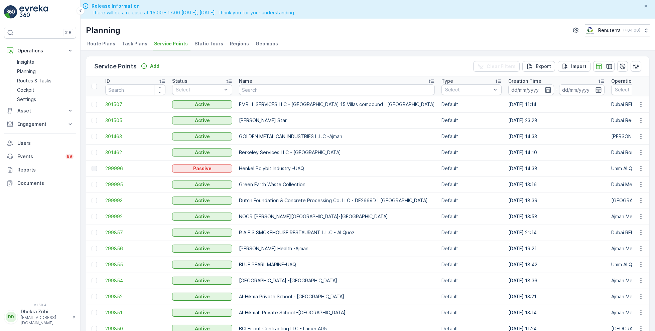
click at [264, 93] on input "text" at bounding box center [337, 90] width 196 height 11
type input "moto"
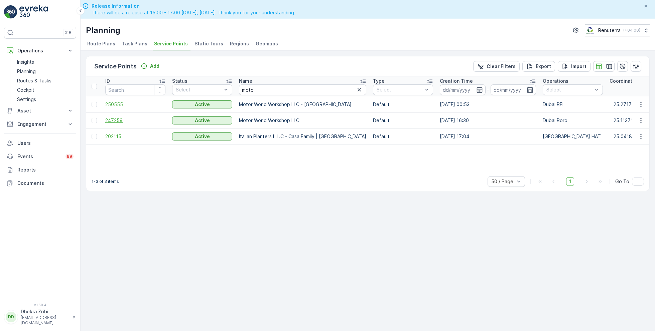
click at [118, 120] on span "247259" at bounding box center [135, 120] width 60 height 7
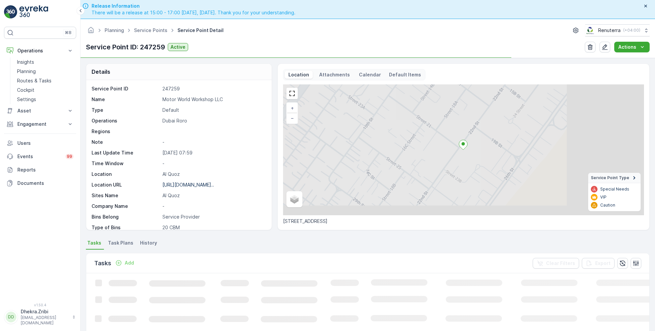
click at [179, 99] on p "Motor World Workshop LLC" at bounding box center [213, 99] width 102 height 7
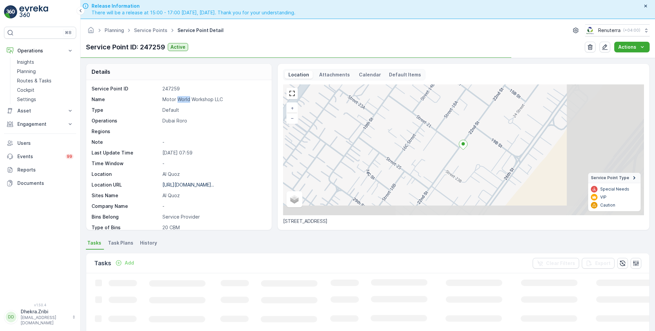
click at [179, 99] on p "Motor World Workshop LLC" at bounding box center [213, 99] width 102 height 7
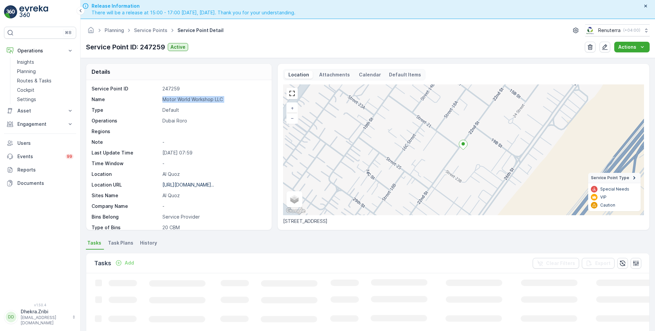
copy p "Motor World Workshop LLC"
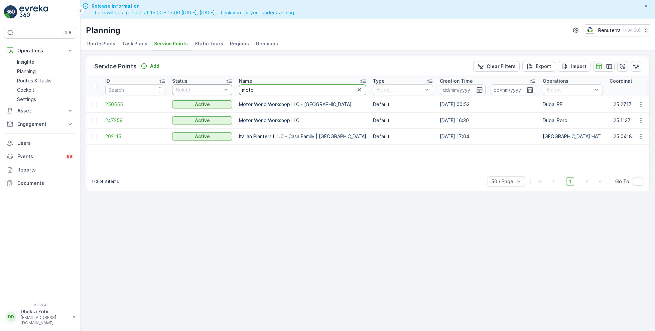
drag, startPoint x: 271, startPoint y: 90, endPoint x: 217, endPoint y: 90, distance: 54.1
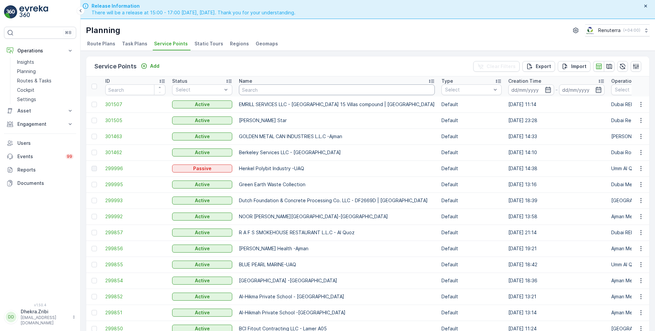
click at [254, 91] on input "text" at bounding box center [337, 90] width 196 height 11
type input "dubai"
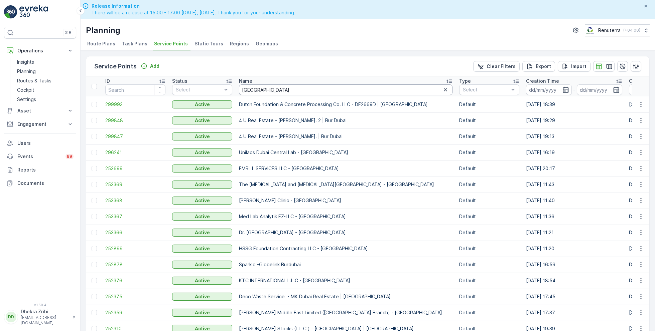
click at [267, 88] on input "dubai" at bounding box center [345, 90] width 213 height 11
type input "besix"
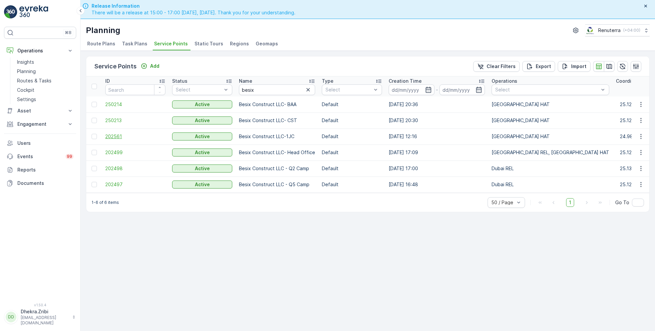
click at [115, 136] on span "202561" at bounding box center [135, 136] width 60 height 7
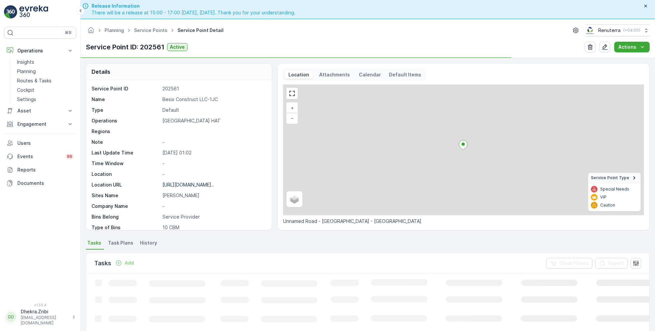
click at [178, 101] on p "Besix Construct LLC-1JC" at bounding box center [213, 99] width 102 height 7
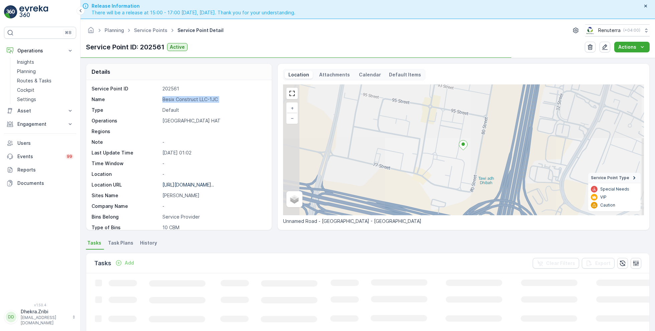
click at [178, 101] on p "Besix Construct LLC-1JC" at bounding box center [213, 99] width 102 height 7
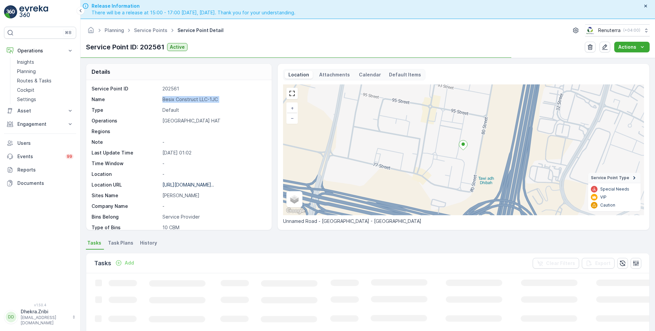
copy p "Besix Construct LLC-1JC"
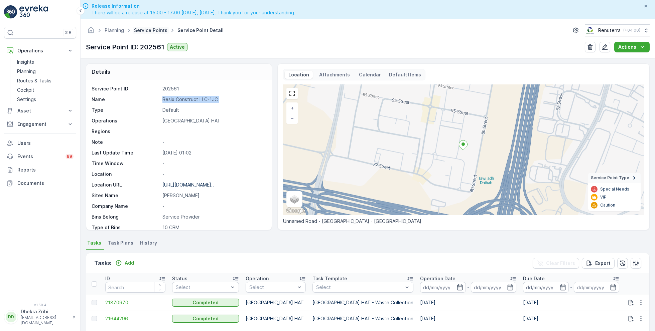
click at [143, 30] on link "Service Points" at bounding box center [150, 30] width 33 height 6
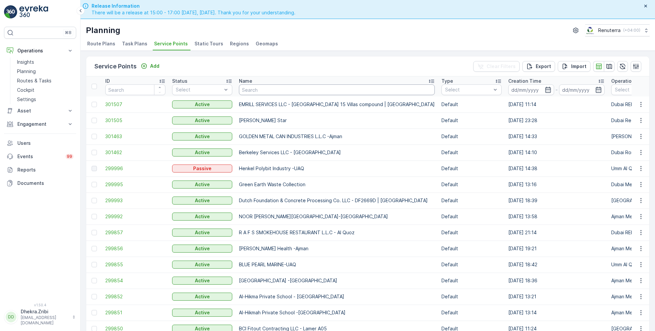
click at [247, 93] on input "text" at bounding box center [337, 90] width 196 height 11
type input "ktc"
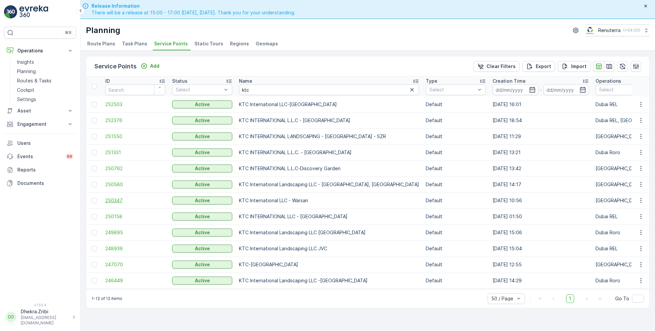
click at [114, 200] on span "250347" at bounding box center [135, 200] width 60 height 7
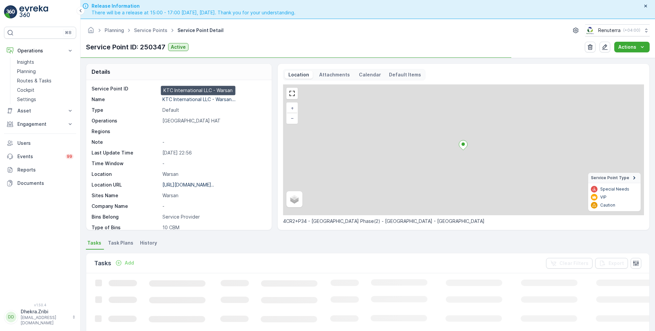
click at [197, 98] on p "KTC International LLC - Warsan..." at bounding box center [198, 100] width 73 height 6
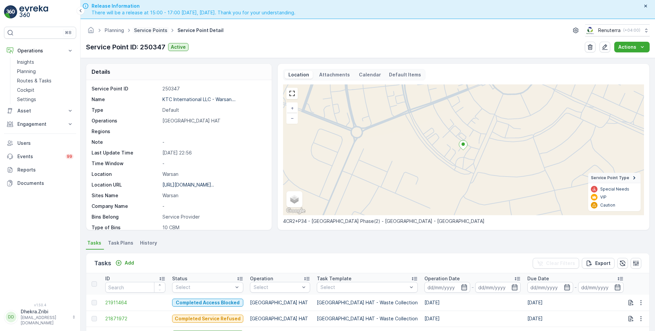
click at [153, 29] on link "Service Points" at bounding box center [150, 30] width 33 height 6
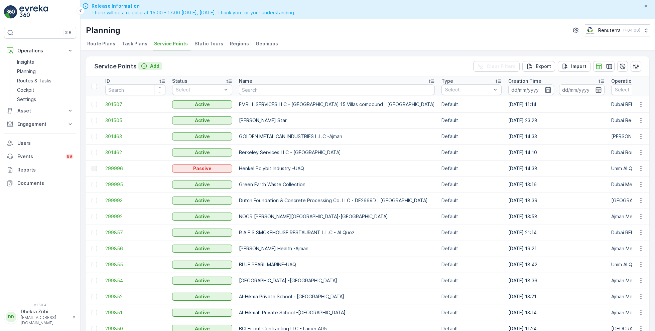
click at [156, 67] on p "Add" at bounding box center [154, 66] width 9 height 7
click at [260, 90] on input "text" at bounding box center [337, 90] width 196 height 11
type input "ktc"
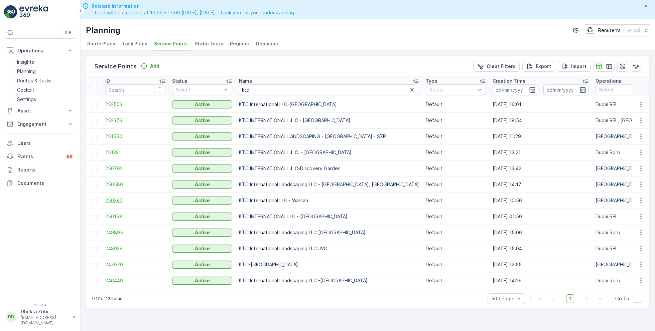
click at [113, 200] on span "250347" at bounding box center [135, 200] width 60 height 7
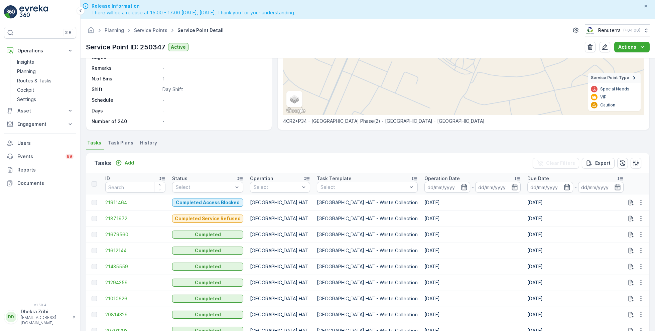
scroll to position [111, 0]
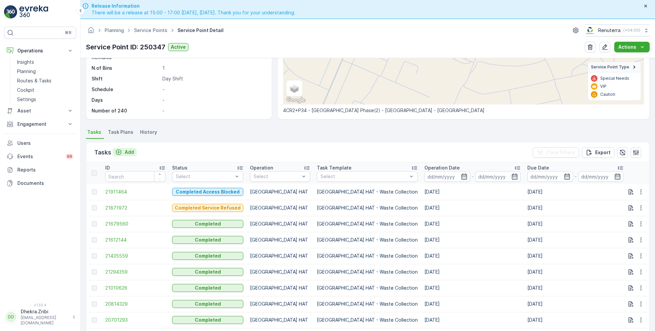
click at [129, 151] on p "Add" at bounding box center [129, 152] width 9 height 7
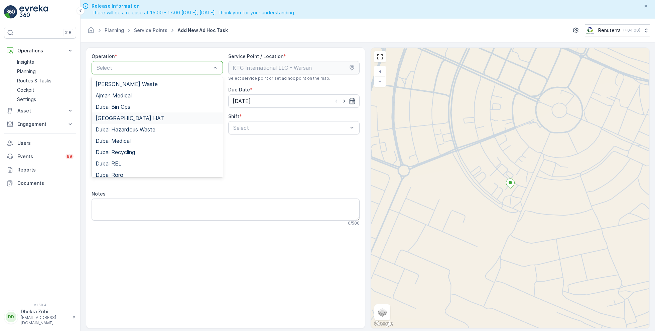
click at [120, 118] on span "Dubai HAT" at bounding box center [130, 118] width 68 height 6
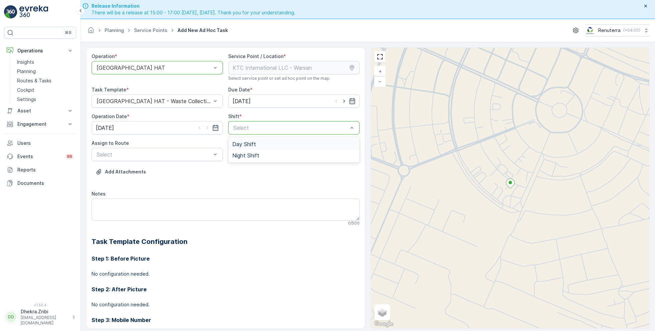
click at [245, 142] on span "Day Shift" at bounding box center [244, 144] width 24 height 6
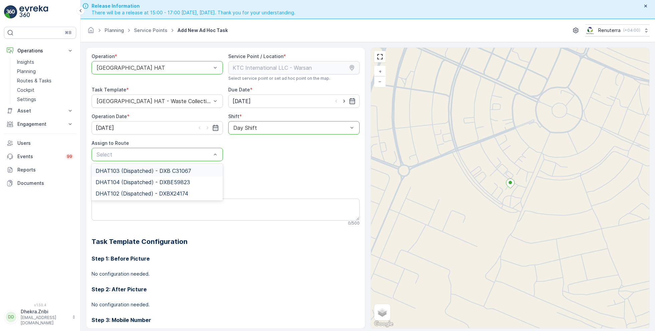
click at [121, 171] on span "DHAT103 (Dispatched) - DXB C31067" at bounding box center [144, 171] width 96 height 6
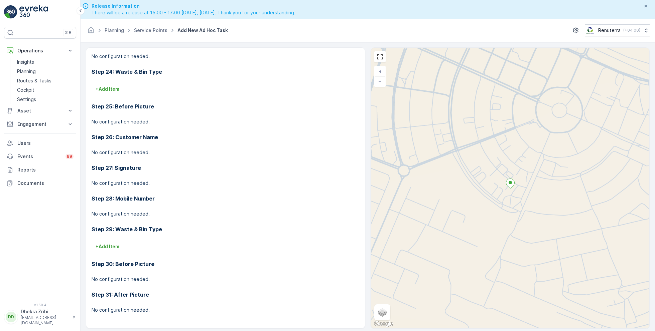
scroll to position [19, 0]
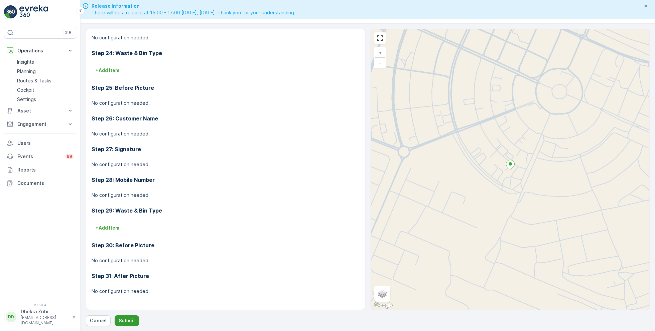
click at [126, 319] on p "Submit" at bounding box center [127, 321] width 16 height 7
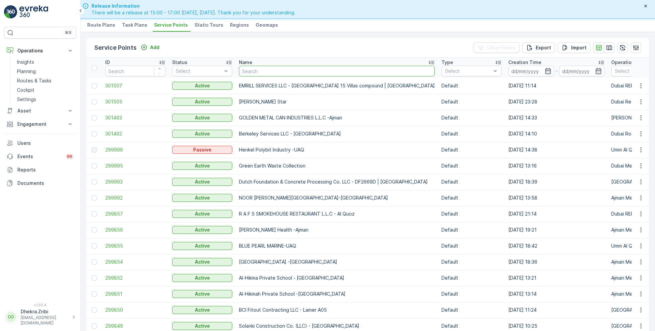
click at [268, 72] on input "text" at bounding box center [337, 71] width 196 height 11
type input "hassan"
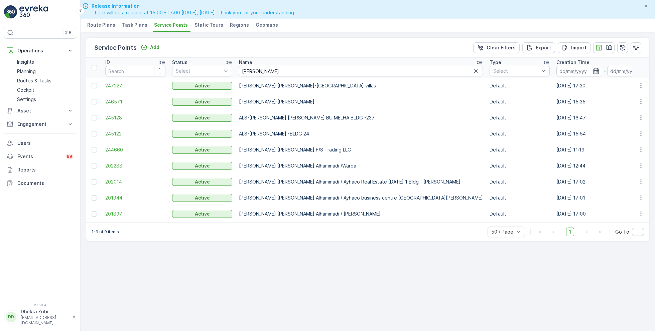
click at [117, 86] on span "247227" at bounding box center [135, 86] width 60 height 7
drag, startPoint x: 265, startPoint y: 70, endPoint x: 210, endPoint y: 70, distance: 54.5
type input "saadi"
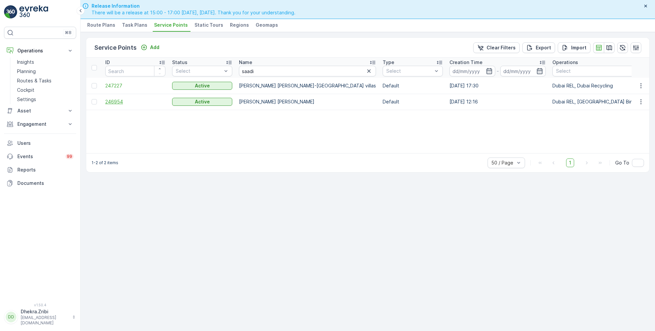
click at [118, 101] on span "246954" at bounding box center [135, 102] width 60 height 7
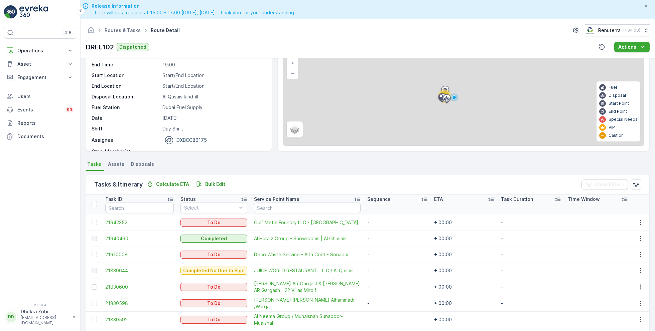
scroll to position [51, 0]
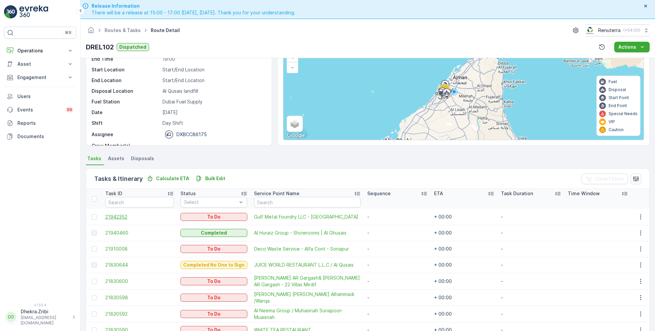
click at [114, 219] on span "21942352" at bounding box center [139, 217] width 68 height 7
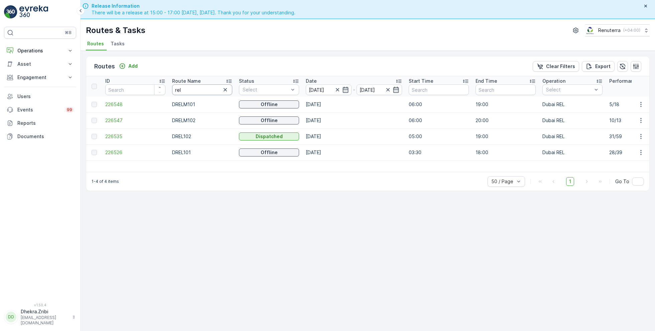
click at [198, 89] on input "rel" at bounding box center [202, 90] width 60 height 11
type input "hat"
click at [118, 149] on span "226550" at bounding box center [135, 152] width 60 height 7
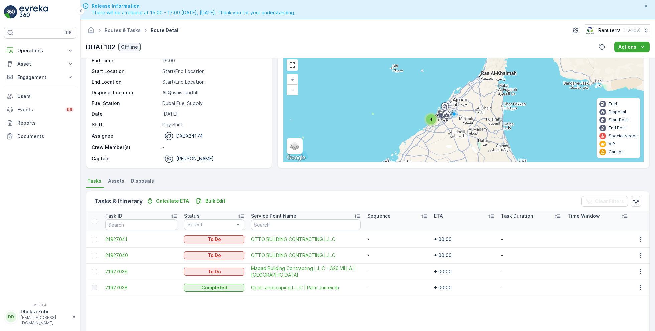
scroll to position [27, 0]
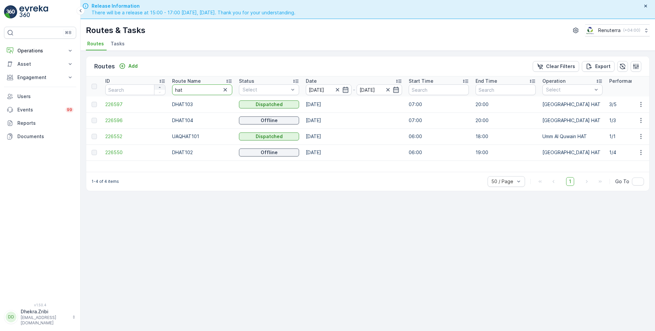
drag, startPoint x: 198, startPoint y: 89, endPoint x: 157, endPoint y: 88, distance: 40.8
type input "rel"
click at [116, 104] on span "226548" at bounding box center [135, 104] width 60 height 7
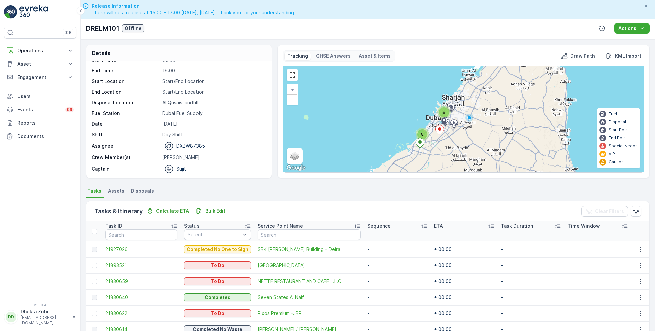
click at [439, 130] on ellipse at bounding box center [439, 129] width 3 height 3
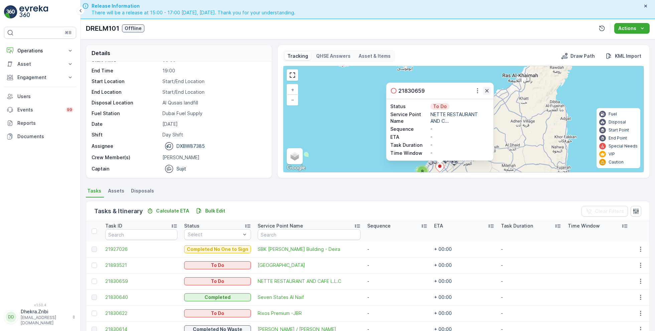
click at [486, 88] on icon "button" at bounding box center [486, 91] width 7 height 7
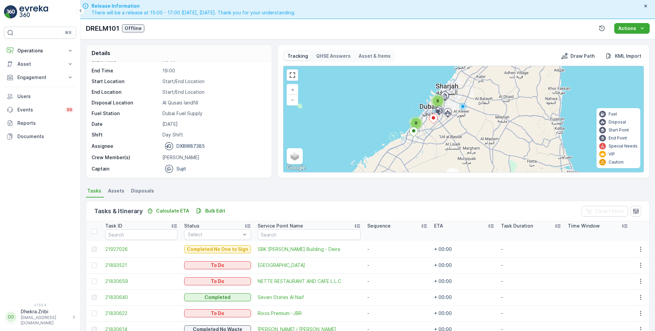
drag, startPoint x: 468, startPoint y: 150, endPoint x: 454, endPoint y: 72, distance: 79.3
click at [454, 72] on div "8 8 + − Satellite Roadmap Terrain Hybrid Leaflet Keyboard shortcuts Map Data Ma…" at bounding box center [463, 119] width 360 height 106
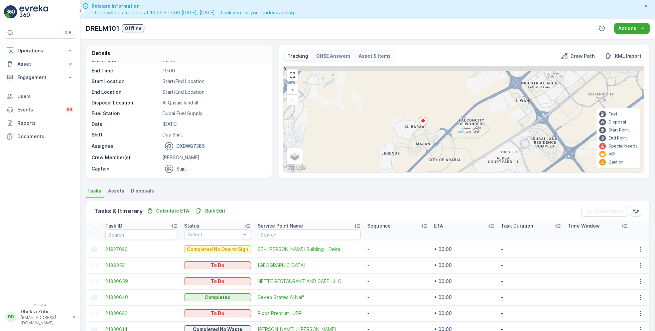
drag, startPoint x: 452, startPoint y: 106, endPoint x: 436, endPoint y: 135, distance: 32.8
click at [436, 135] on div "2 2 3 + − Satellite Roadmap Terrain Hybrid Leaflet Keyboard shortcuts Map Data …" at bounding box center [463, 119] width 360 height 106
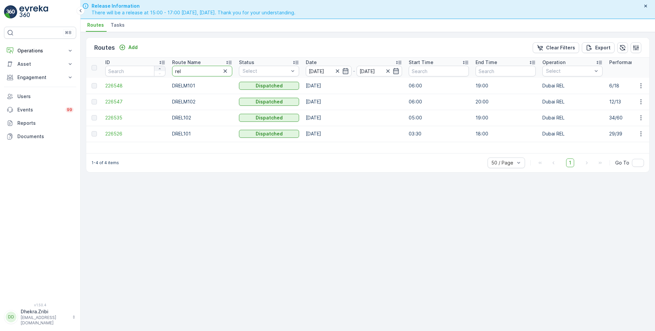
drag, startPoint x: 193, startPoint y: 66, endPoint x: 160, endPoint y: 66, distance: 32.7
click at [182, 69] on input "rel" at bounding box center [202, 71] width 60 height 11
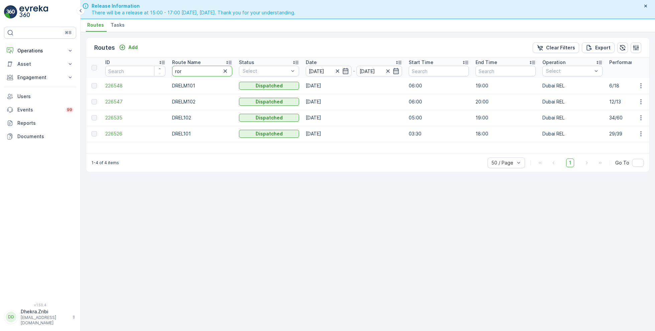
type input "roro"
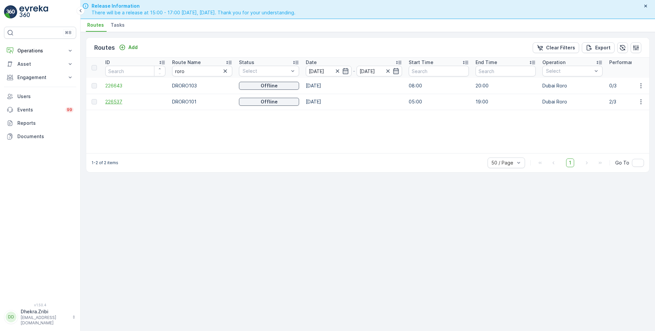
click at [117, 101] on span "226537" at bounding box center [135, 102] width 60 height 7
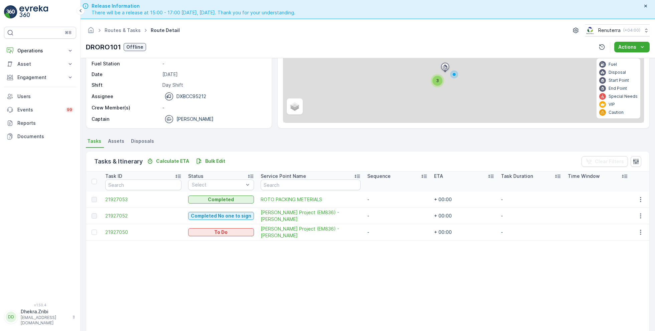
scroll to position [72, 0]
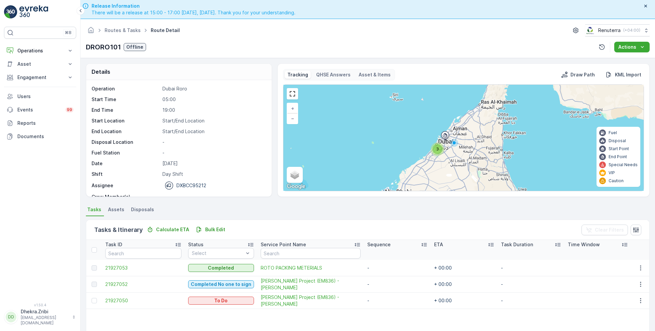
scroll to position [21, 0]
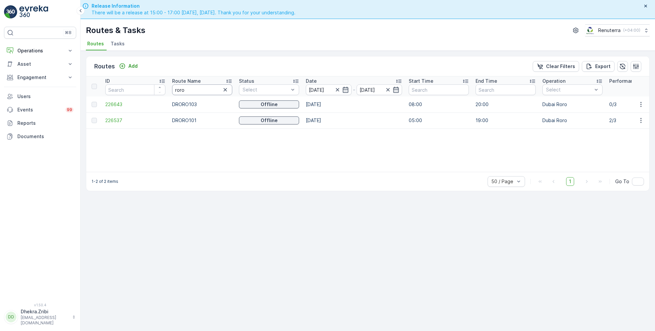
click at [196, 89] on input "roro" at bounding box center [202, 90] width 60 height 11
click at [116, 104] on span "226643" at bounding box center [135, 104] width 60 height 7
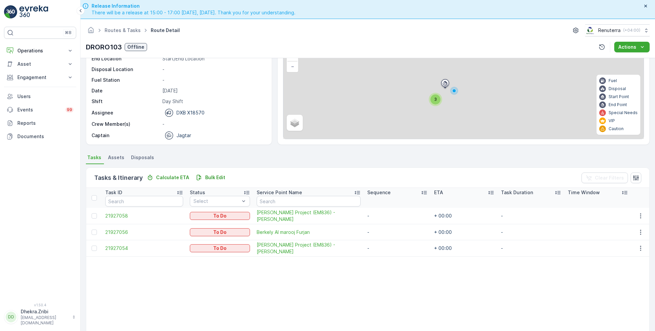
scroll to position [55, 0]
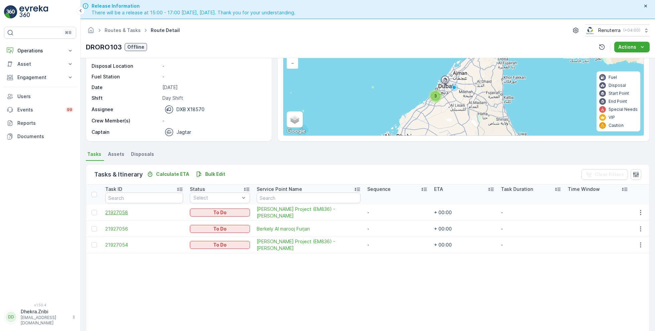
click at [117, 212] on span "21927058" at bounding box center [144, 212] width 78 height 7
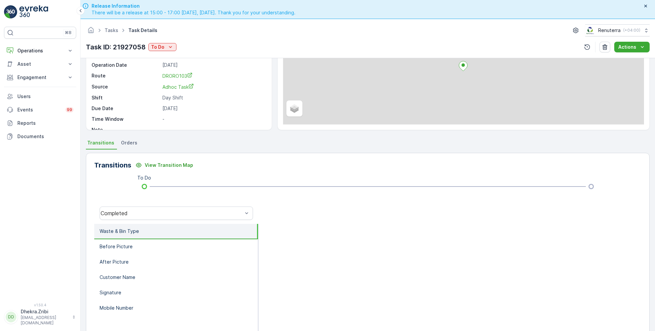
scroll to position [67, 0]
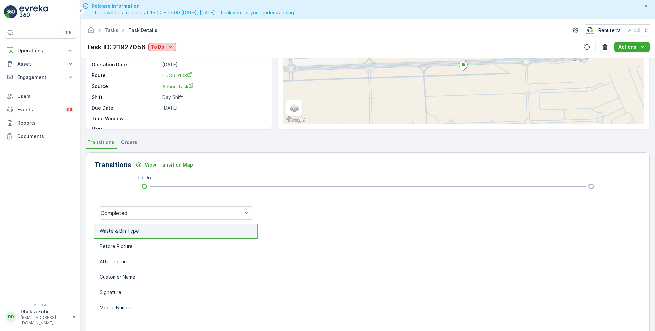
click at [164, 47] on p "To Do" at bounding box center [157, 47] width 13 height 7
click at [189, 76] on span "Completed No one to sign" at bounding box center [181, 75] width 59 height 7
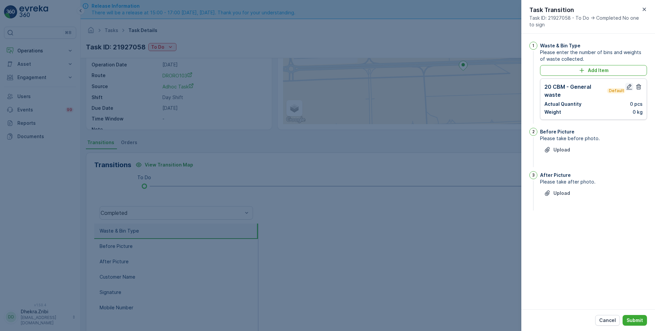
click at [629, 88] on icon "button" at bounding box center [629, 87] width 7 height 7
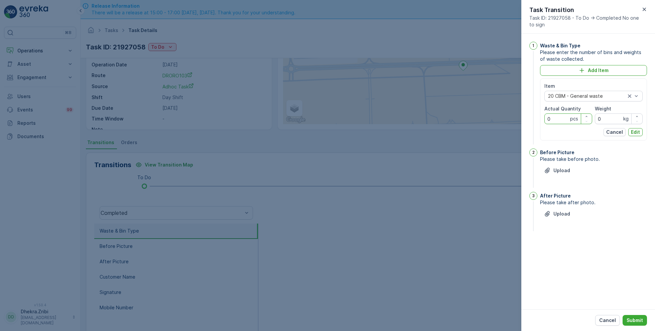
drag, startPoint x: 557, startPoint y: 120, endPoint x: 540, endPoint y: 120, distance: 17.0
click at [540, 120] on div "Item 20 CBM - General waste Actual Quantity 0 pcs Weight 0 kg Cancel Edit" at bounding box center [593, 110] width 107 height 62
type Quantity "1"
click at [637, 130] on p "Edit" at bounding box center [635, 132] width 9 height 7
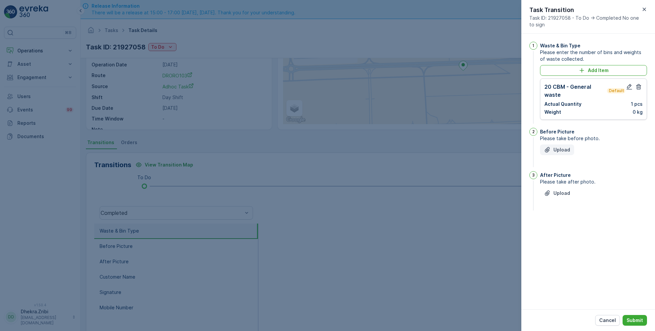
click at [561, 149] on p "Upload" at bounding box center [561, 150] width 17 height 7
click at [563, 222] on button "Upload" at bounding box center [557, 227] width 34 height 11
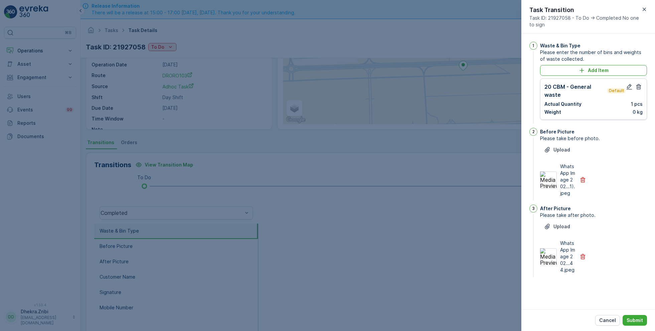
click at [638, 314] on div "Cancel Submit" at bounding box center [588, 321] width 134 height 22
click at [637, 319] on p "Submit" at bounding box center [634, 320] width 16 height 7
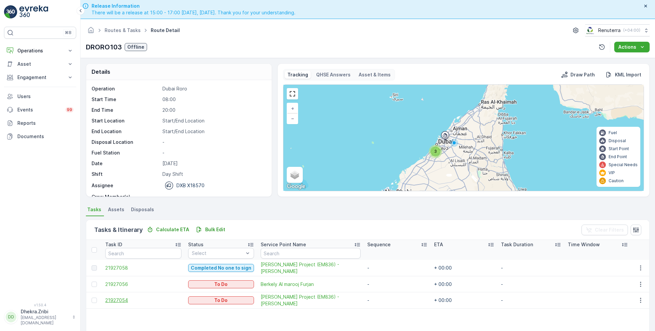
click at [115, 299] on span "21927054" at bounding box center [143, 300] width 76 height 7
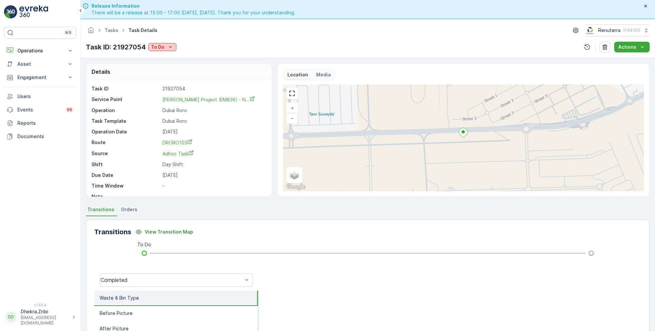
click at [159, 50] on p "To Do" at bounding box center [157, 47] width 13 height 7
click at [181, 76] on span "Completed No one to sign" at bounding box center [181, 75] width 59 height 7
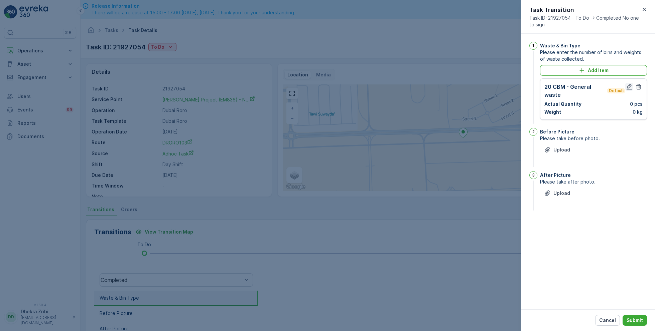
click at [628, 89] on icon "button" at bounding box center [629, 87] width 7 height 7
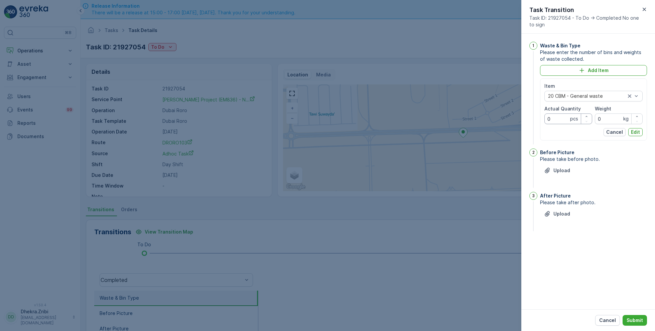
click at [556, 116] on Quantity "0" at bounding box center [568, 119] width 48 height 11
type Quantity "0"
type Quantity "1"
click at [642, 133] on button "Edit" at bounding box center [635, 132] width 14 height 8
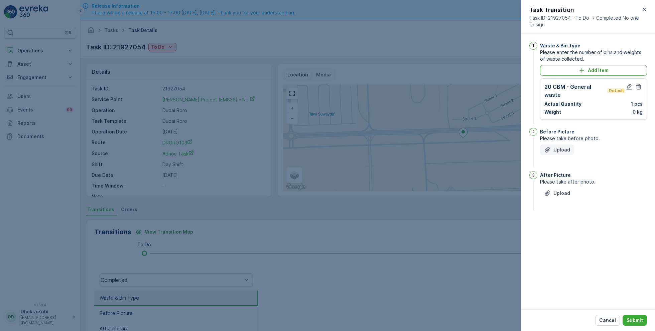
click at [561, 150] on p "Upload" at bounding box center [561, 150] width 17 height 7
click at [559, 230] on p "Upload" at bounding box center [561, 227] width 17 height 7
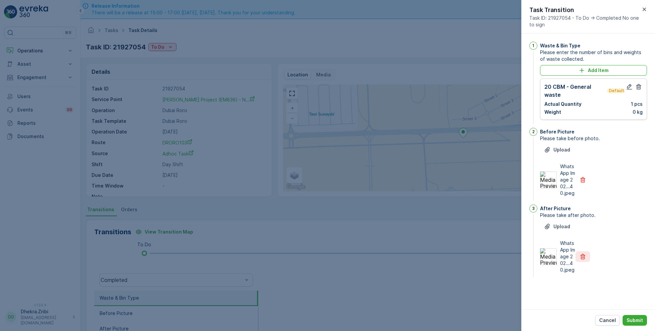
click at [586, 262] on button "button" at bounding box center [582, 257] width 15 height 11
click at [549, 230] on icon "Upload File" at bounding box center [547, 227] width 7 height 7
click at [628, 317] on button "Submit" at bounding box center [634, 320] width 24 height 11
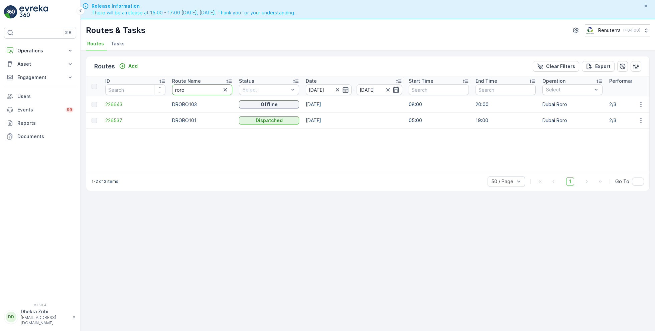
type input "rel"
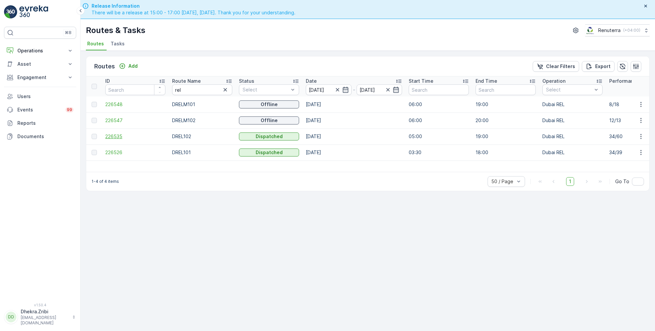
click at [109, 136] on span "226535" at bounding box center [135, 136] width 60 height 7
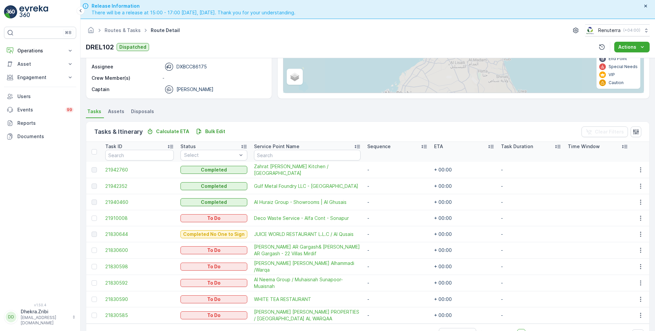
scroll to position [19, 0]
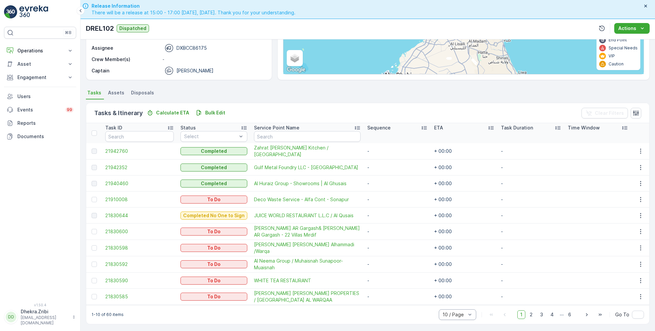
click at [469, 317] on div at bounding box center [469, 315] width 7 height 10
click at [447, 299] on span "50 / Page" at bounding box center [454, 300] width 22 height 5
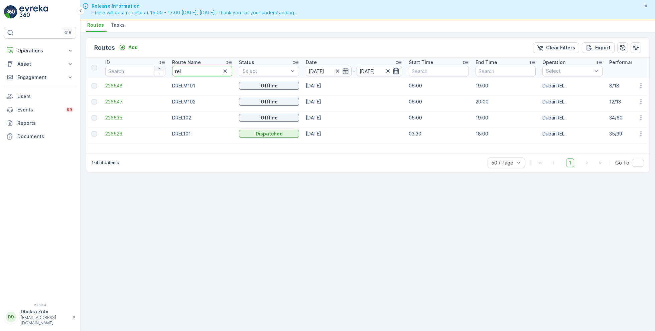
drag, startPoint x: 199, startPoint y: 70, endPoint x: 155, endPoint y: 69, distance: 44.5
type input "med"
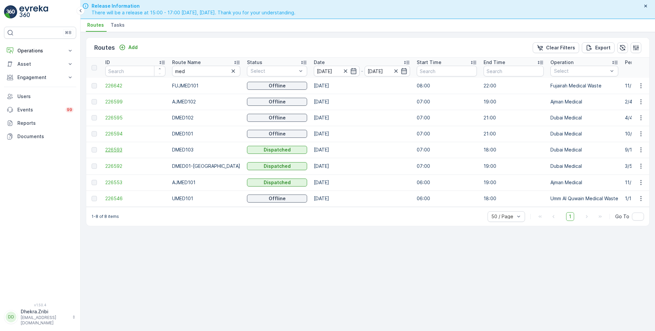
click at [117, 148] on span "226593" at bounding box center [135, 150] width 60 height 7
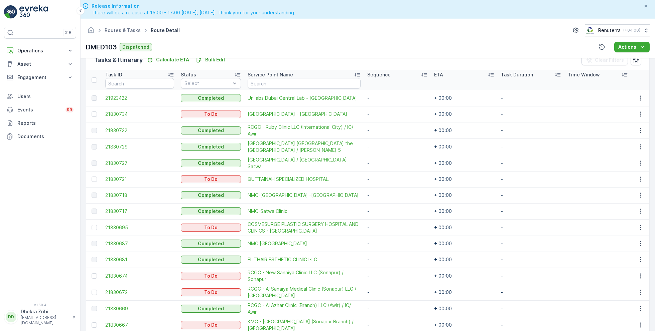
scroll to position [178, 0]
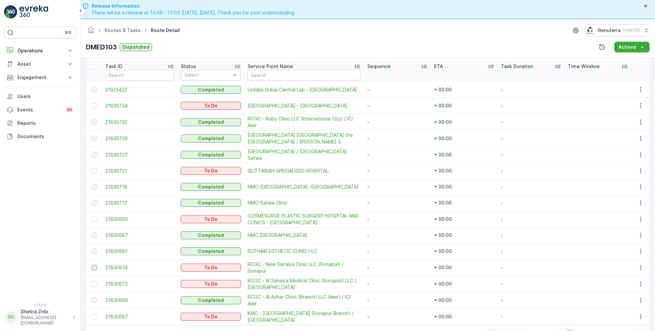
click at [95, 265] on div at bounding box center [94, 267] width 5 height 5
click at [92, 265] on input "checkbox" at bounding box center [92, 265] width 0 height 0
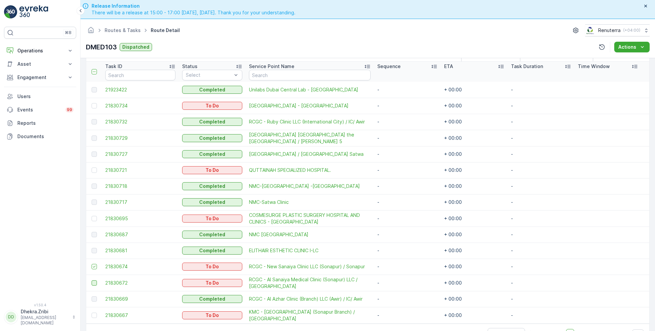
click at [94, 282] on div at bounding box center [94, 283] width 5 height 5
click at [92, 281] on input "checkbox" at bounding box center [92, 281] width 0 height 0
click at [96, 314] on div at bounding box center [94, 315] width 5 height 5
click at [92, 313] on input "checkbox" at bounding box center [92, 313] width 0 height 0
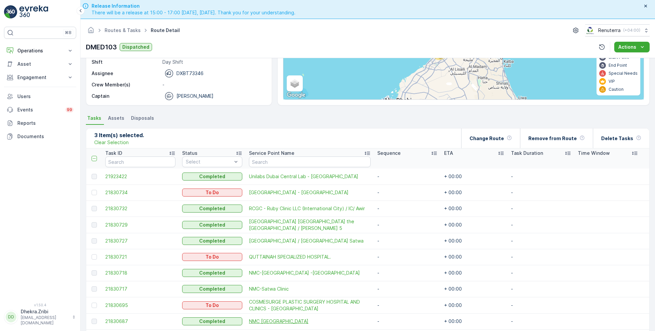
scroll to position [0, 0]
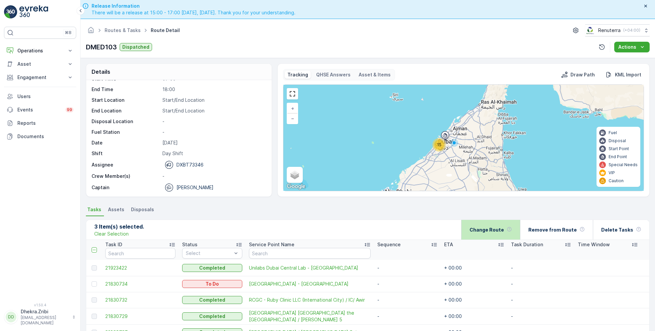
click at [495, 224] on div "Change Route" at bounding box center [490, 230] width 42 height 20
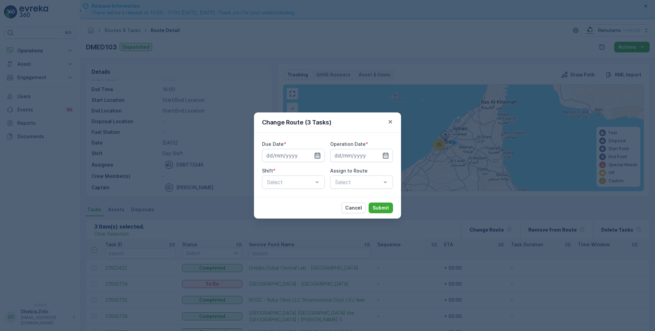
click at [316, 154] on icon "button" at bounding box center [318, 156] width 6 height 6
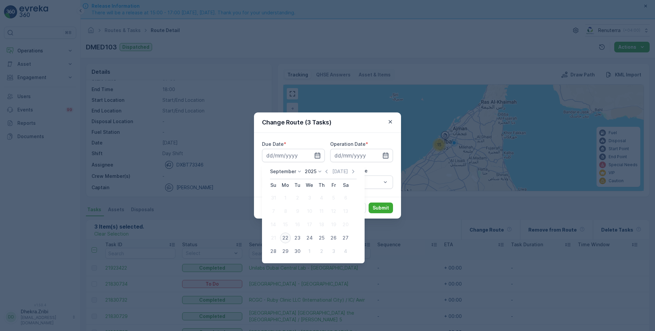
click at [286, 238] on div "22" at bounding box center [285, 238] width 11 height 11
type input "[DATE]"
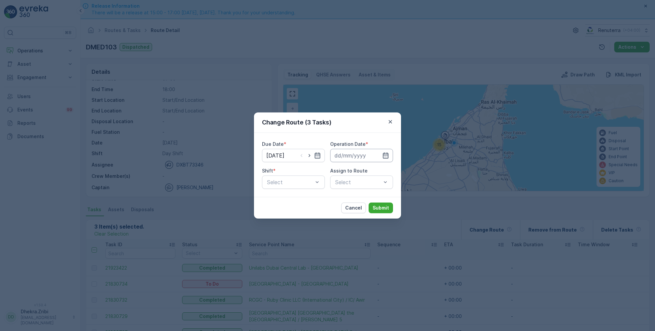
click at [390, 157] on input at bounding box center [361, 155] width 63 height 13
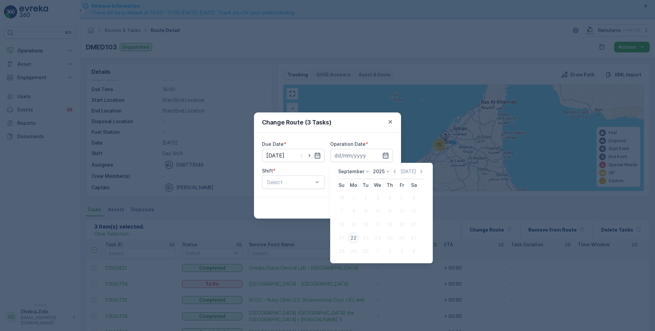
click at [356, 238] on div "22" at bounding box center [353, 238] width 11 height 11
type input "[DATE]"
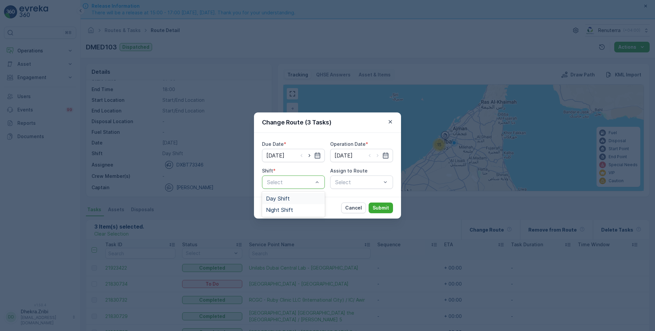
click at [273, 197] on span "Day Shift" at bounding box center [278, 199] width 24 height 6
click at [355, 182] on div "Select" at bounding box center [361, 182] width 63 height 13
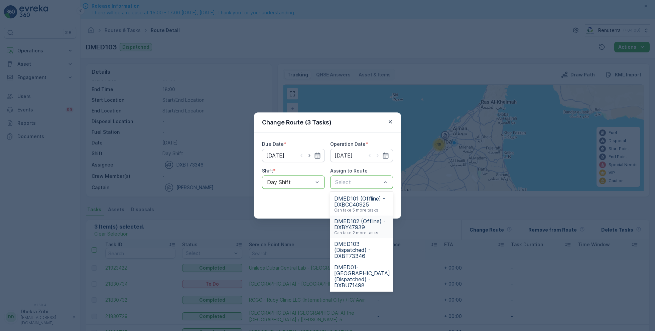
click at [361, 227] on span "DMED102 (Offline) - DXBY47939" at bounding box center [361, 225] width 55 height 12
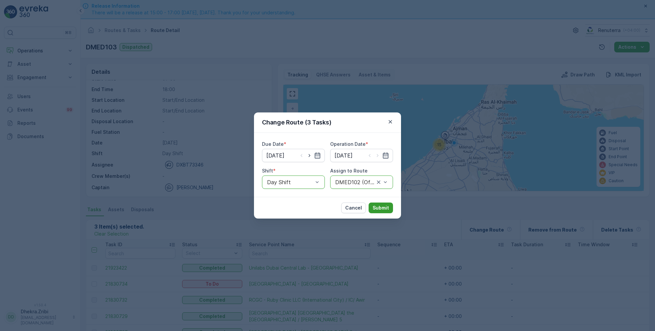
click at [383, 208] on p "Submit" at bounding box center [381, 208] width 16 height 7
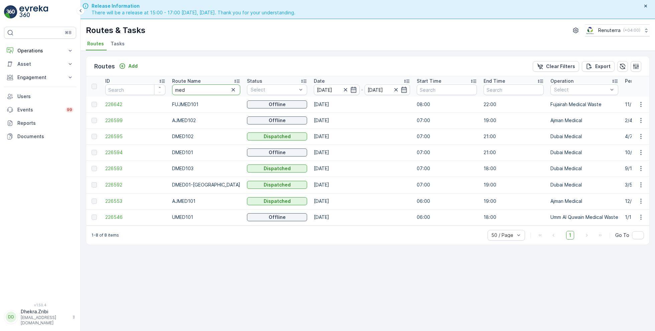
drag, startPoint x: 196, startPoint y: 86, endPoint x: 153, endPoint y: 85, distance: 42.8
type input "m"
type input "hat"
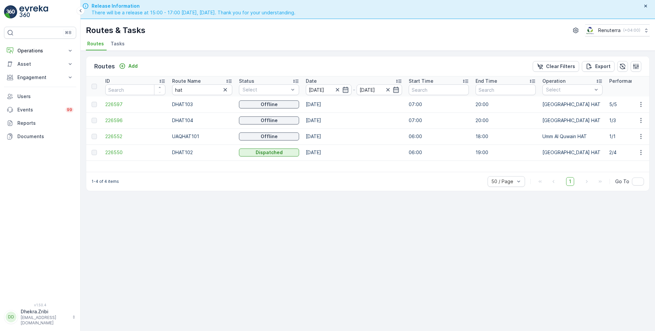
click at [226, 78] on icon at bounding box center [229, 81] width 7 height 7
click at [119, 105] on span "226550" at bounding box center [135, 104] width 60 height 7
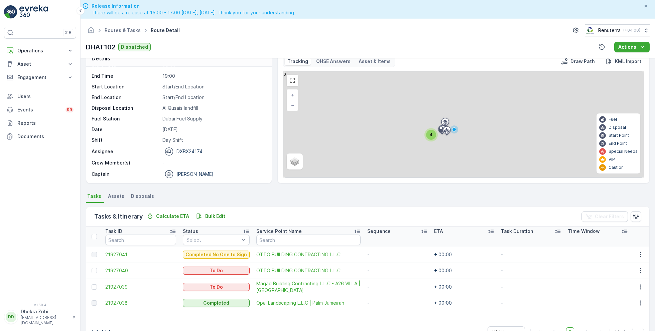
scroll to position [13, 0]
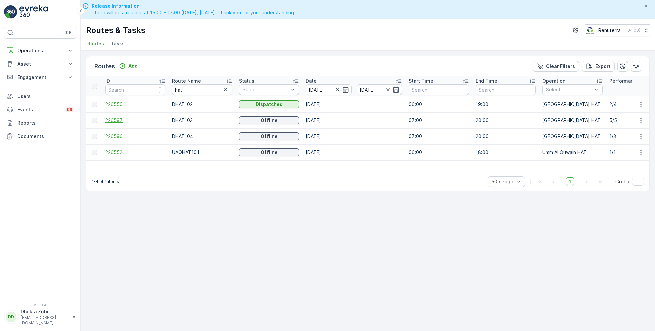
click at [112, 120] on span "226597" at bounding box center [135, 120] width 60 height 7
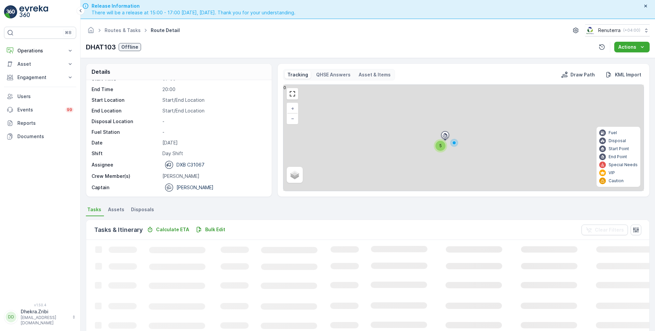
scroll to position [18, 0]
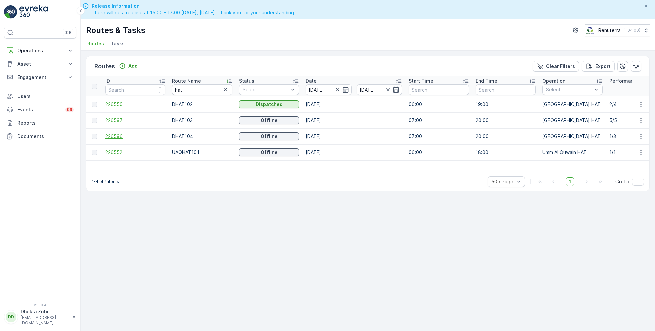
click at [109, 135] on span "226596" at bounding box center [135, 136] width 60 height 7
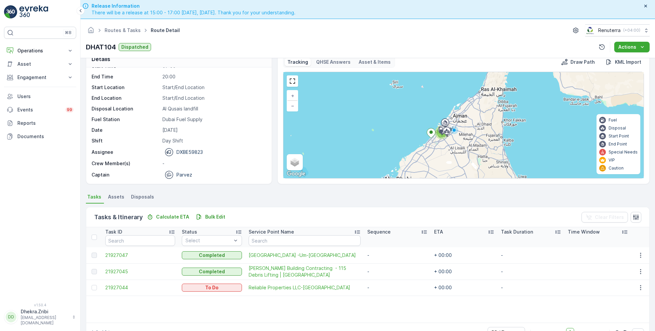
scroll to position [19, 0]
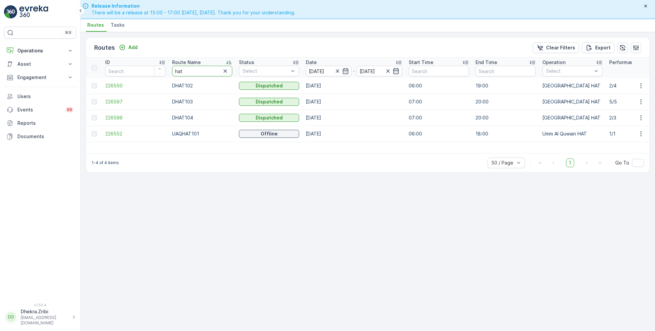
drag, startPoint x: 190, startPoint y: 73, endPoint x: 151, endPoint y: 69, distance: 38.9
type input "roro"
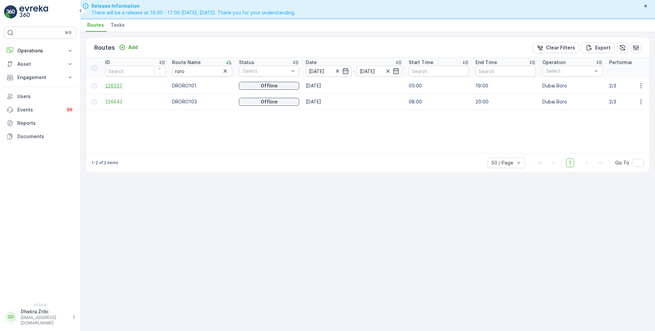
click at [114, 86] on span "226537" at bounding box center [135, 86] width 60 height 7
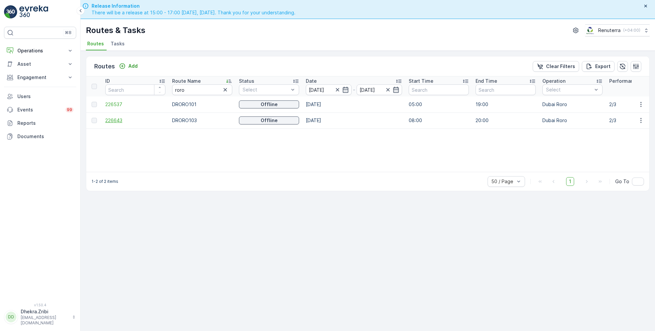
click at [106, 120] on span "226643" at bounding box center [135, 120] width 60 height 7
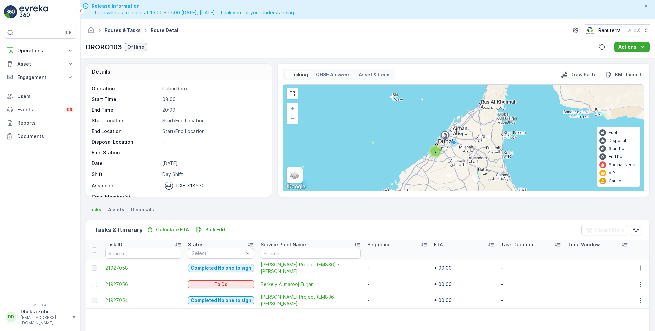
click at [122, 29] on link "Routes & Tasks" at bounding box center [123, 30] width 36 height 6
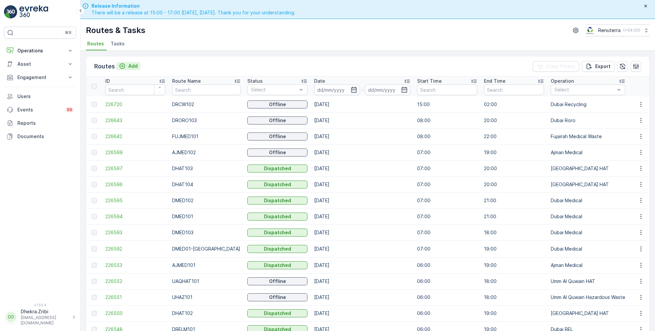
click at [134, 63] on p "Add" at bounding box center [132, 66] width 9 height 7
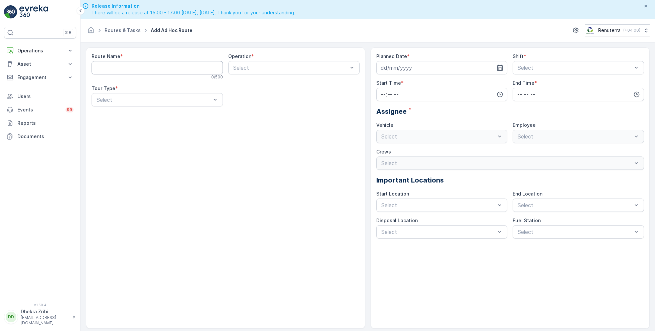
click at [154, 66] on Name "Route Name" at bounding box center [157, 67] width 131 height 13
drag, startPoint x: 100, startPoint y: 65, endPoint x: 84, endPoint y: 65, distance: 16.7
click at [84, 65] on form "Route Name * DRORO102 8 / 500 Operation * Select Tour Type * Select Planned Dat…" at bounding box center [368, 196] width 574 height 308
click at [136, 66] on Name "HAZRORO102" at bounding box center [157, 67] width 131 height 13
type Name "HAZRORO101"
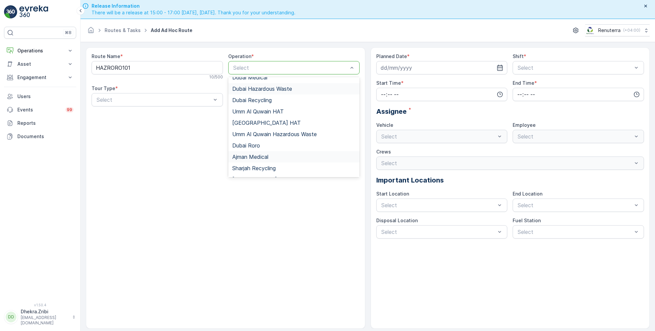
scroll to position [65, 0]
click at [248, 141] on span "Dubai Roro" at bounding box center [246, 144] width 28 height 6
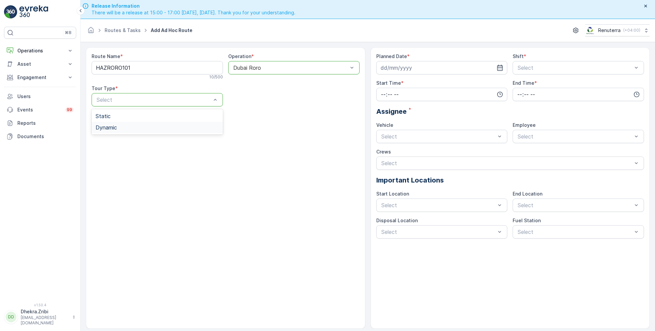
click at [114, 126] on span "Dynamic" at bounding box center [106, 128] width 21 height 6
click at [437, 64] on input at bounding box center [441, 67] width 131 height 13
click at [400, 149] on div "22" at bounding box center [399, 149] width 11 height 11
type input "[DATE]"
click at [522, 82] on span "Day Shift" at bounding box center [529, 84] width 24 height 6
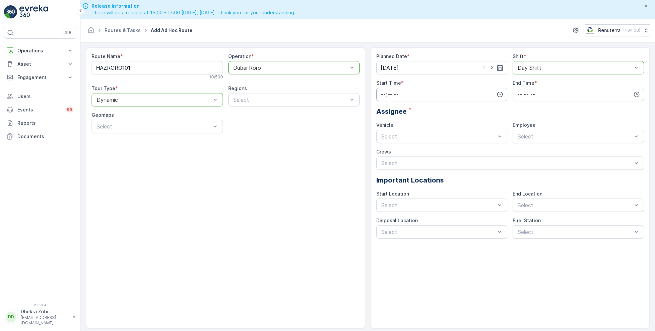
click at [429, 96] on input "time" at bounding box center [441, 94] width 131 height 13
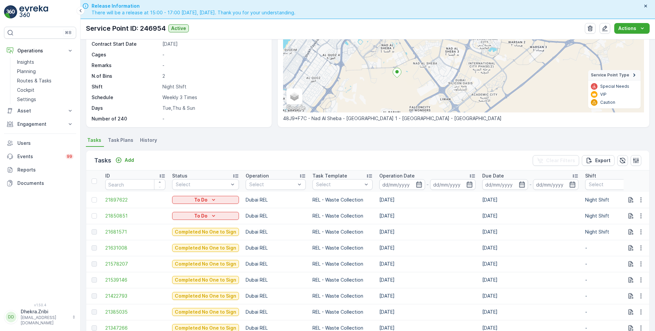
scroll to position [90, 0]
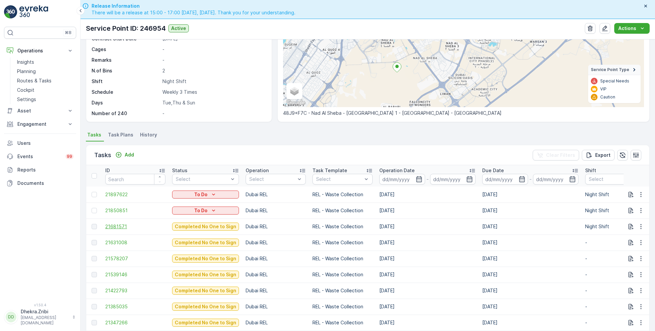
click at [123, 227] on span "21681571" at bounding box center [135, 227] width 60 height 7
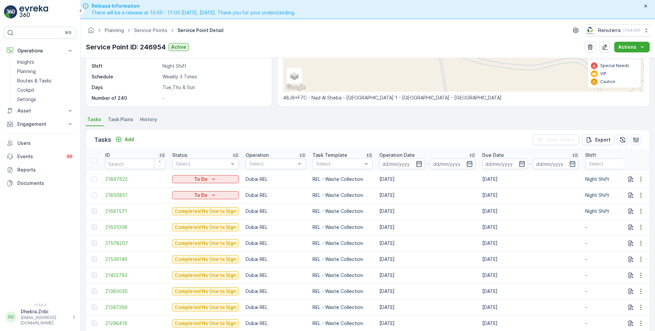
scroll to position [126, 0]
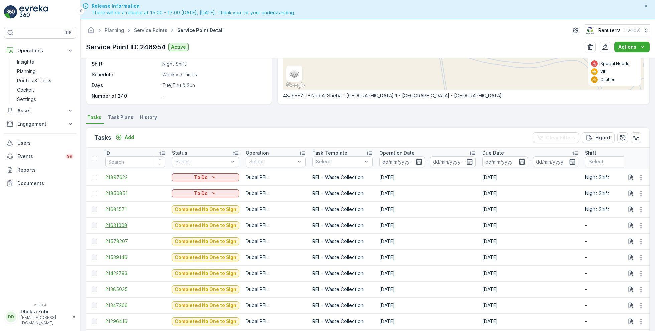
click at [117, 224] on span "21631008" at bounding box center [135, 225] width 60 height 7
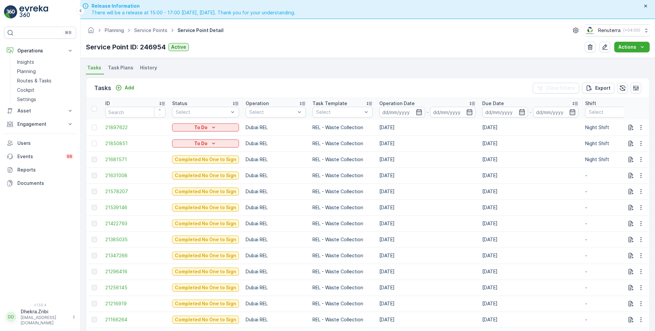
scroll to position [182, 0]
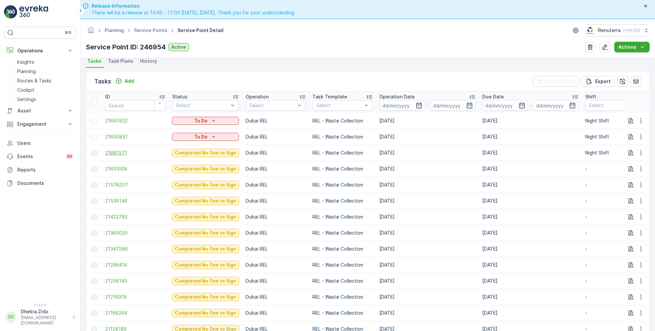
click at [117, 152] on span "21681571" at bounding box center [135, 153] width 60 height 7
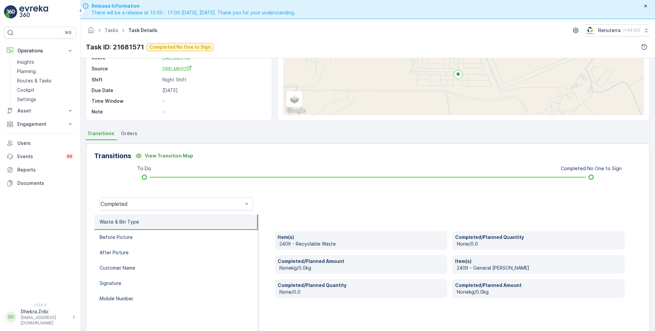
scroll to position [83, 0]
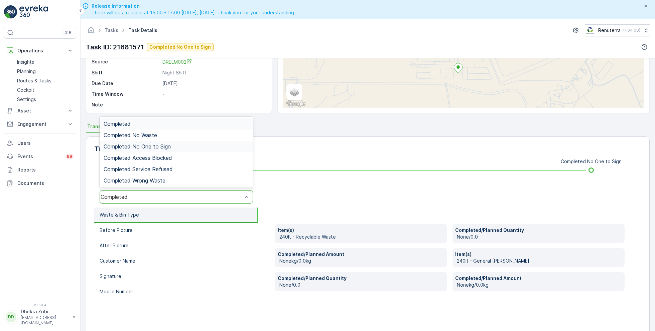
click at [151, 148] on span "Completed No One to Sign" at bounding box center [137, 147] width 67 height 6
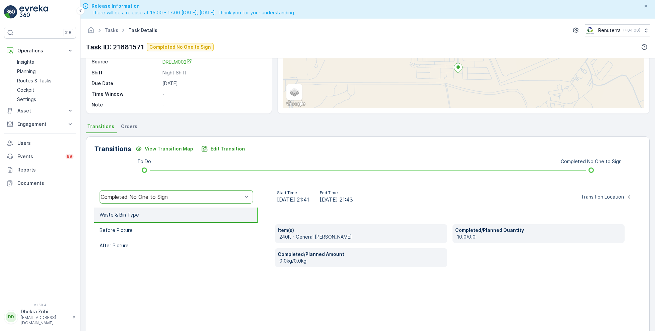
click at [146, 192] on div "Completed No One to Sign" at bounding box center [176, 196] width 153 height 13
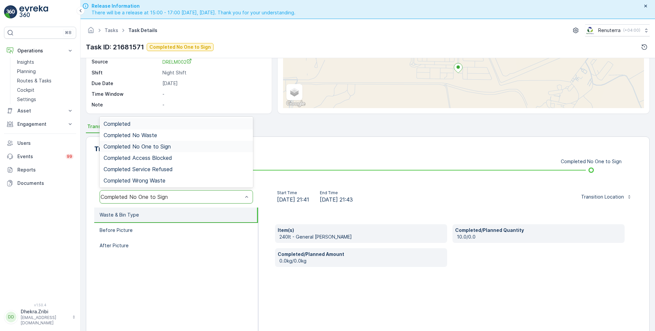
click at [324, 260] on p "0.0kg/0.0kg" at bounding box center [361, 261] width 165 height 7
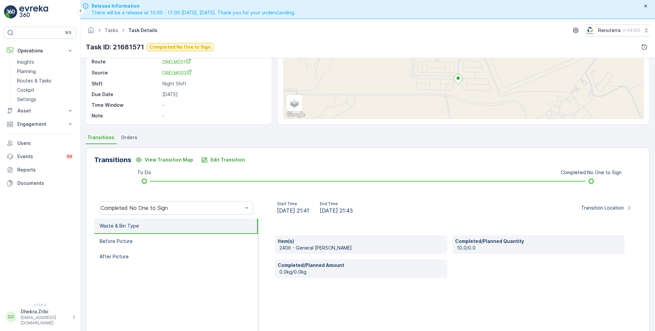
scroll to position [75, 0]
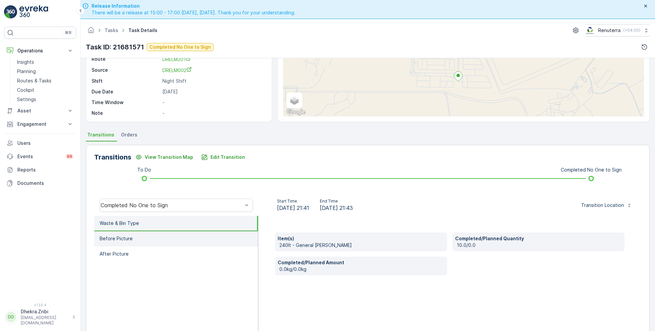
click at [129, 233] on li "Before Picture" at bounding box center [176, 239] width 164 height 15
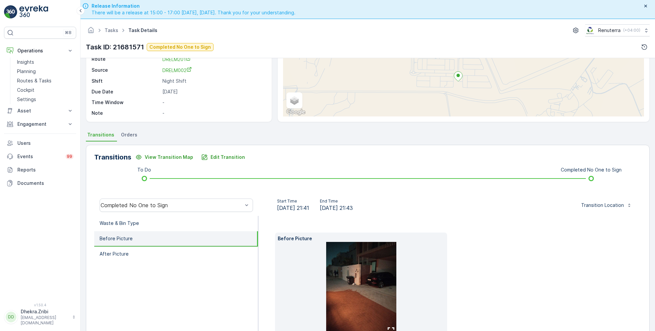
scroll to position [100, 0]
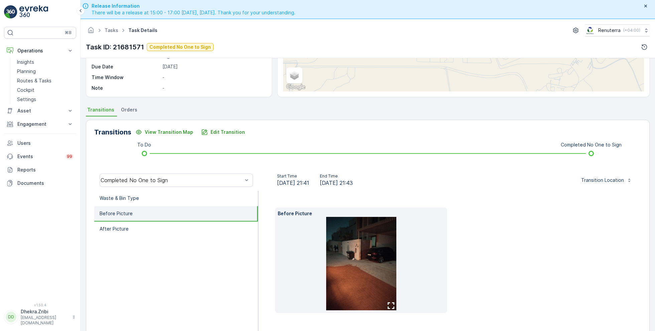
click at [349, 257] on img at bounding box center [361, 264] width 70 height 94
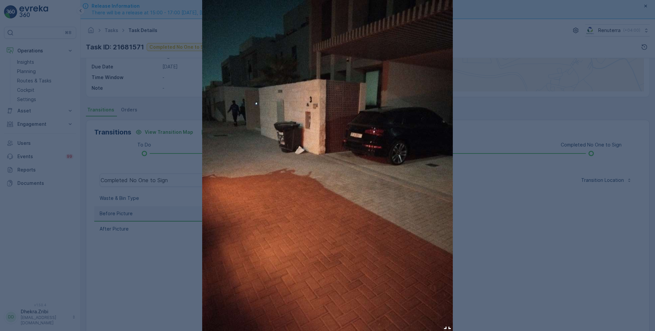
click at [496, 212] on div at bounding box center [327, 165] width 655 height 331
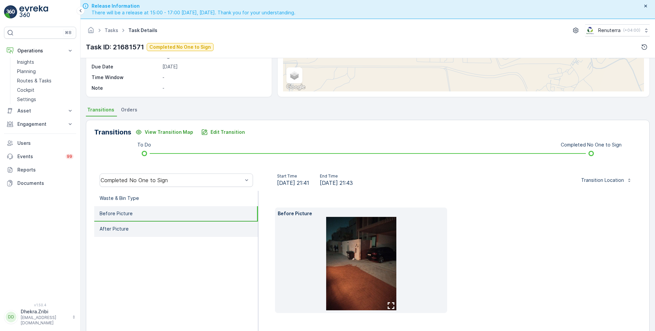
click at [133, 235] on li "After Picture" at bounding box center [176, 229] width 164 height 15
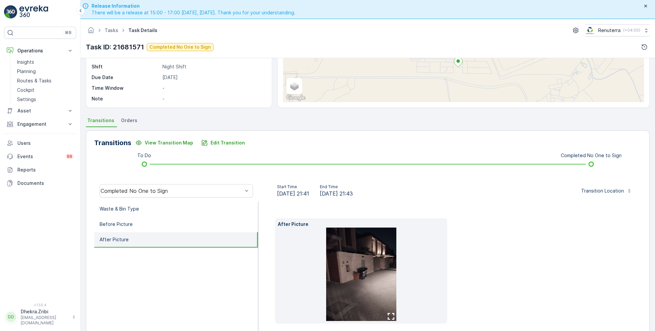
click at [364, 256] on img at bounding box center [361, 275] width 70 height 94
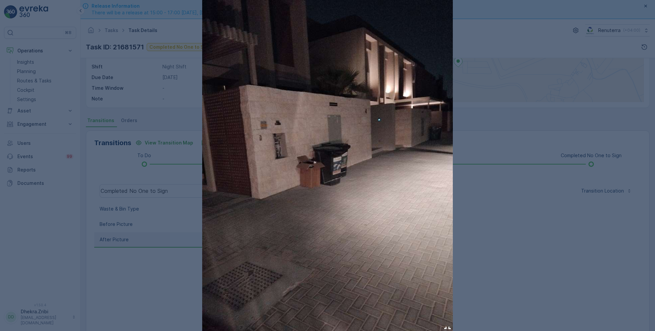
click at [498, 218] on div at bounding box center [327, 165] width 655 height 331
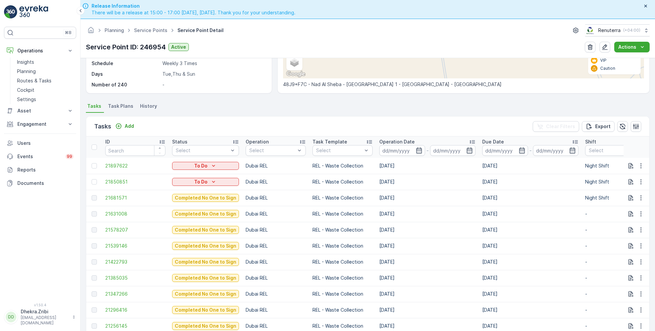
scroll to position [138, 0]
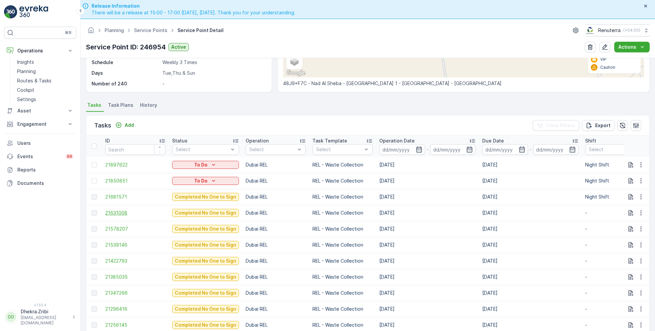
click at [117, 213] on span "21631008" at bounding box center [135, 213] width 60 height 7
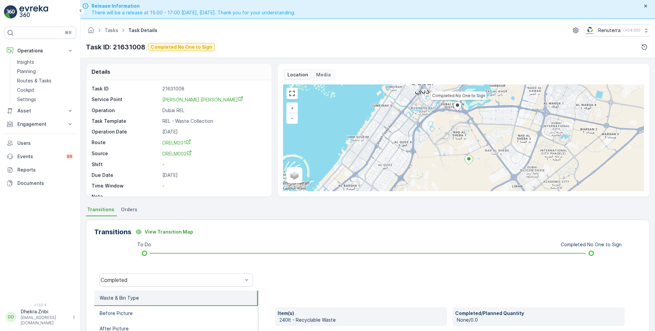
drag, startPoint x: 157, startPoint y: 100, endPoint x: 236, endPoint y: 100, distance: 78.2
click at [236, 100] on div "Service Point Saadi Abdulrahim Hasan Alrais" at bounding box center [178, 99] width 173 height 7
copy div "Saadi Abdulrahim Hasan Alrais"
click at [254, 152] on link "DRELM002" at bounding box center [213, 153] width 102 height 7
click at [254, 35] on div "Tasks Task Details Renuterra ( +04:00 )" at bounding box center [368, 30] width 564 height 12
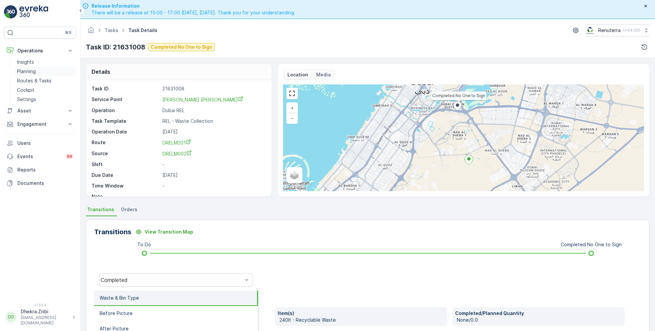
click at [30, 69] on p "Planning" at bounding box center [26, 71] width 19 height 7
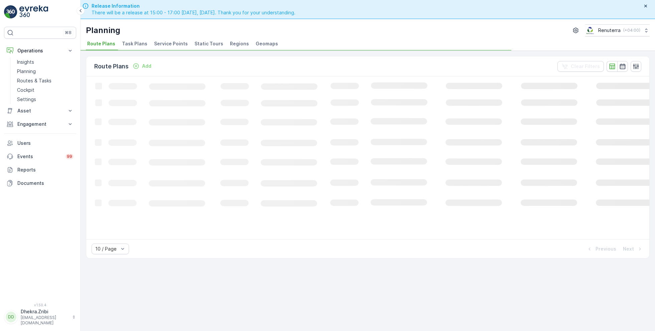
click at [177, 43] on span "Service Points" at bounding box center [171, 43] width 34 height 7
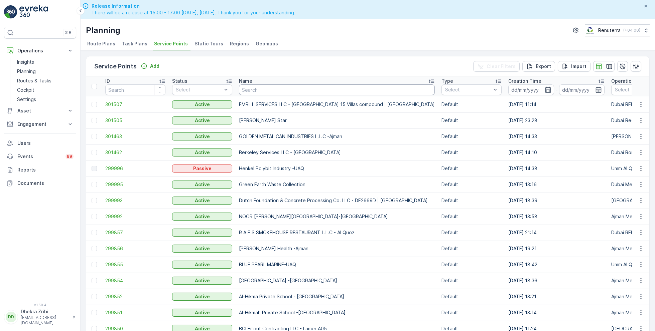
click at [299, 91] on input "text" at bounding box center [337, 90] width 196 height 11
type input "nette"
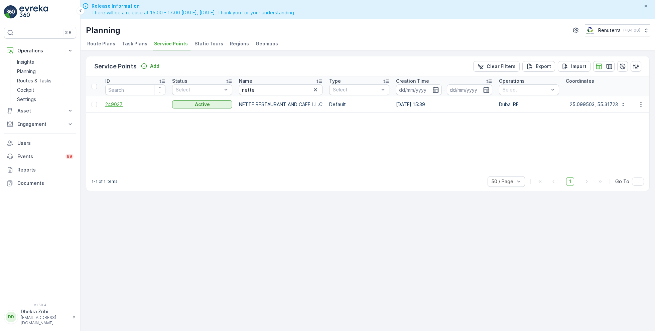
click at [113, 104] on span "249037" at bounding box center [135, 104] width 60 height 7
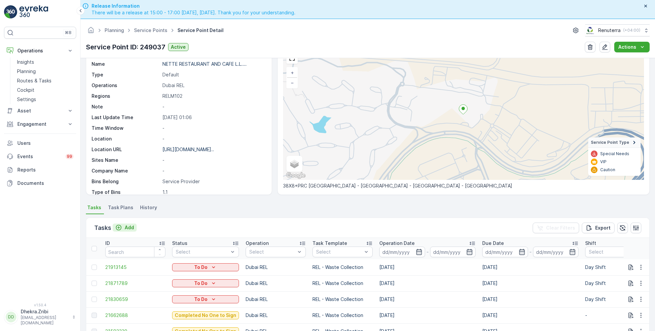
scroll to position [37, 0]
click at [123, 208] on span "Task Plans" at bounding box center [120, 206] width 25 height 7
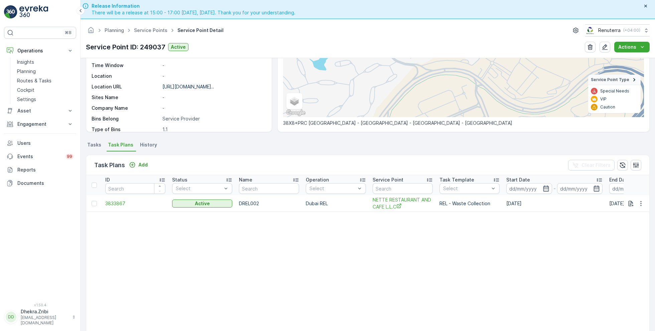
scroll to position [99, 0]
click at [115, 204] on span "3833867" at bounding box center [135, 203] width 60 height 7
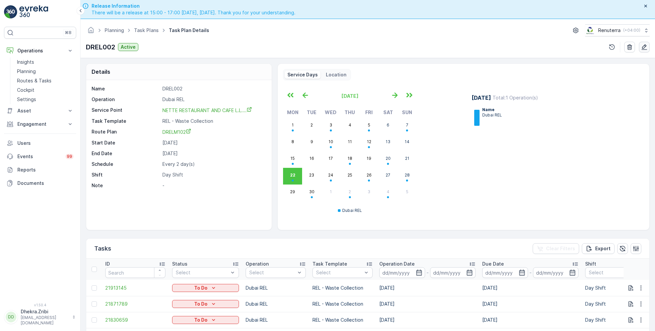
click at [646, 47] on icon "button" at bounding box center [644, 47] width 7 height 7
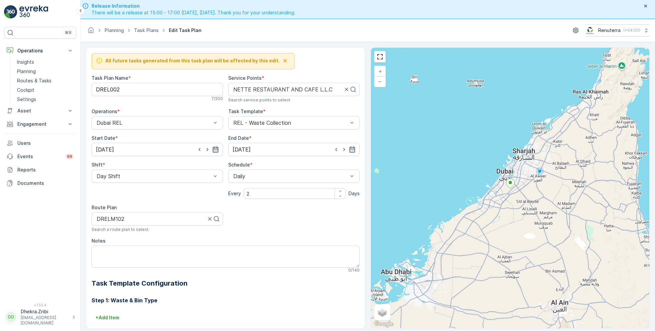
click at [216, 148] on icon "button" at bounding box center [215, 149] width 7 height 7
click at [125, 231] on div "23" at bounding box center [127, 231] width 11 height 11
type input "[DATE]"
click at [291, 143] on input "31.12.2025" at bounding box center [293, 149] width 131 height 13
click at [278, 161] on div "December 2025 Today Su Mo Tu We Th Fr Sa 30 1 2 3 4 5 6 7 8 9 10 11 12 13 14 15…" at bounding box center [278, 206] width 101 height 101
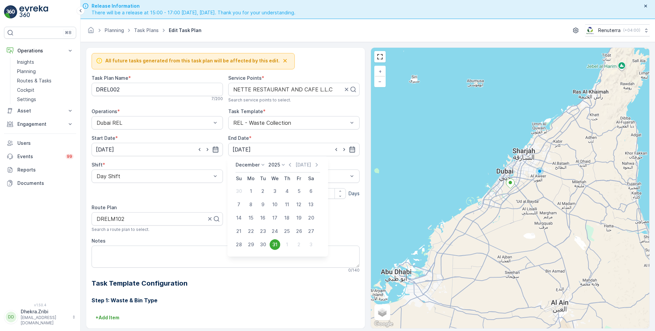
click at [277, 166] on p "2025" at bounding box center [274, 165] width 12 height 7
click at [280, 186] on span "2026" at bounding box center [277, 189] width 11 height 7
click at [286, 243] on div "31" at bounding box center [287, 245] width 11 height 11
type input "31.12.2026"
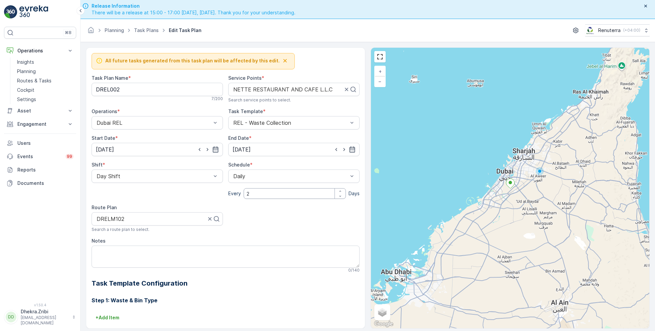
click at [265, 194] on input "2" at bounding box center [295, 193] width 102 height 11
type input "1"
drag, startPoint x: 133, startPoint y: 88, endPoint x: 80, endPoint y: 85, distance: 53.2
click at [78, 86] on div "⌘B Operations Insights Planning Routes & Tasks Cockpit Settings Asset Assets En…" at bounding box center [327, 165] width 655 height 331
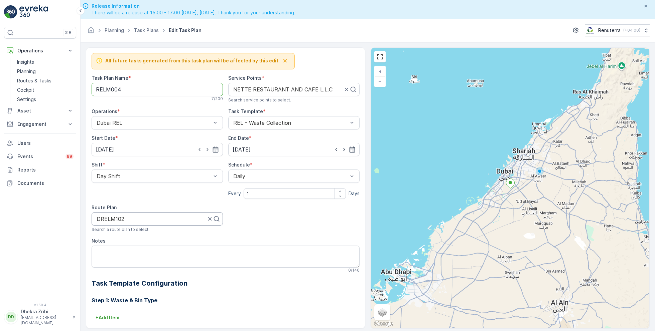
type Name "RELM004"
click at [147, 216] on div at bounding box center [151, 219] width 111 height 6
click at [156, 217] on div at bounding box center [154, 219] width 117 height 6
type input "RELM"
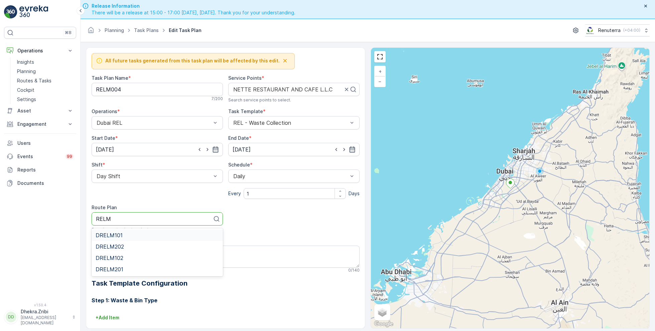
click at [124, 235] on div "DRELM101" at bounding box center [157, 236] width 123 height 6
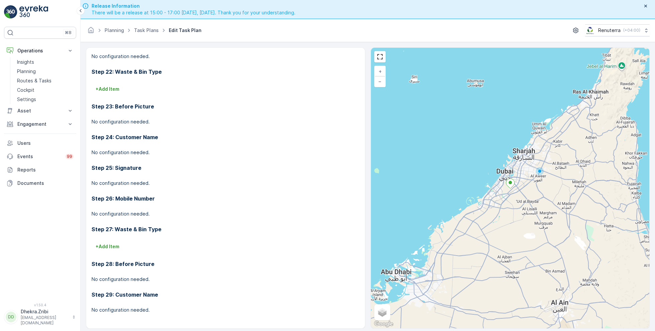
scroll to position [19, 0]
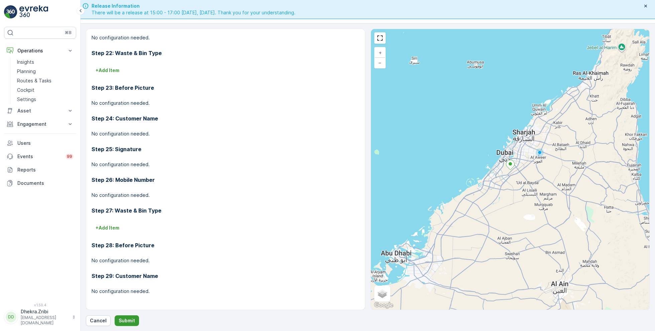
click at [126, 319] on p "Submit" at bounding box center [127, 321] width 16 height 7
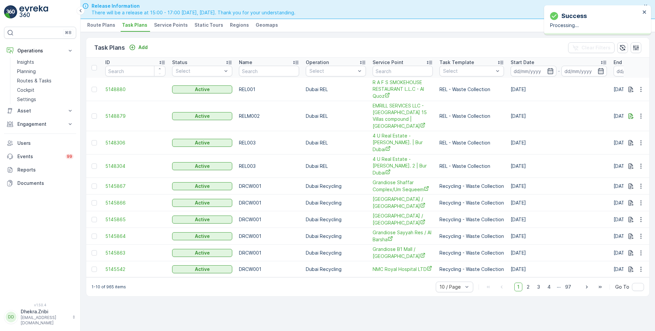
click at [165, 23] on span "Service Points" at bounding box center [171, 25] width 34 height 7
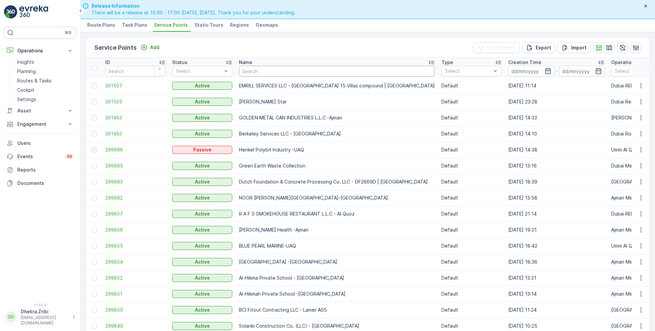
click at [255, 68] on input "text" at bounding box center [337, 71] width 196 height 11
type input "netter"
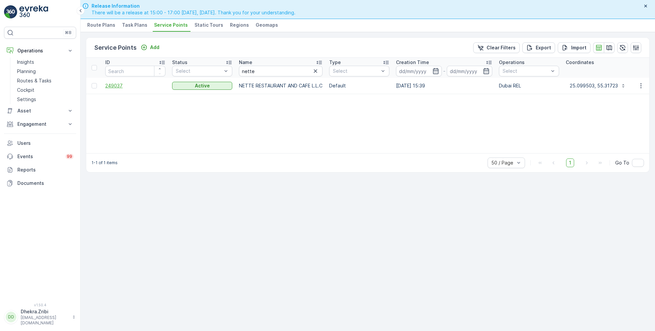
click at [109, 86] on span "249037" at bounding box center [135, 86] width 60 height 7
